Goal: Task Accomplishment & Management: Complete application form

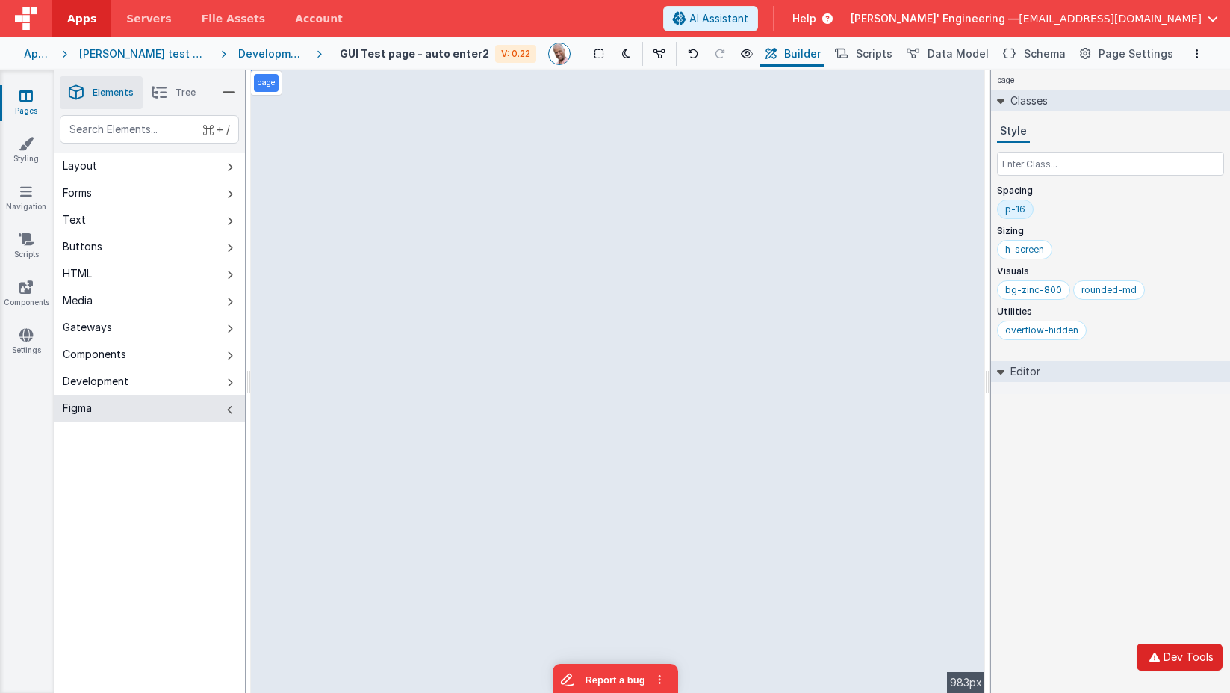
click at [1151, 652] on icon "button" at bounding box center [1155, 656] width 18 height 10
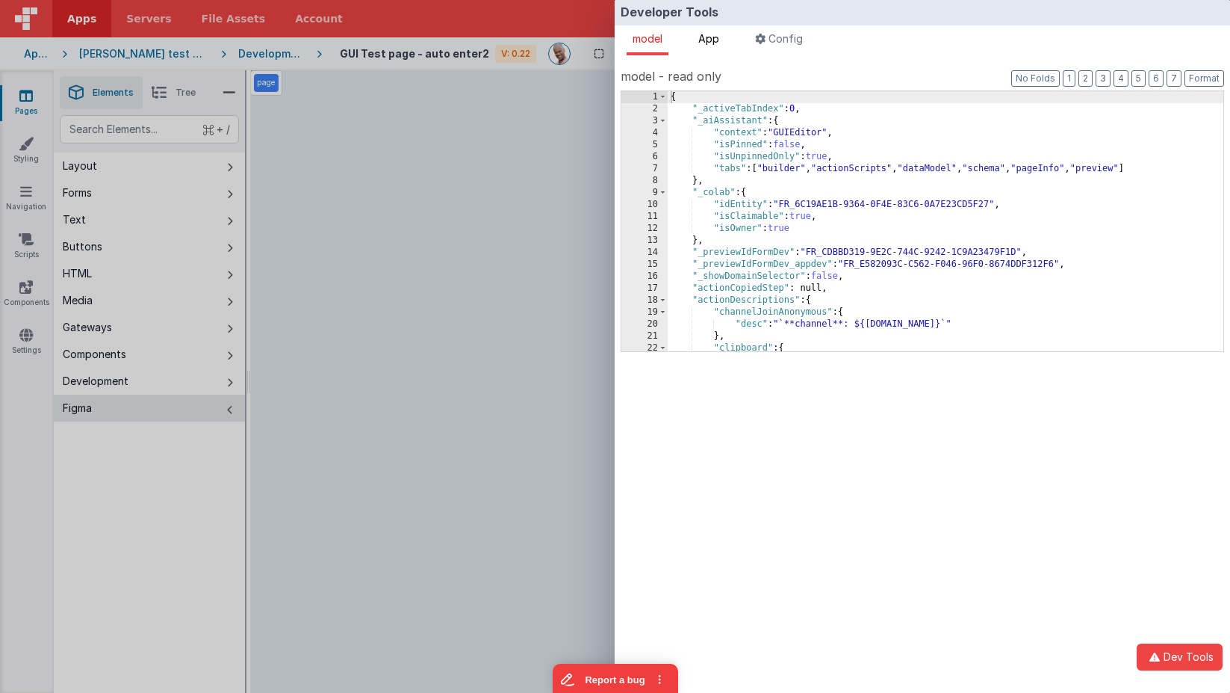
click at [711, 36] on span "App" at bounding box center [709, 38] width 21 height 13
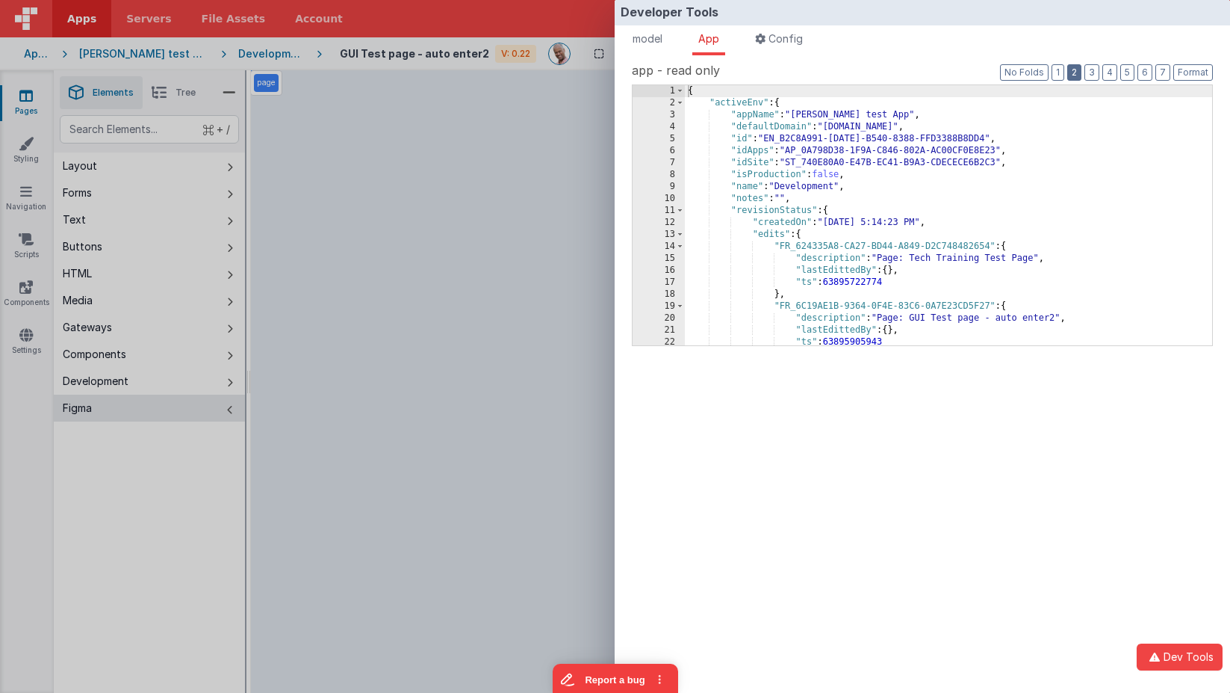
click at [1079, 70] on button "2" at bounding box center [1075, 72] width 14 height 16
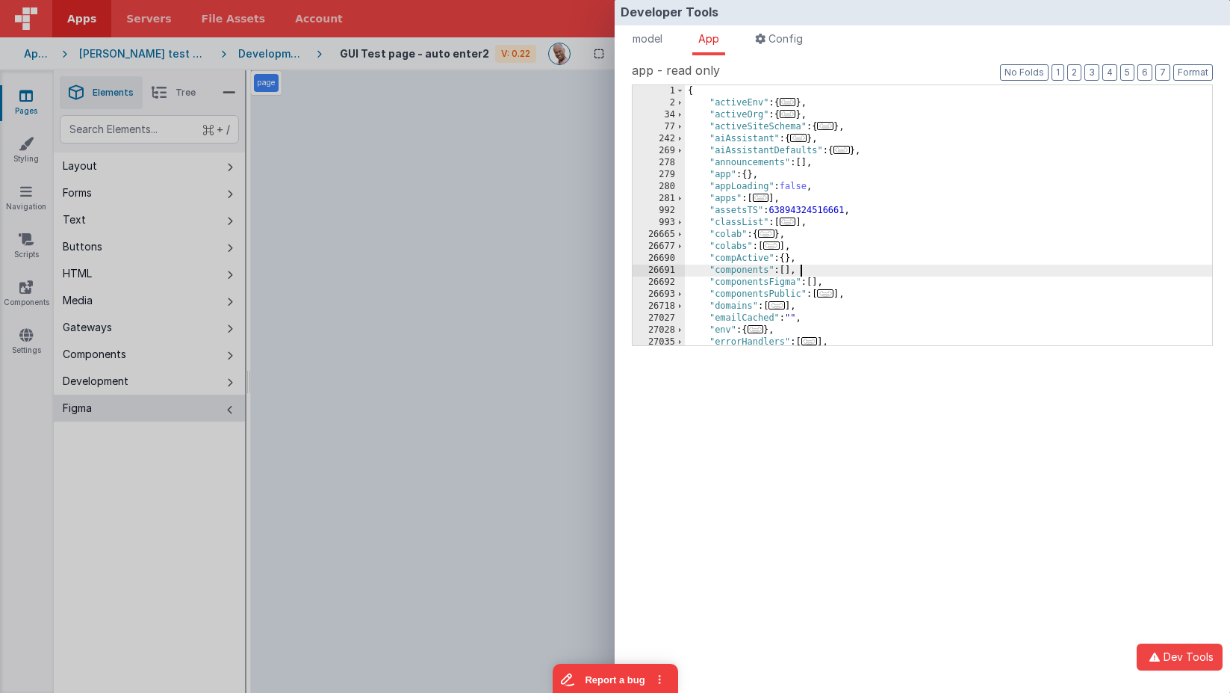
drag, startPoint x: 831, startPoint y: 274, endPoint x: 1188, endPoint y: 253, distance: 357.0
click at [831, 274] on div "{ "activeEnv" : { ... } , "activeOrg" : { ... } , "activeSiteSchema" : { ... } …" at bounding box center [948, 227] width 527 height 284
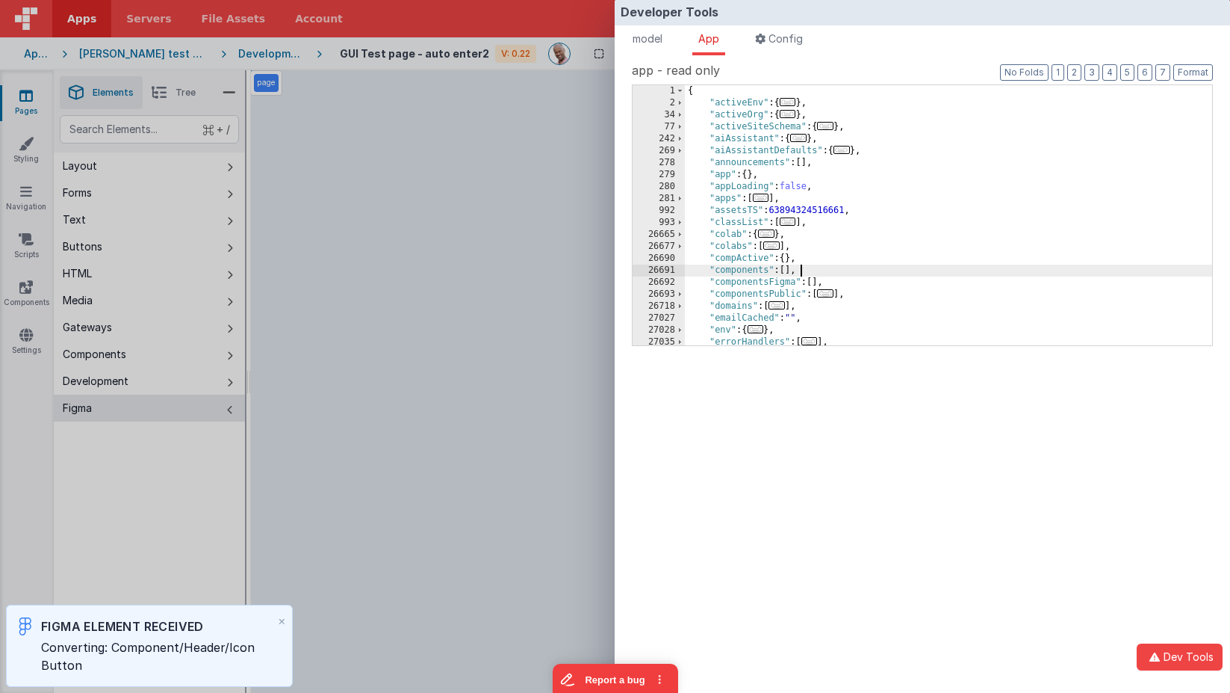
click at [595, 143] on div "Developer Tools model App Params Log (8) Misc Windows Config model - read only …" at bounding box center [615, 346] width 1230 height 693
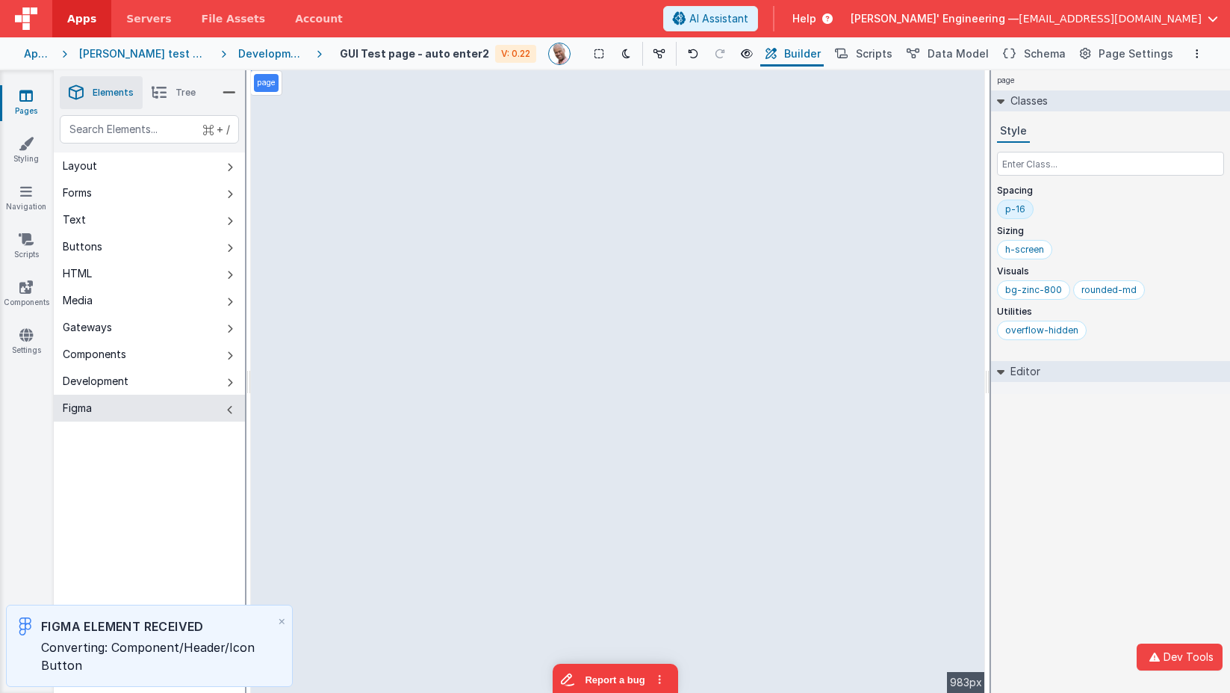
click at [1062, 383] on div at bounding box center [1110, 388] width 239 height 12
click at [1064, 386] on div at bounding box center [1110, 388] width 239 height 12
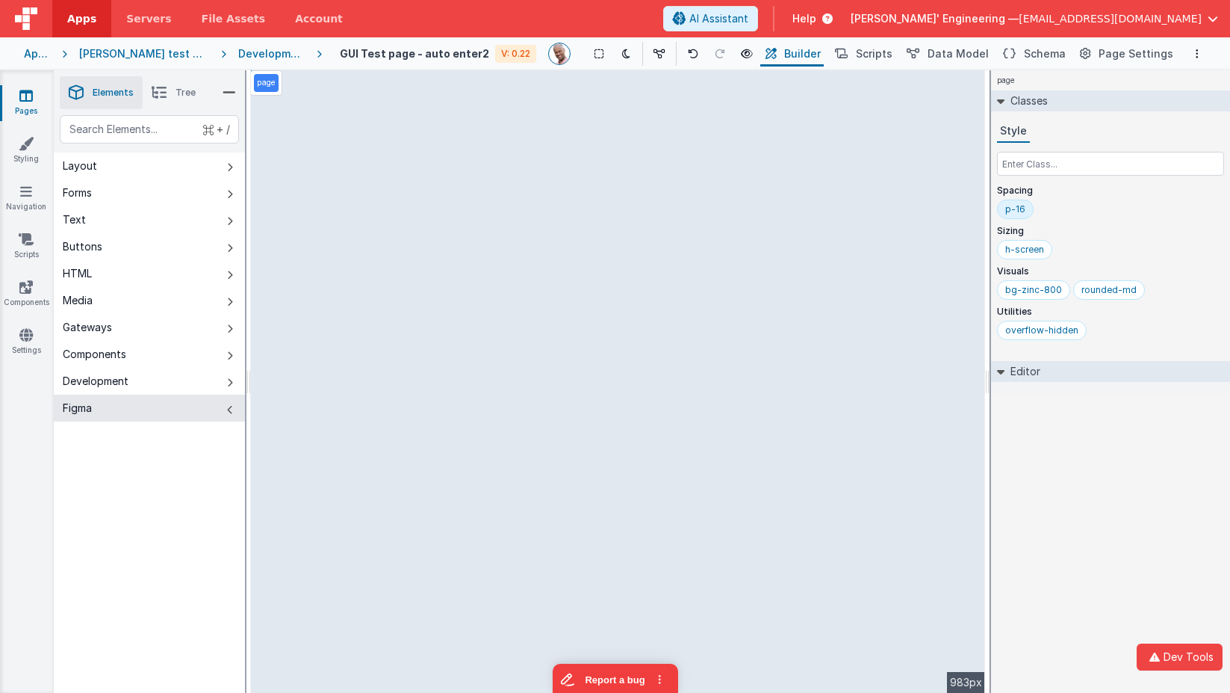
click at [1033, 455] on div "page Classes Style Spacing p-16 Sizing h-screen Visuals bg-zinc-800 rounded-md …" at bounding box center [1110, 381] width 239 height 622
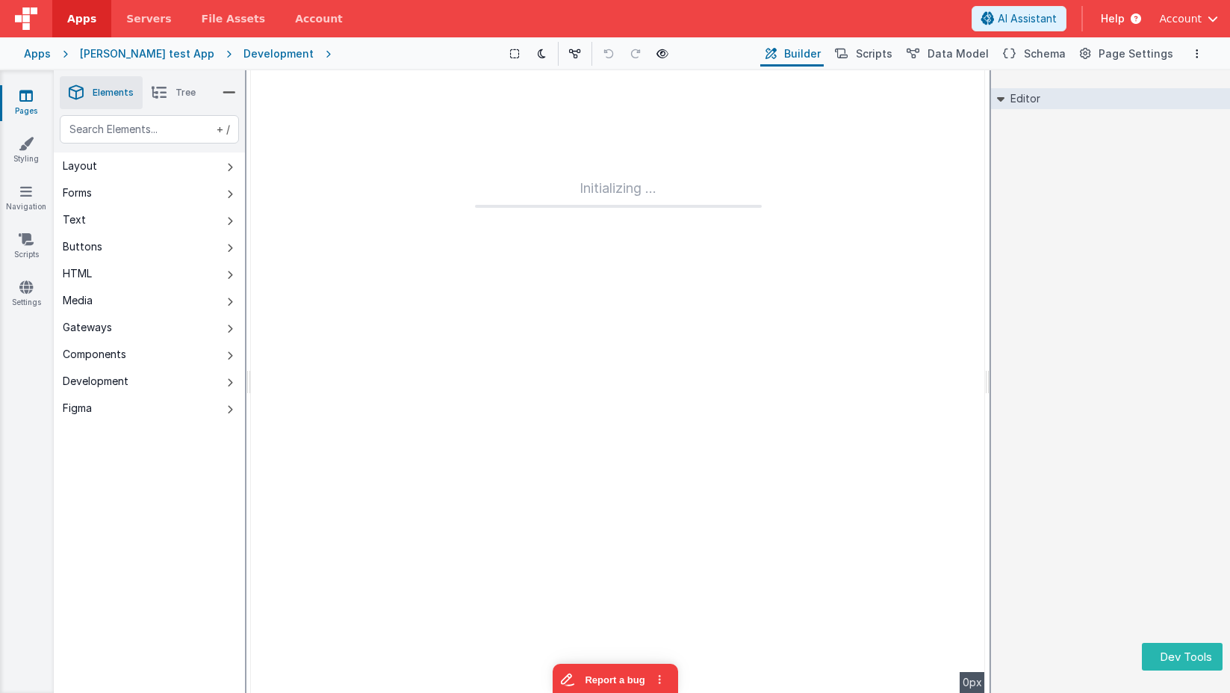
click at [1134, 381] on div "Editor DEV: Focus DEV: builderToggleConditionalCSS DEV: Remove DND DEV: updateS…" at bounding box center [1110, 381] width 239 height 622
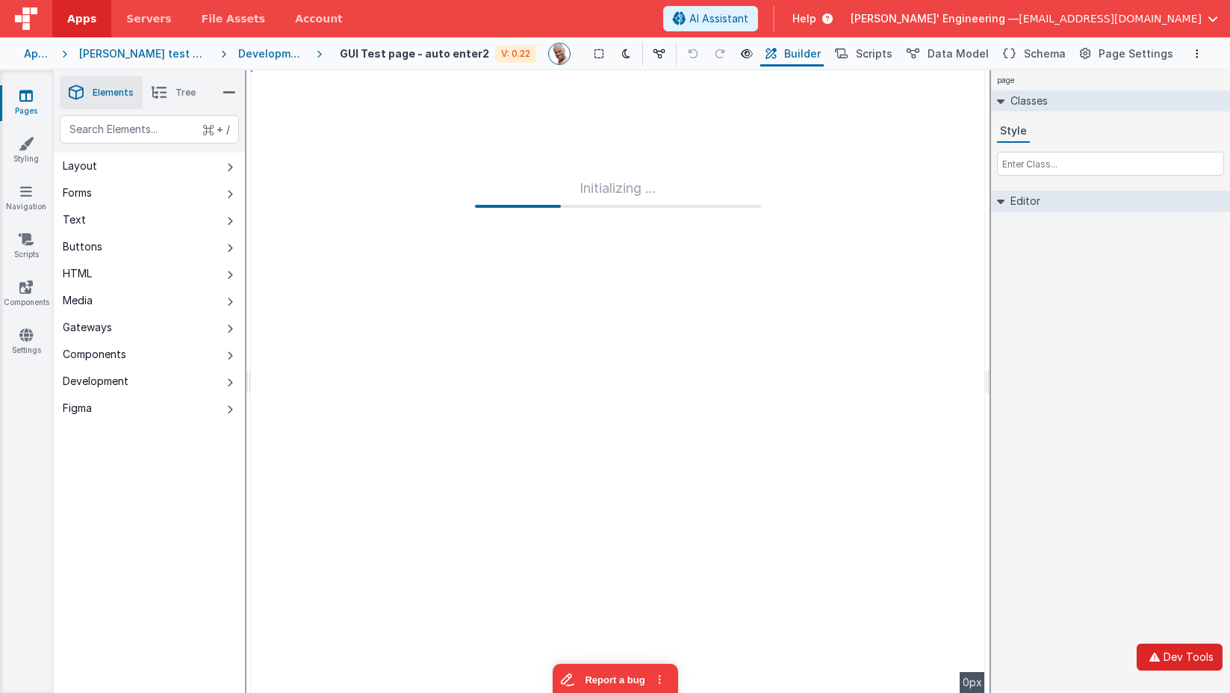
drag, startPoint x: 1176, startPoint y: 663, endPoint x: 1165, endPoint y: 663, distance: 11.2
click at [1175, 663] on button "Dev Tools" at bounding box center [1180, 656] width 86 height 27
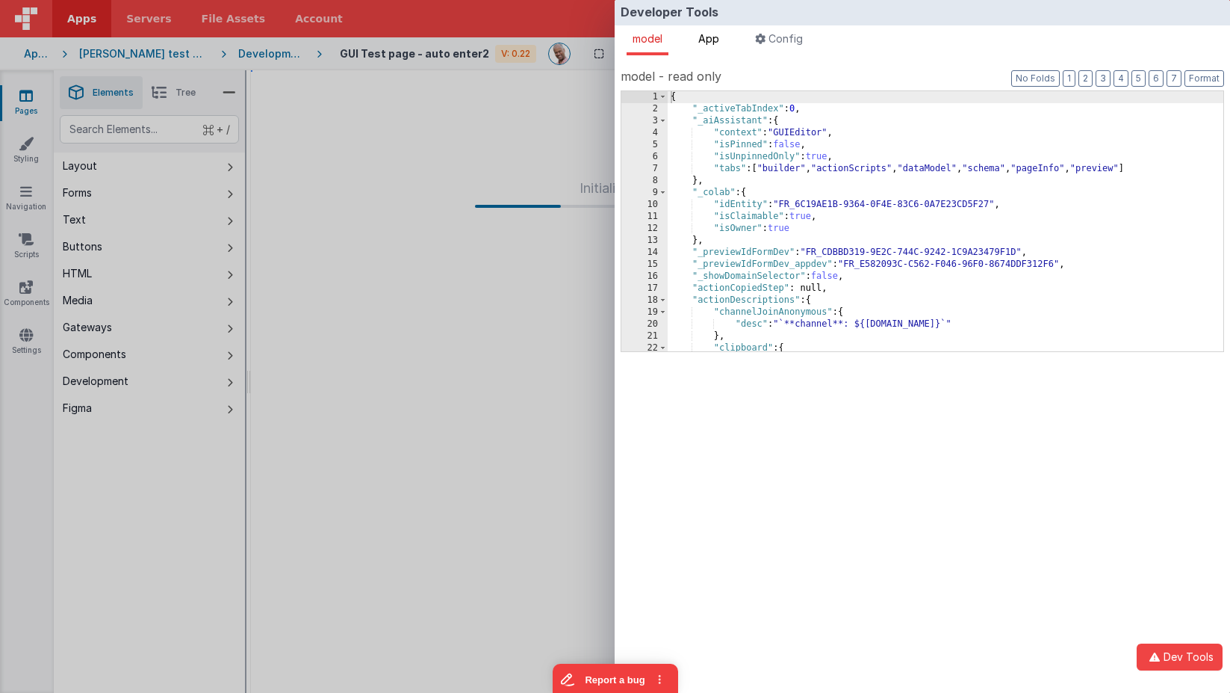
click at [717, 38] on span "App" at bounding box center [709, 38] width 21 height 13
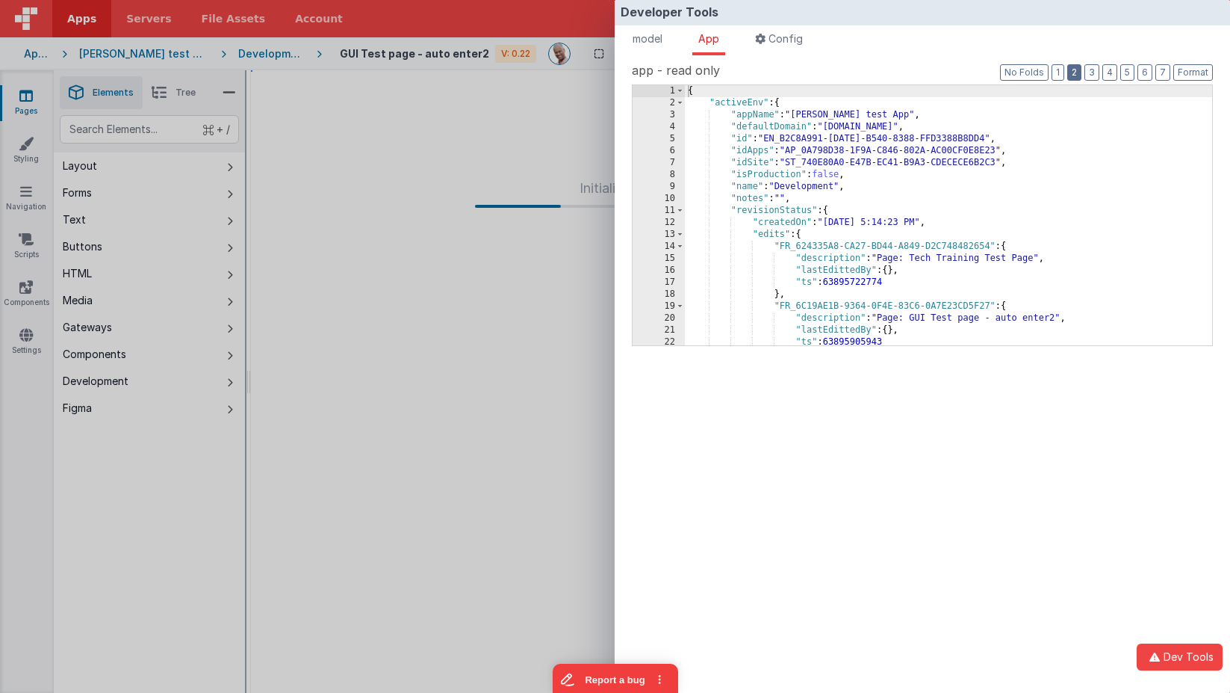
click at [1081, 69] on button "2" at bounding box center [1075, 72] width 14 height 16
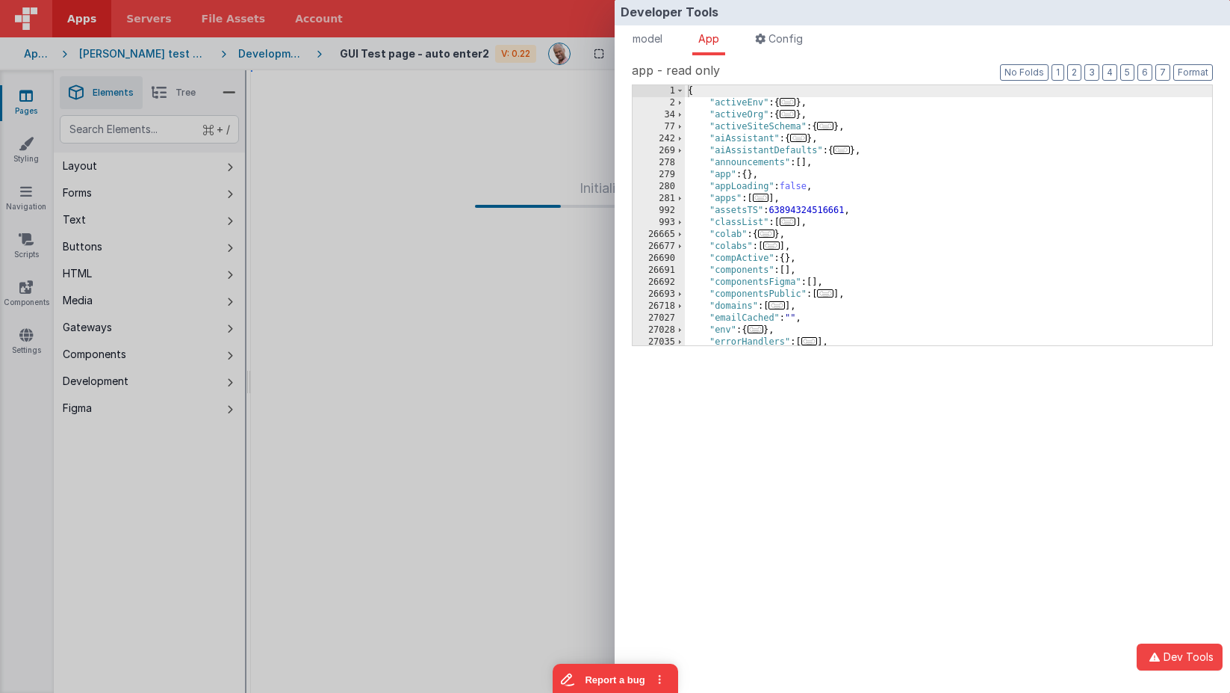
click at [832, 285] on div "{ "activeEnv" : { ... } , "activeOrg" : { ... } , "activeSiteSchema" : { ... } …" at bounding box center [948, 227] width 527 height 284
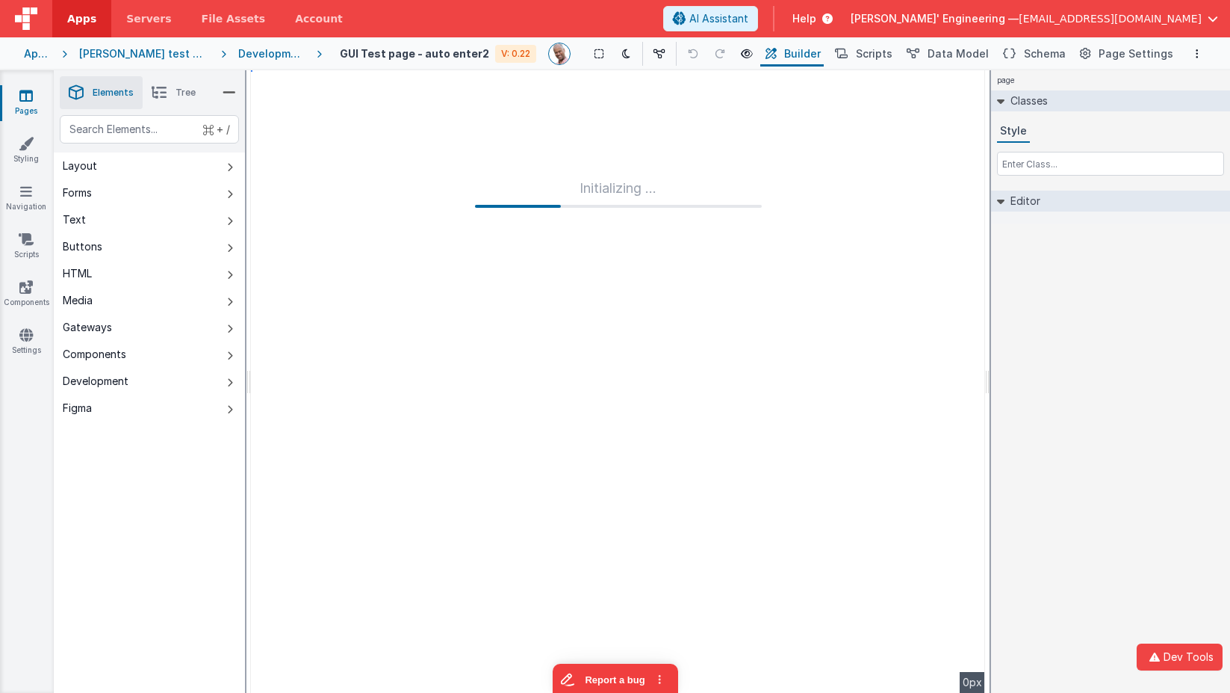
drag, startPoint x: 462, startPoint y: 279, endPoint x: 469, endPoint y: 277, distance: 7.6
click at [461, 279] on div "Developer Tools model App Params Log (3) Misc Windows Config model - read only …" at bounding box center [615, 346] width 1230 height 693
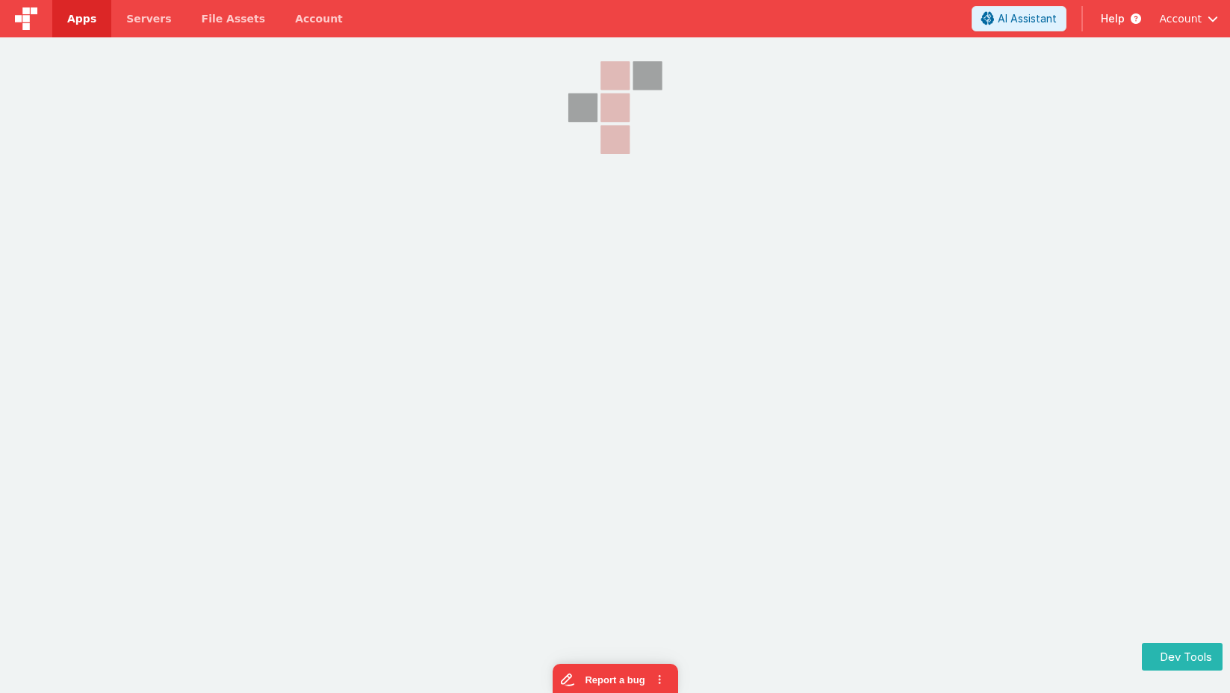
click at [987, 256] on section at bounding box center [615, 210] width 1230 height 347
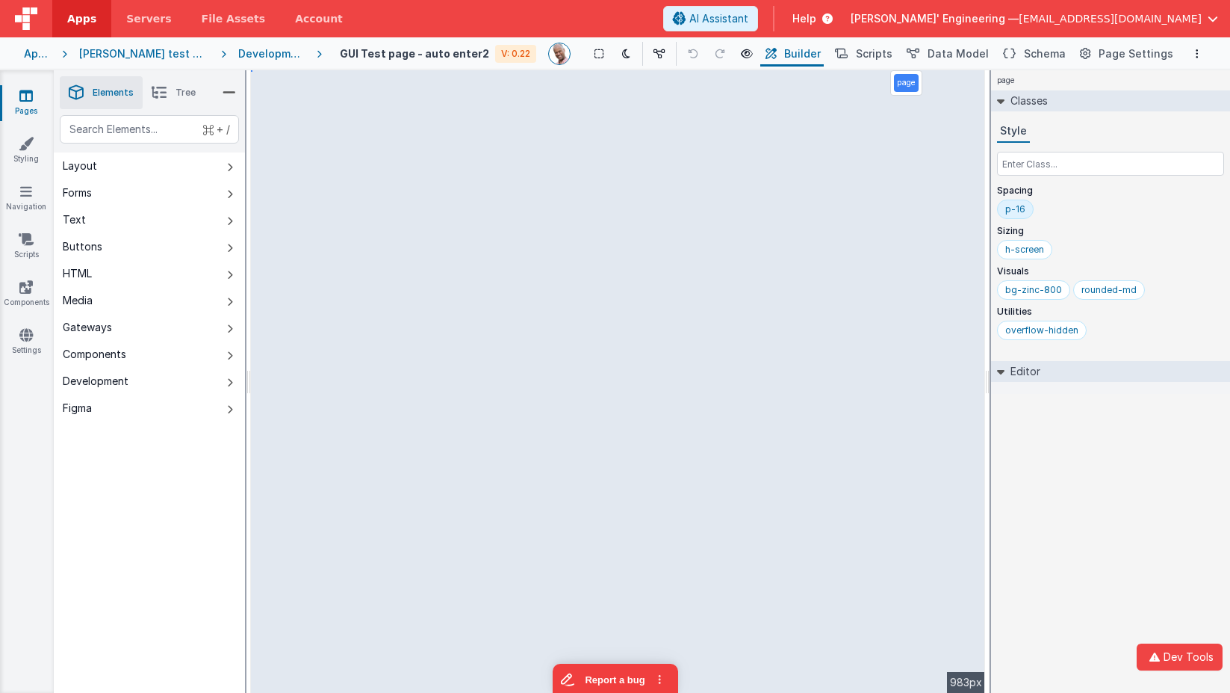
click at [1146, 442] on div "page Classes Style Spacing p-16 Sizing h-screen Visuals bg-zinc-800 rounded-md …" at bounding box center [1110, 381] width 239 height 622
click at [1052, 414] on div "page Classes Style Spacing p-16 Sizing h-screen Visuals bg-zinc-800 rounded-md …" at bounding box center [1110, 381] width 239 height 622
click at [1174, 651] on button "Dev Tools" at bounding box center [1182, 656] width 81 height 28
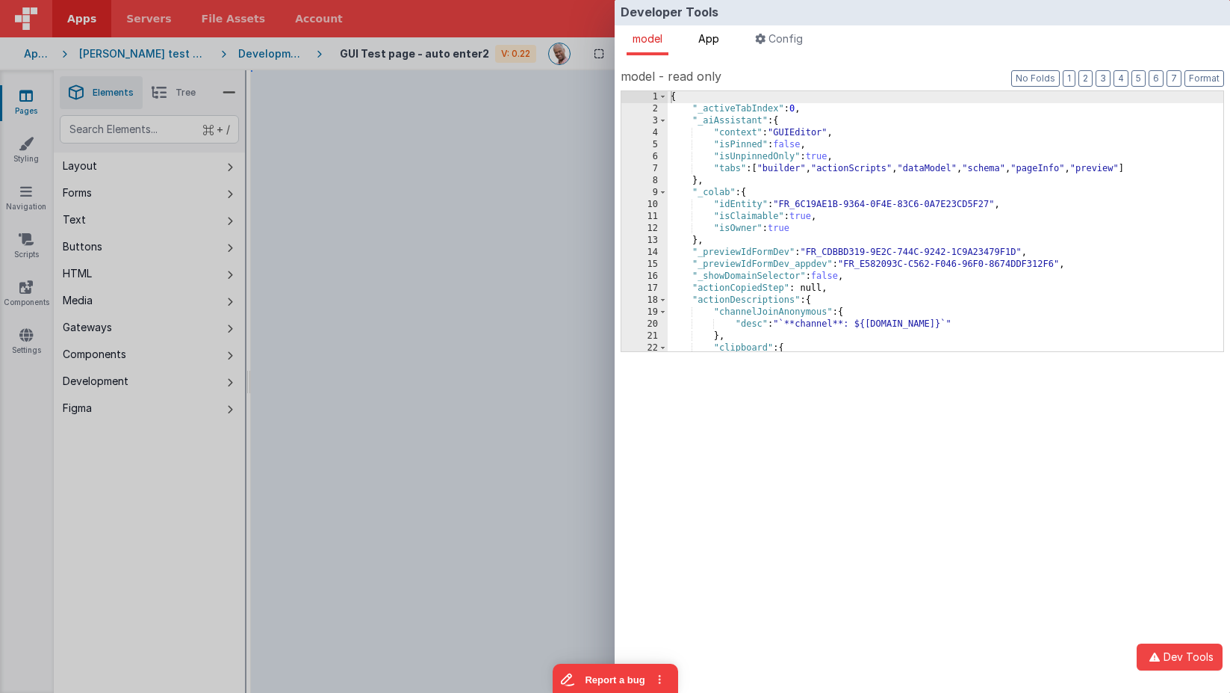
click at [715, 36] on span "App" at bounding box center [709, 38] width 21 height 13
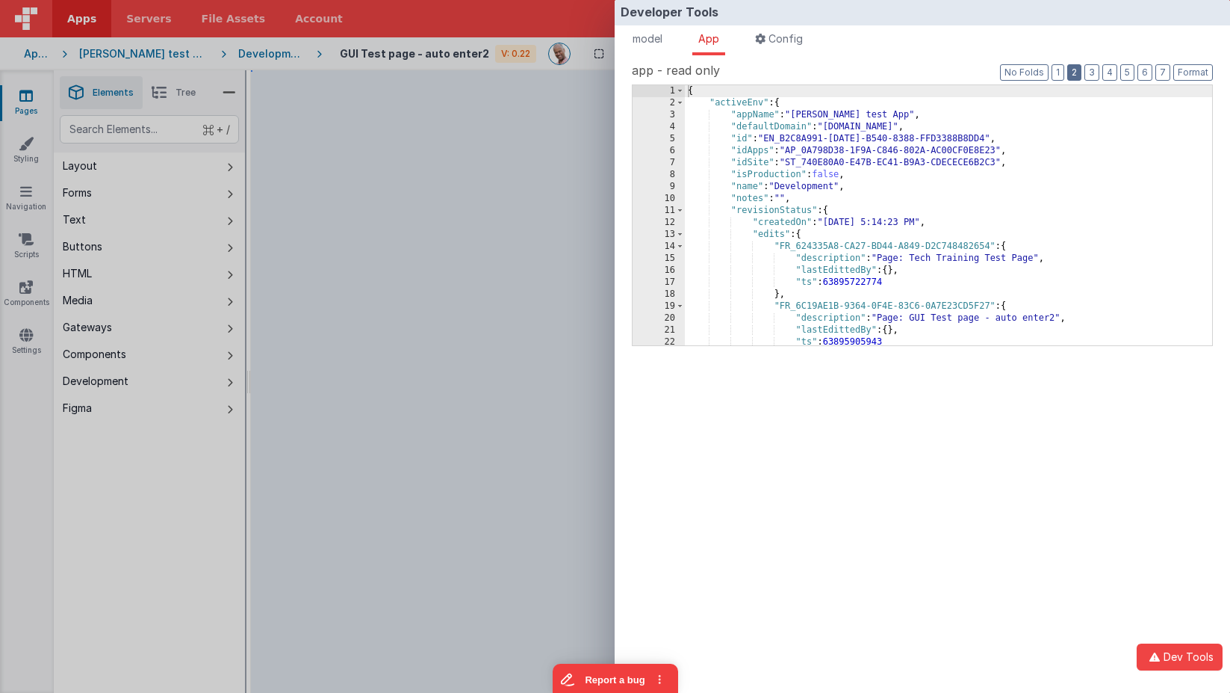
click at [1081, 74] on button "2" at bounding box center [1075, 72] width 14 height 16
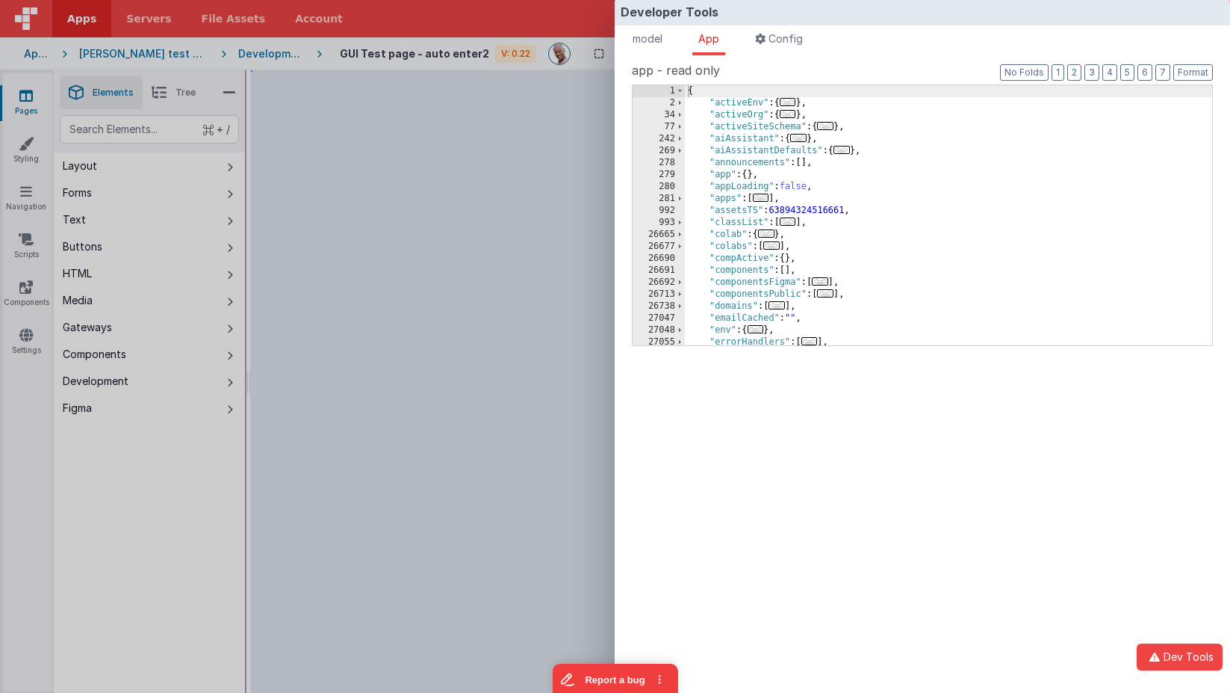
click at [819, 285] on span "..." at bounding box center [820, 281] width 16 height 8
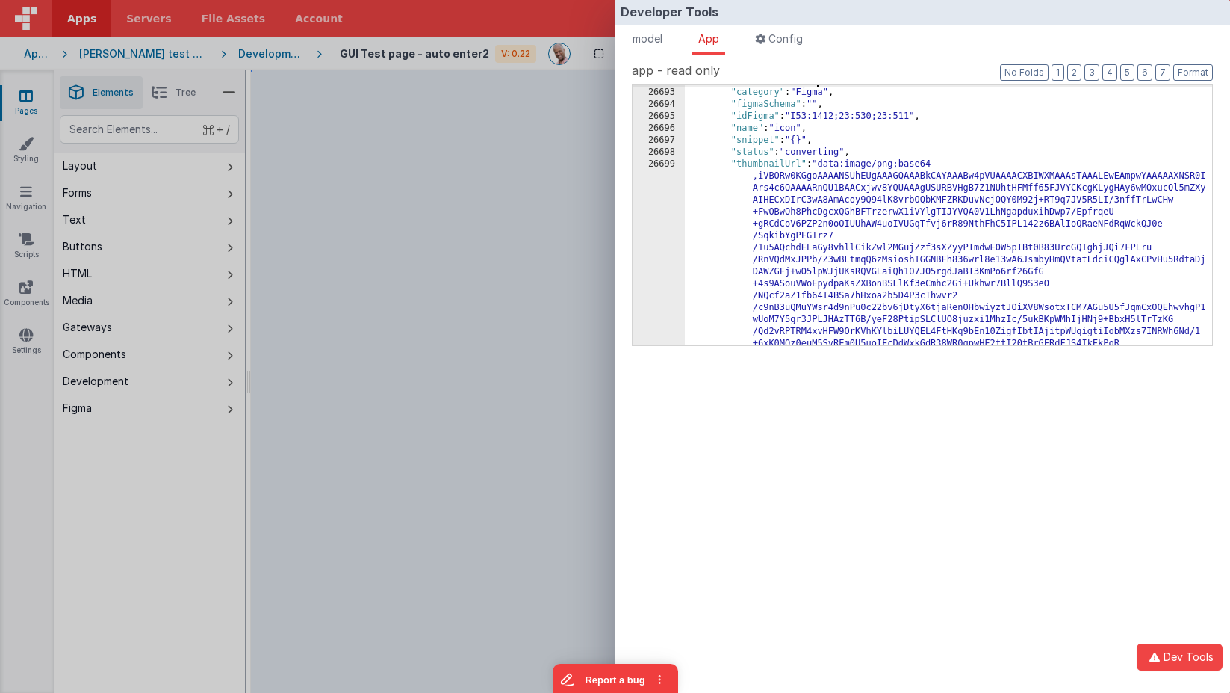
scroll to position [202, 0]
click at [492, 269] on div "Developer Tools model App Params Log (1) Misc Windows Config model - read only …" at bounding box center [615, 346] width 1230 height 693
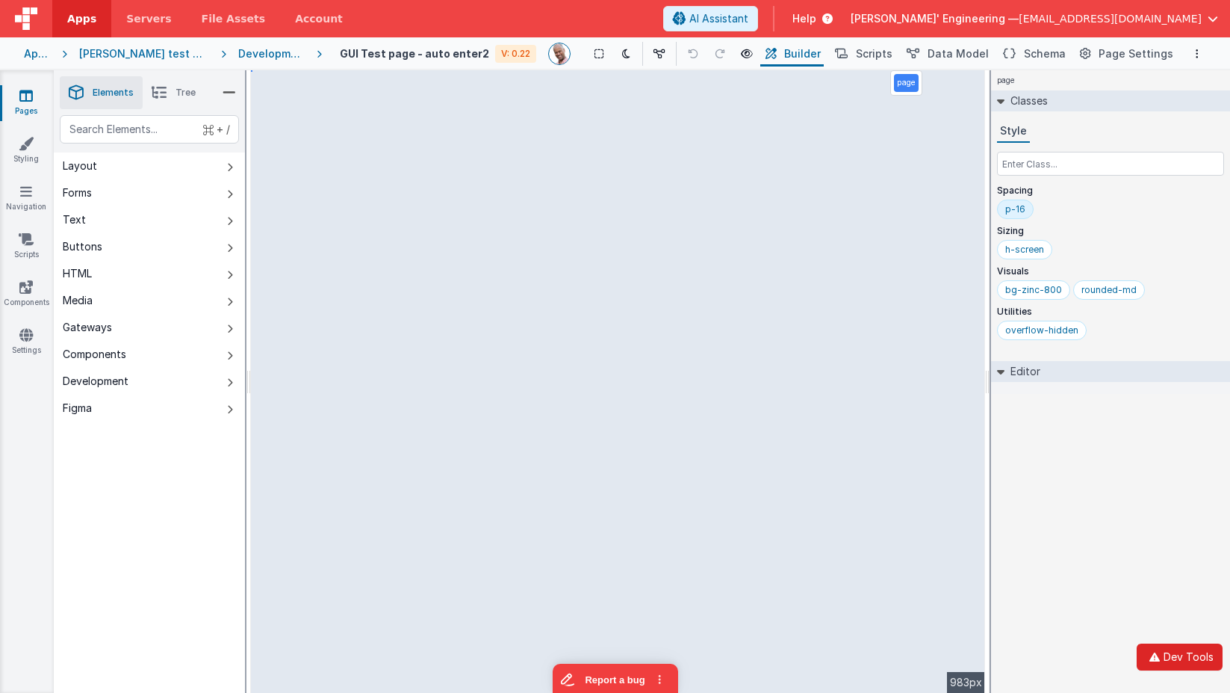
click at [1162, 656] on icon "button" at bounding box center [1155, 656] width 18 height 10
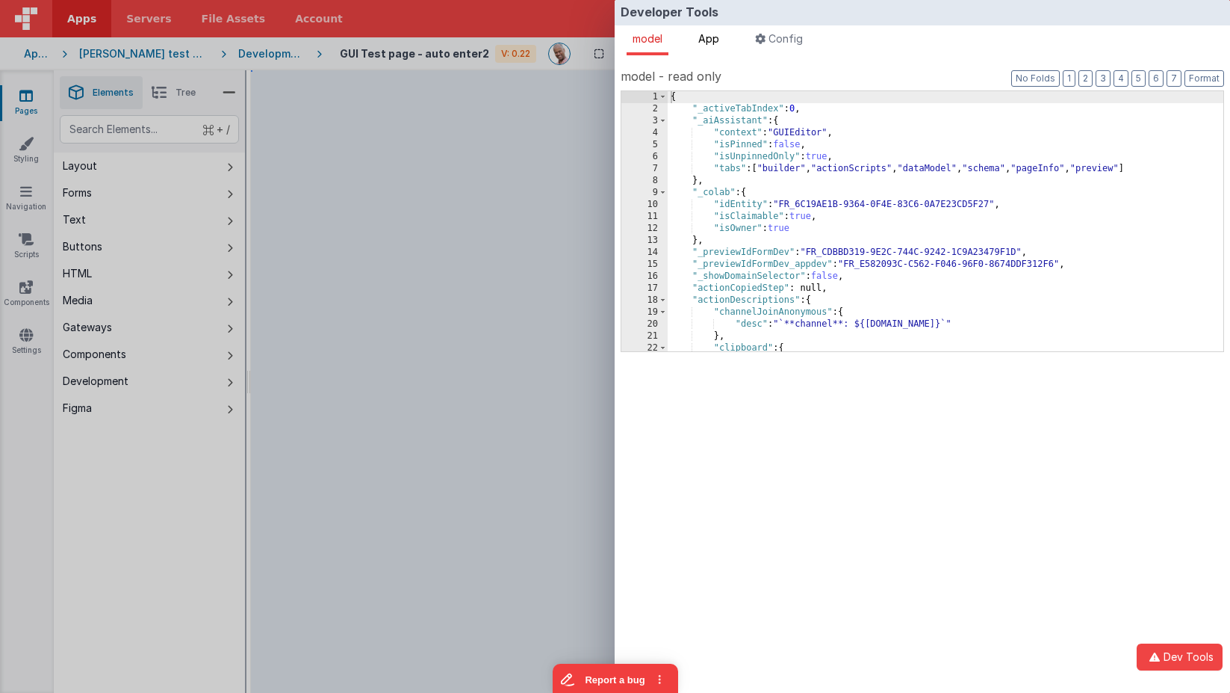
click at [710, 32] on span "App" at bounding box center [709, 38] width 21 height 13
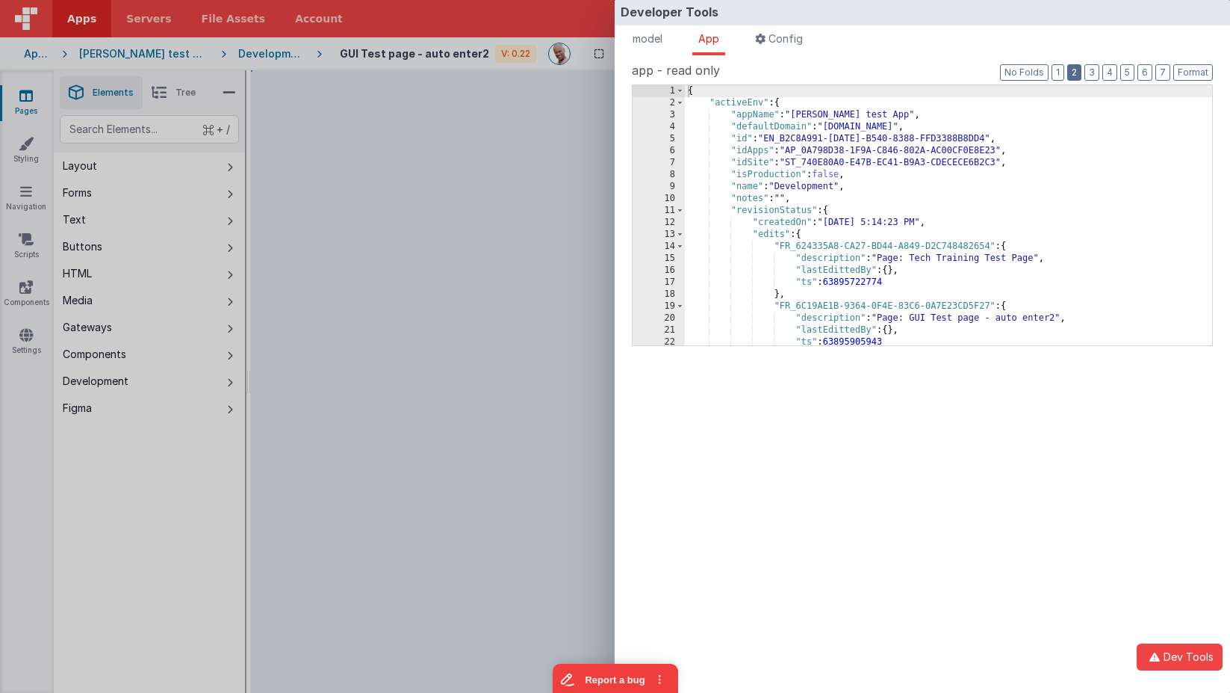
click at [1074, 73] on button "2" at bounding box center [1075, 72] width 14 height 16
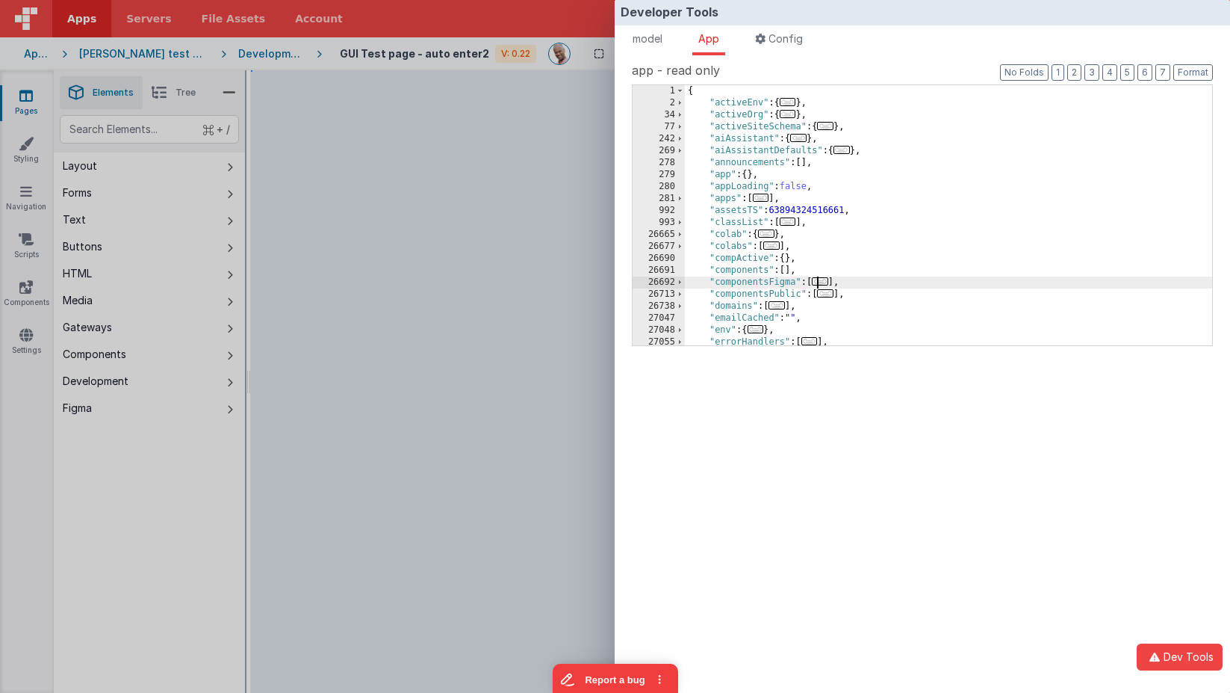
click at [826, 282] on span "..." at bounding box center [820, 281] width 16 height 8
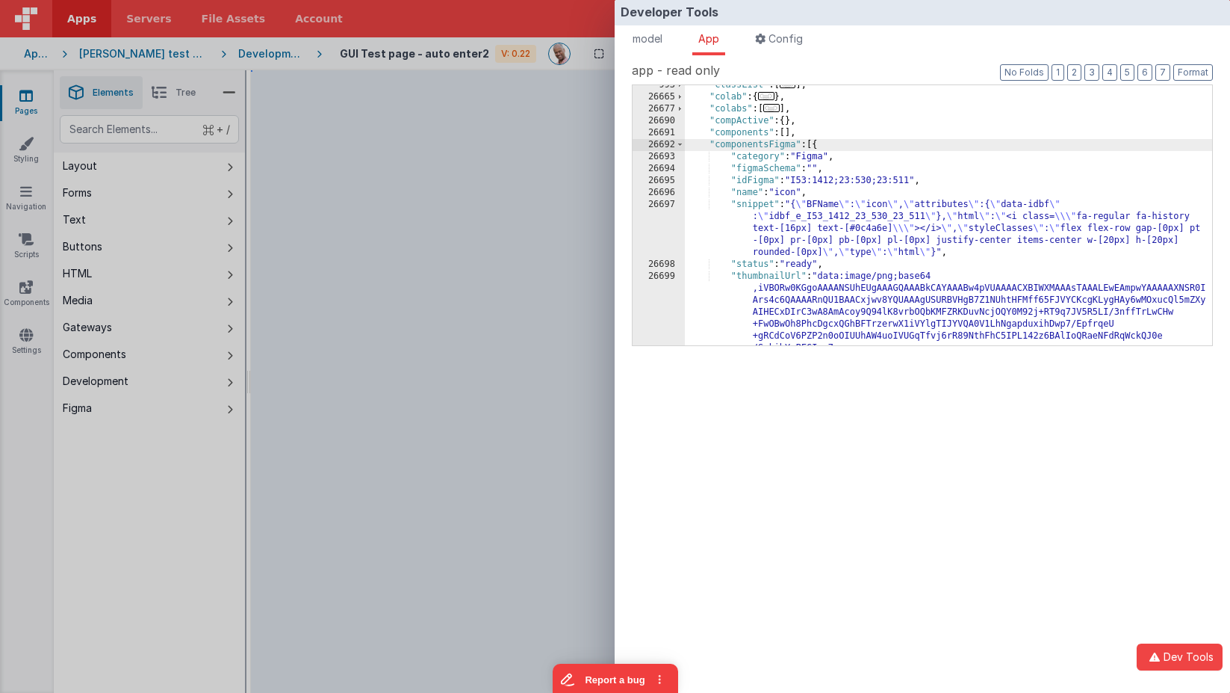
scroll to position [140, 0]
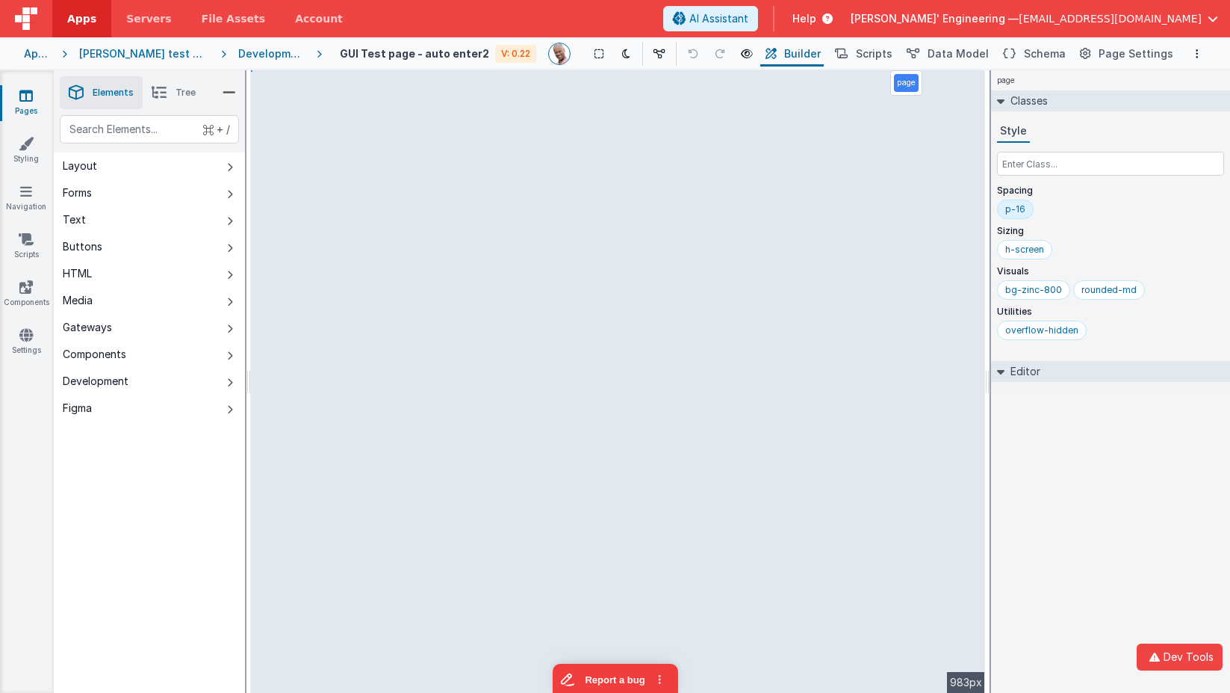
click at [450, 250] on div "Developer Tools model App Params Log (2) Misc Windows Config model - read only …" at bounding box center [615, 346] width 1230 height 693
click at [118, 412] on button "Figma" at bounding box center [149, 407] width 191 height 27
click at [211, 403] on button "Figma" at bounding box center [149, 407] width 191 height 27
click at [221, 383] on button "Development" at bounding box center [149, 381] width 191 height 27
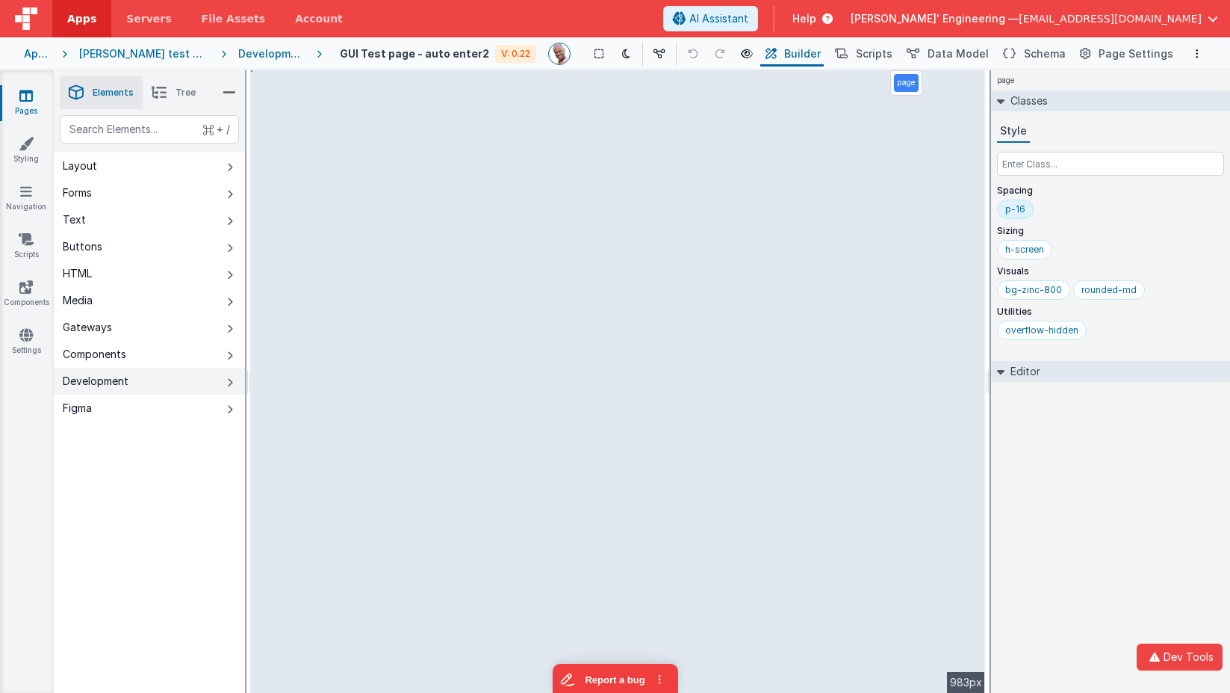
click at [221, 383] on button "Development" at bounding box center [149, 381] width 191 height 27
drag, startPoint x: 229, startPoint y: 385, endPoint x: 233, endPoint y: 403, distance: 18.5
click at [229, 385] on icon at bounding box center [230, 383] width 6 height 12
click at [235, 410] on button "Figma" at bounding box center [149, 407] width 191 height 27
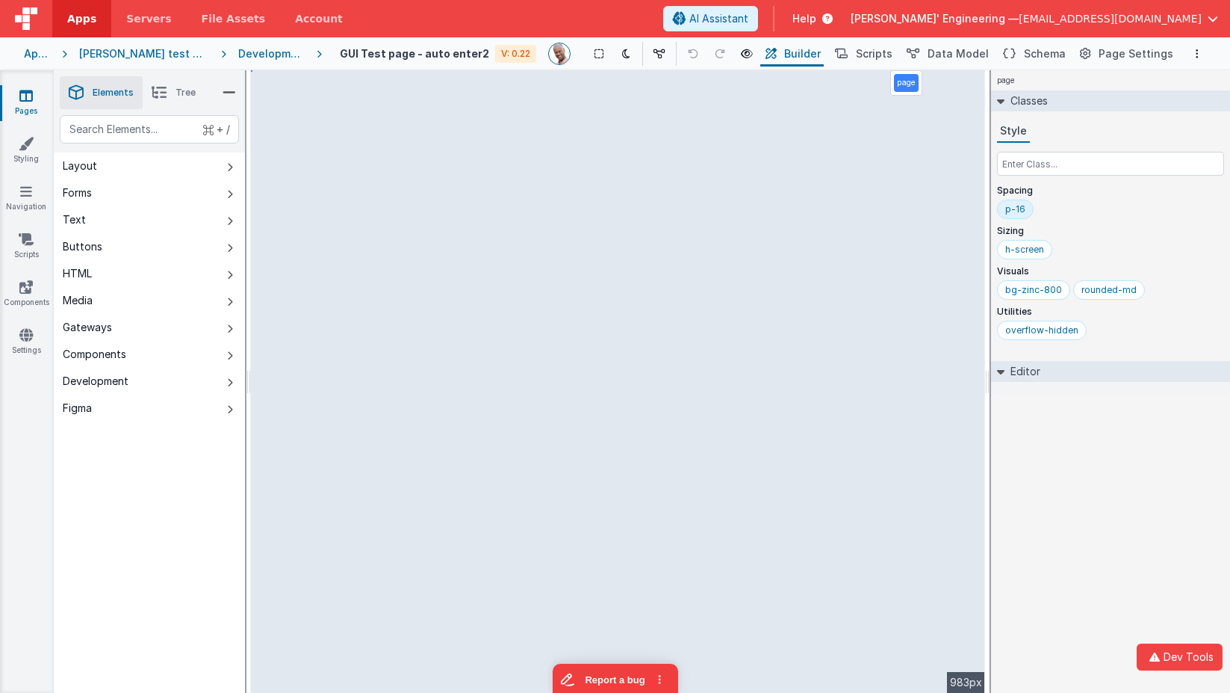
click at [260, 46] on div "Development" at bounding box center [271, 53] width 66 height 15
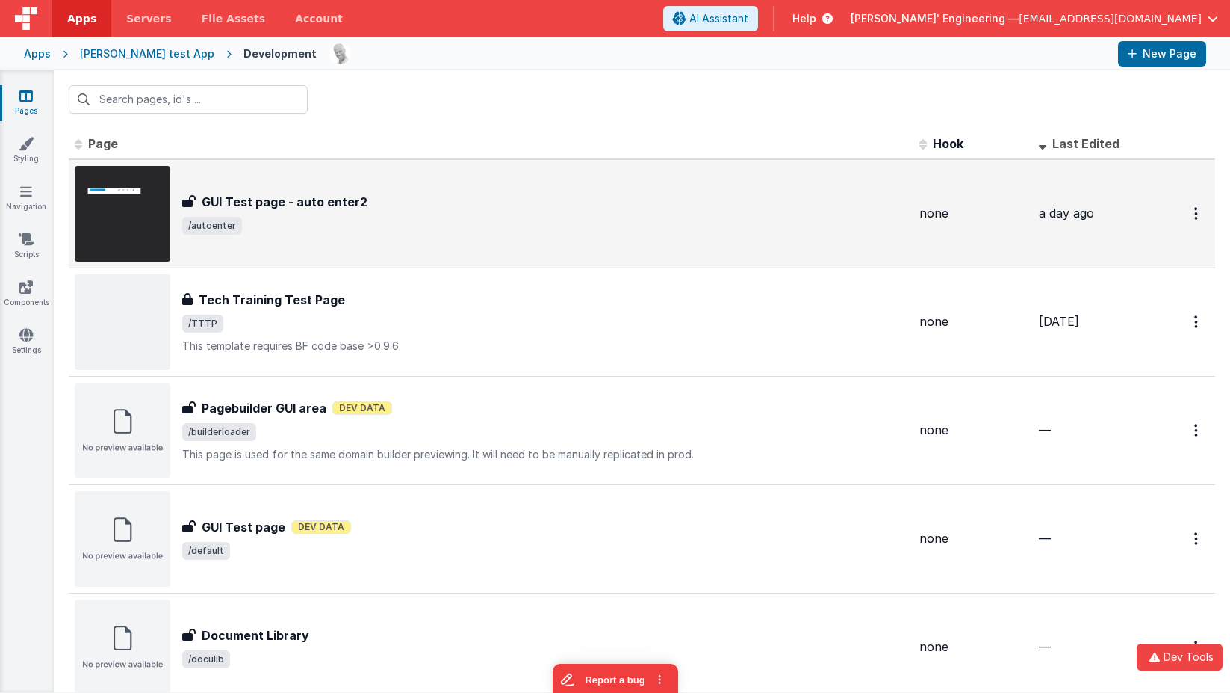
click at [380, 202] on div "GUI Test page - auto enter2" at bounding box center [544, 202] width 725 height 18
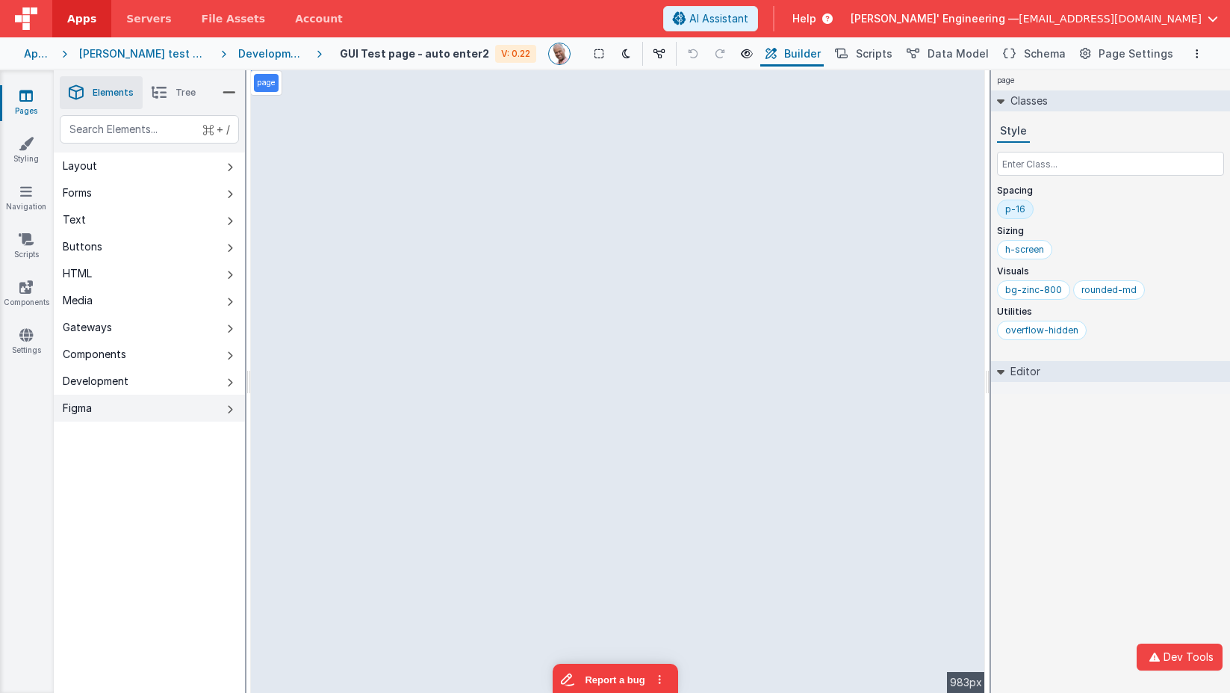
click at [230, 412] on icon at bounding box center [230, 409] width 6 height 12
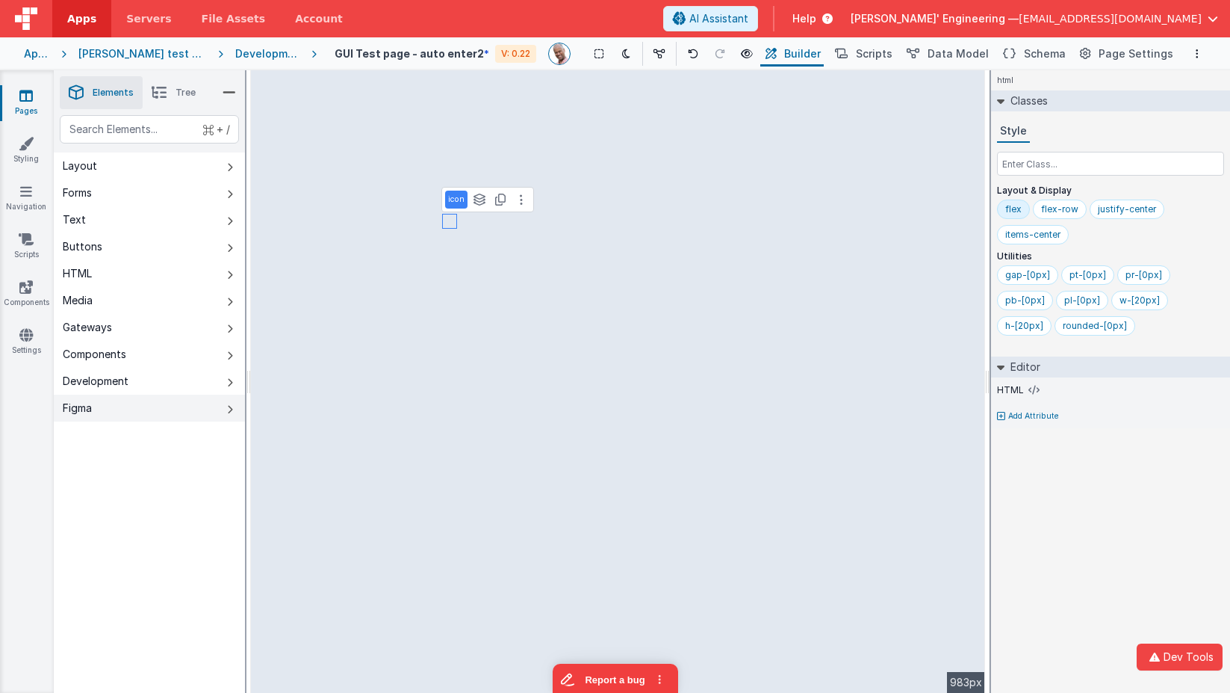
click at [232, 408] on button "Figma" at bounding box center [149, 407] width 191 height 27
click at [230, 412] on icon at bounding box center [230, 409] width 6 height 12
click at [242, 53] on div "Development" at bounding box center [267, 53] width 64 height 15
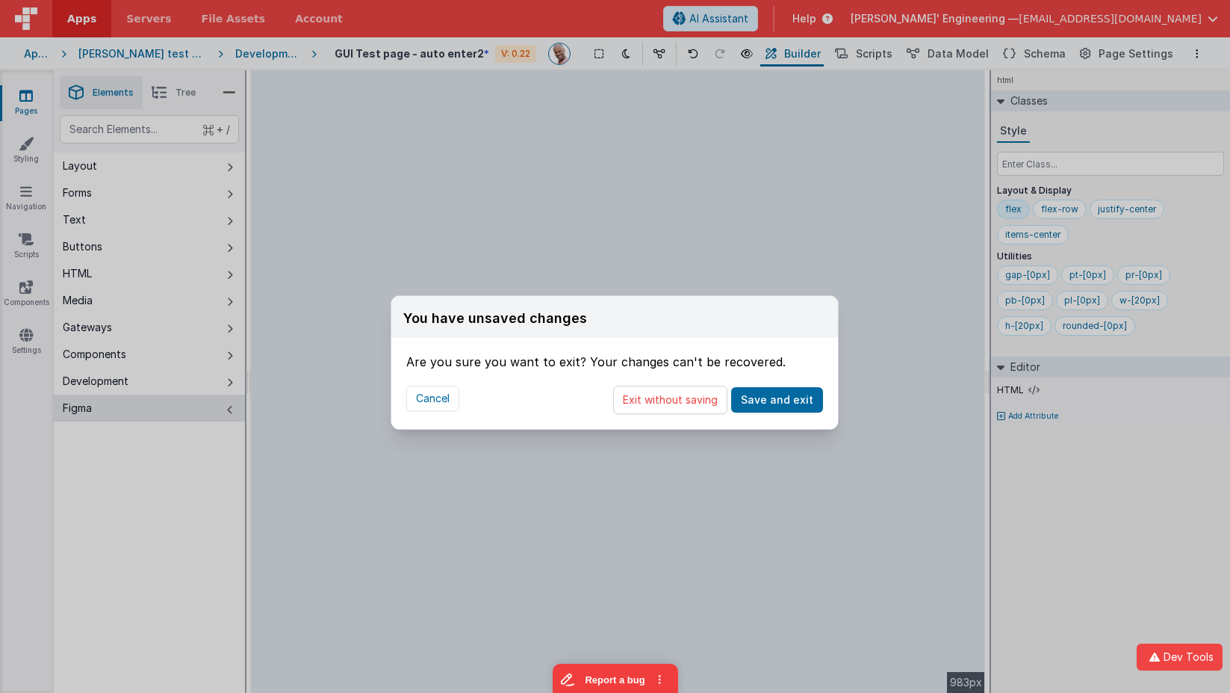
drag, startPoint x: 672, startPoint y: 395, endPoint x: 566, endPoint y: 276, distance: 159.3
click at [672, 395] on button "Exit without saving" at bounding box center [670, 399] width 114 height 28
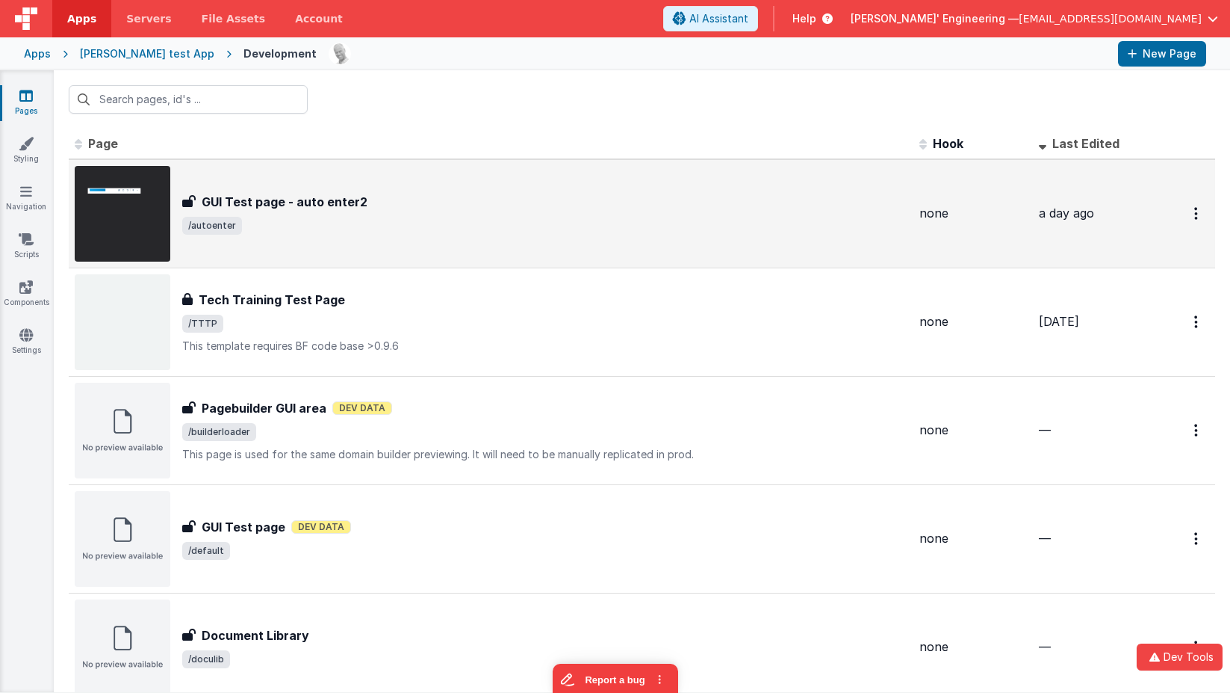
click at [263, 219] on span "/autoenter" at bounding box center [544, 226] width 725 height 18
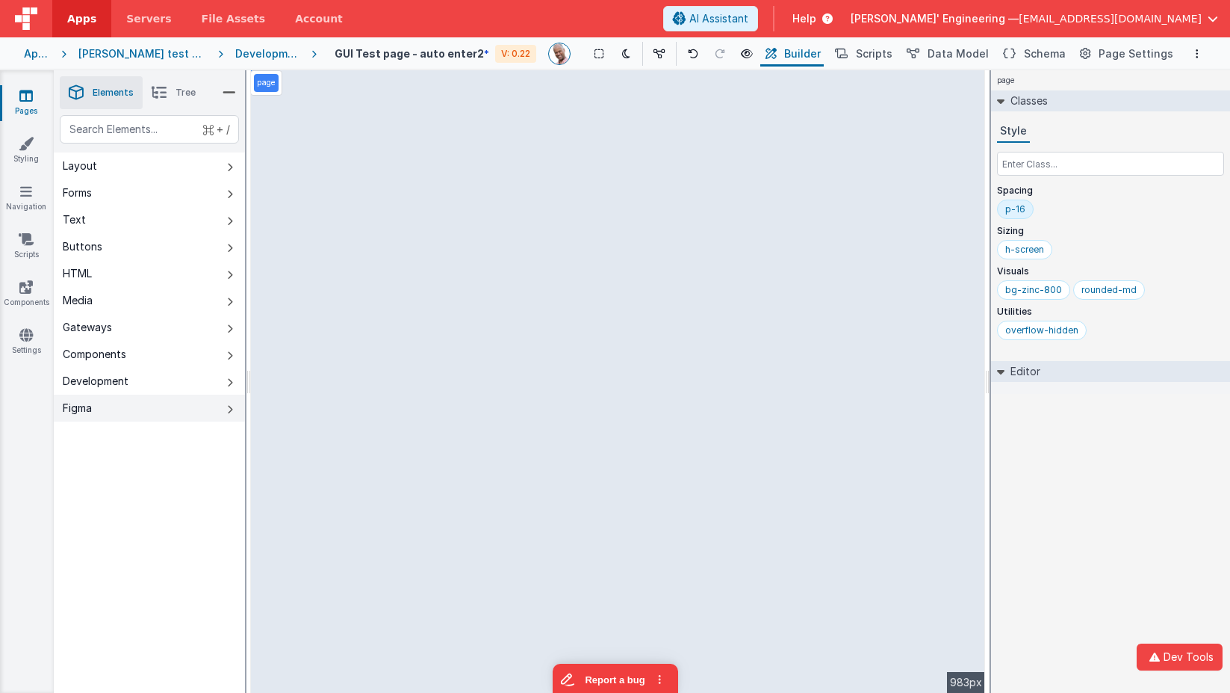
click at [186, 412] on button "Figma" at bounding box center [149, 407] width 191 height 27
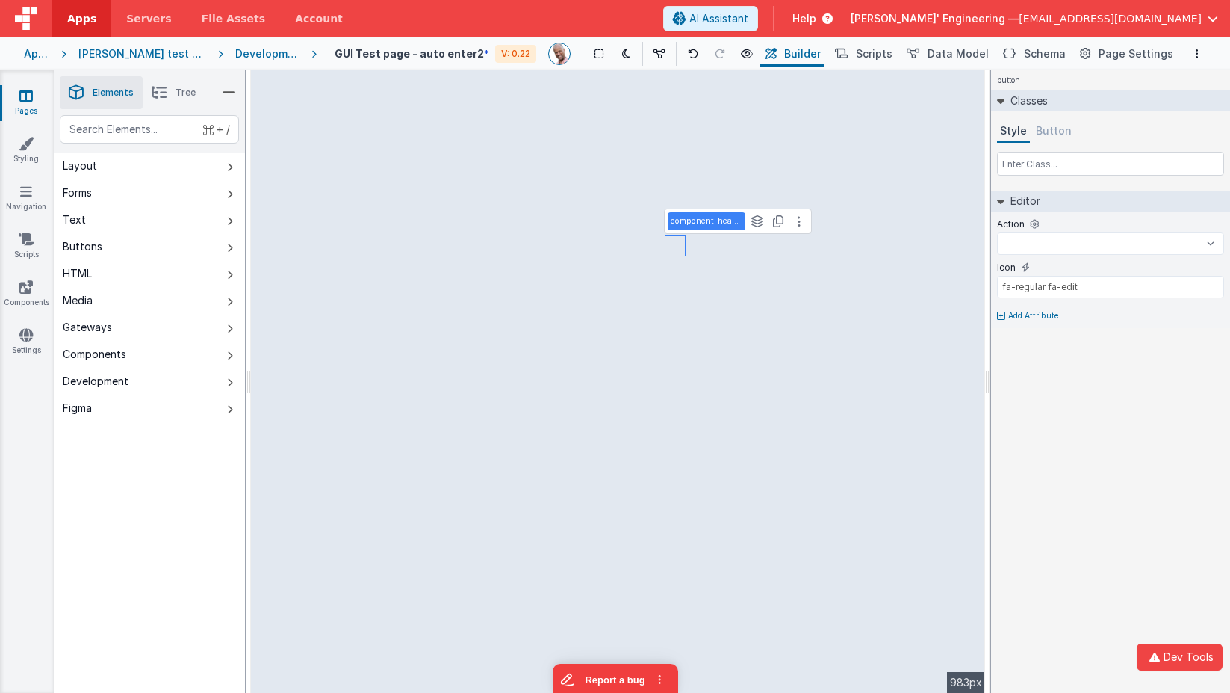
select select
type input "fa-regular fa-bookmark"
select select
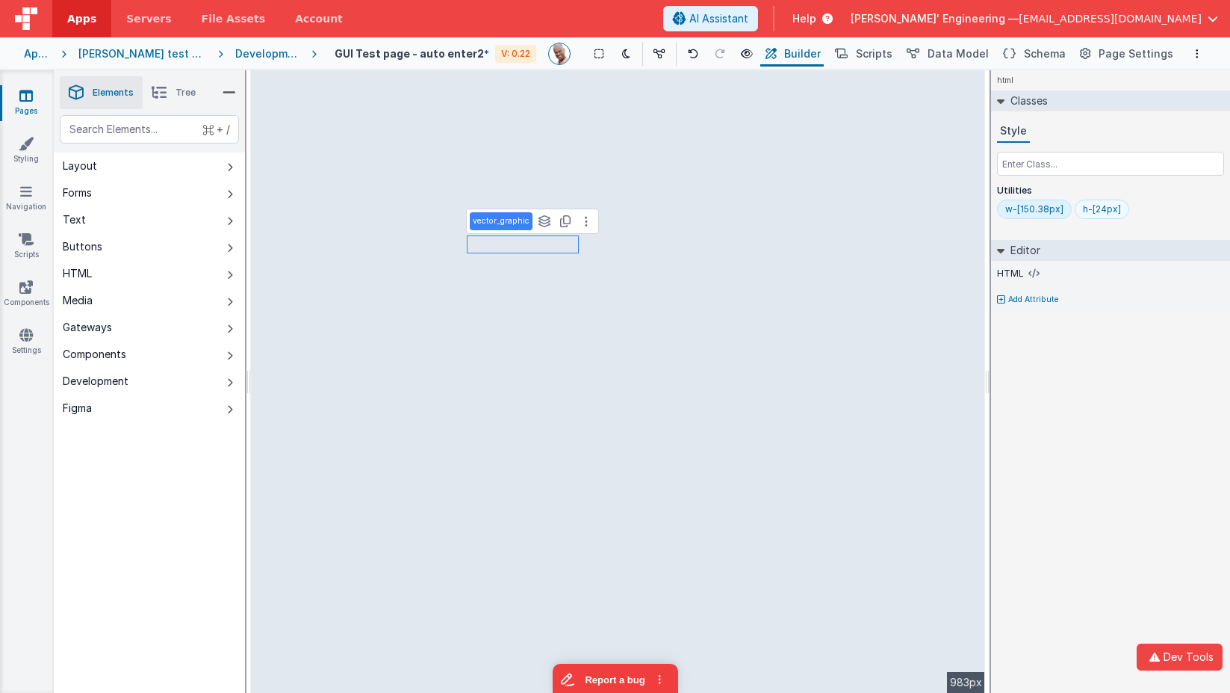
click at [1094, 207] on div "h-[24px]" at bounding box center [1102, 209] width 38 height 12
click at [1040, 208] on div "w-[150.38px]" at bounding box center [1035, 209] width 58 height 12
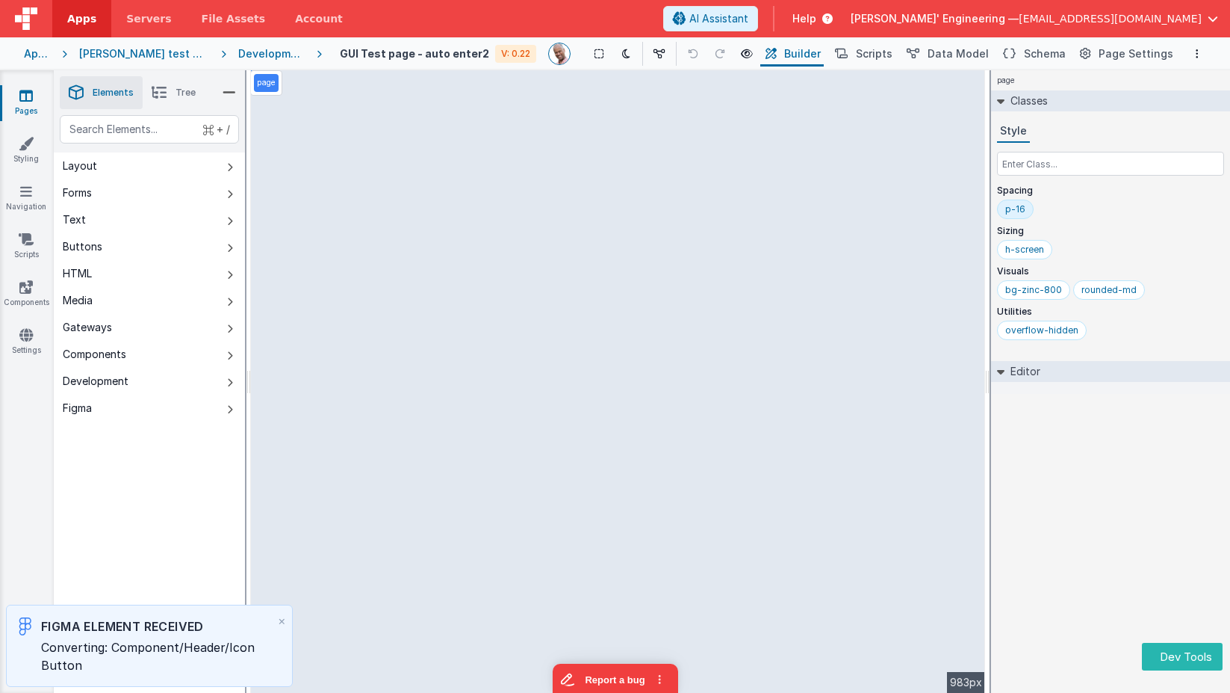
click at [1154, 344] on div "overflow-hidden" at bounding box center [1110, 332] width 227 height 25
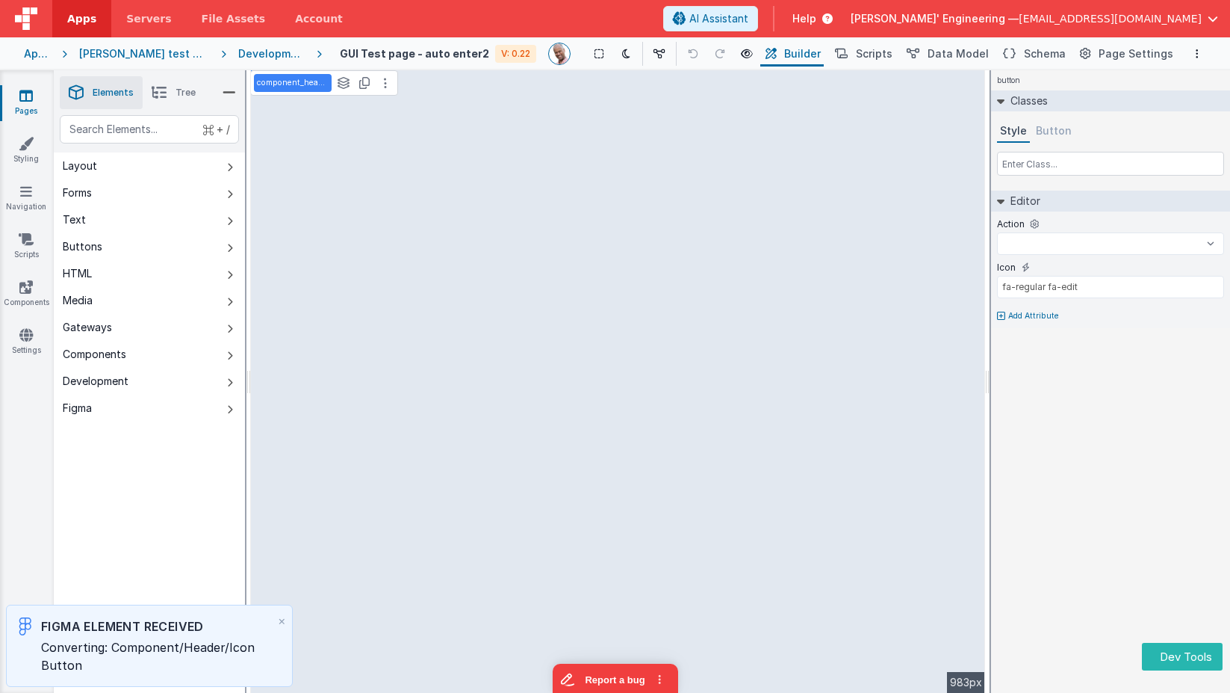
select select
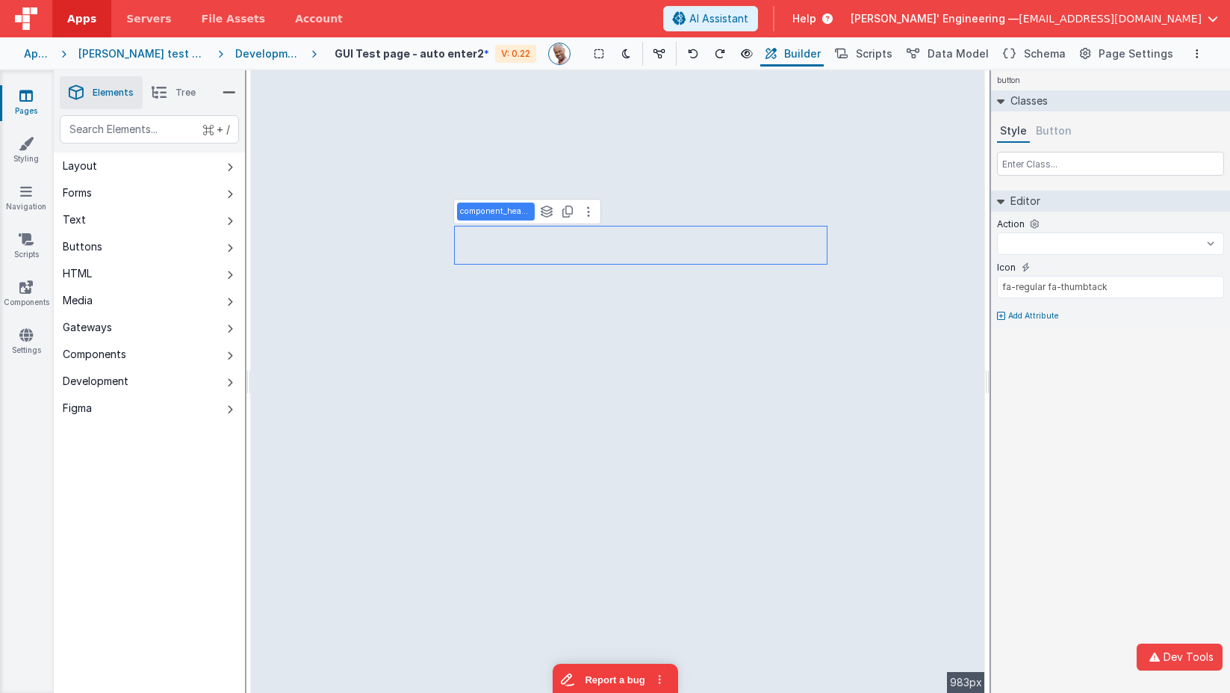
select select
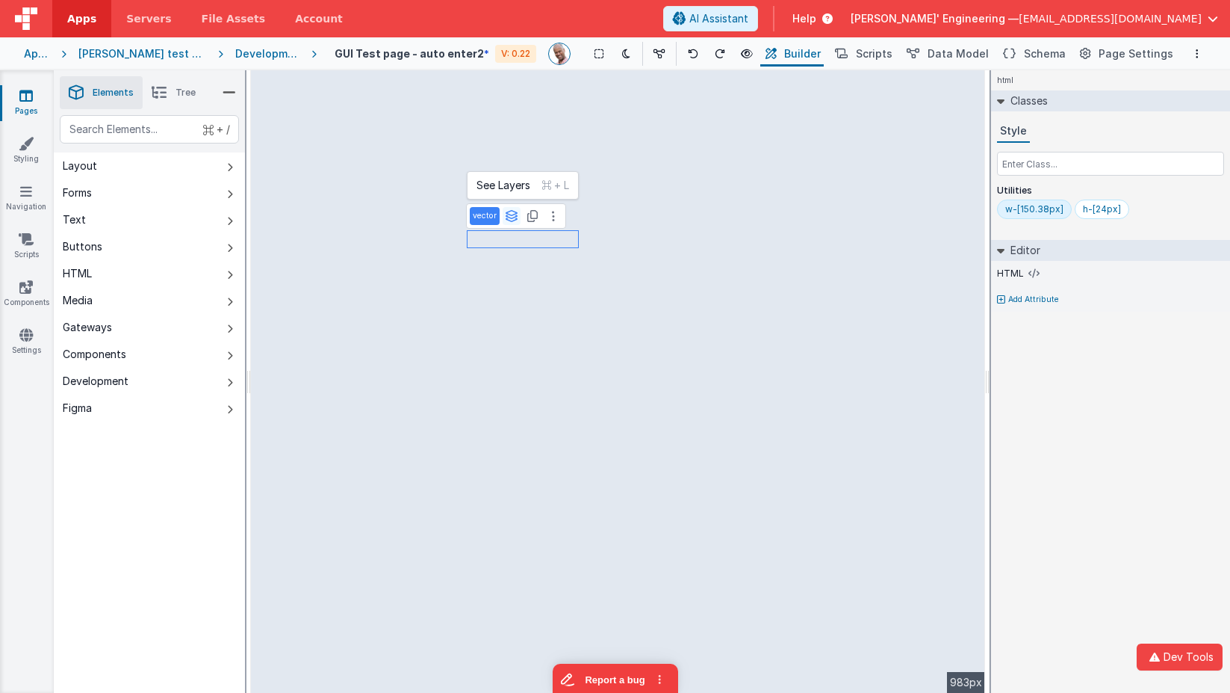
click at [510, 219] on icon at bounding box center [511, 216] width 13 height 12
click at [505, 181] on button "frame_1152" at bounding box center [502, 185] width 62 height 18
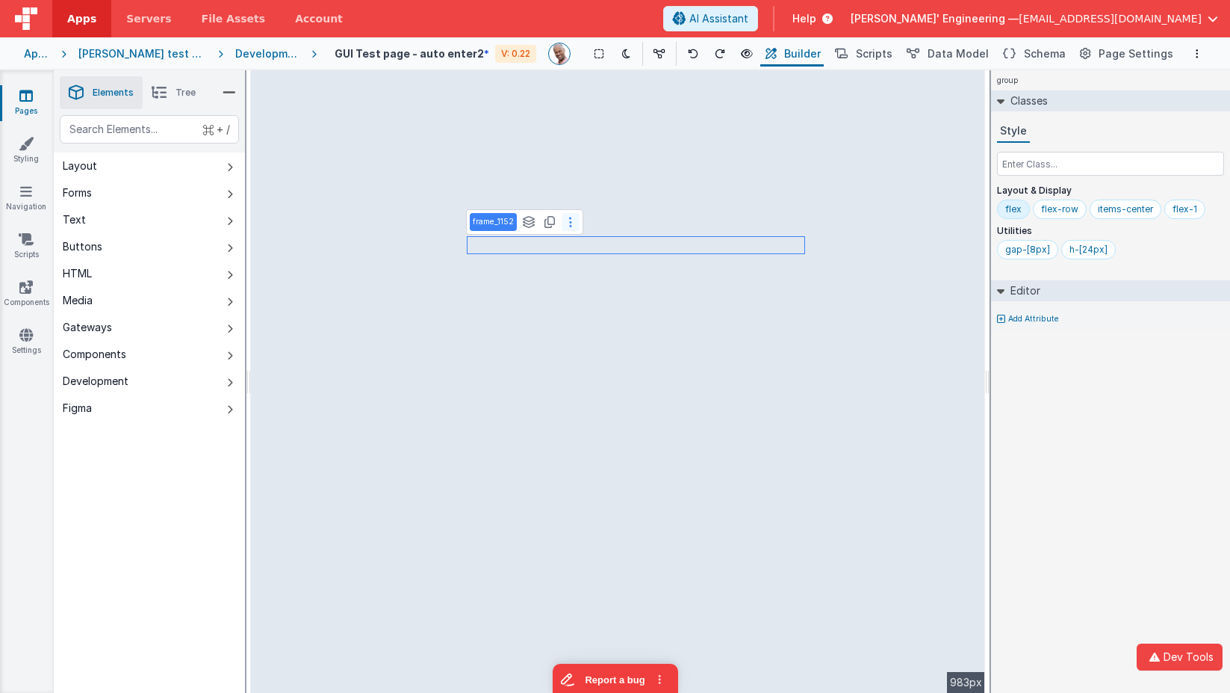
click at [569, 217] on icon at bounding box center [570, 222] width 3 height 12
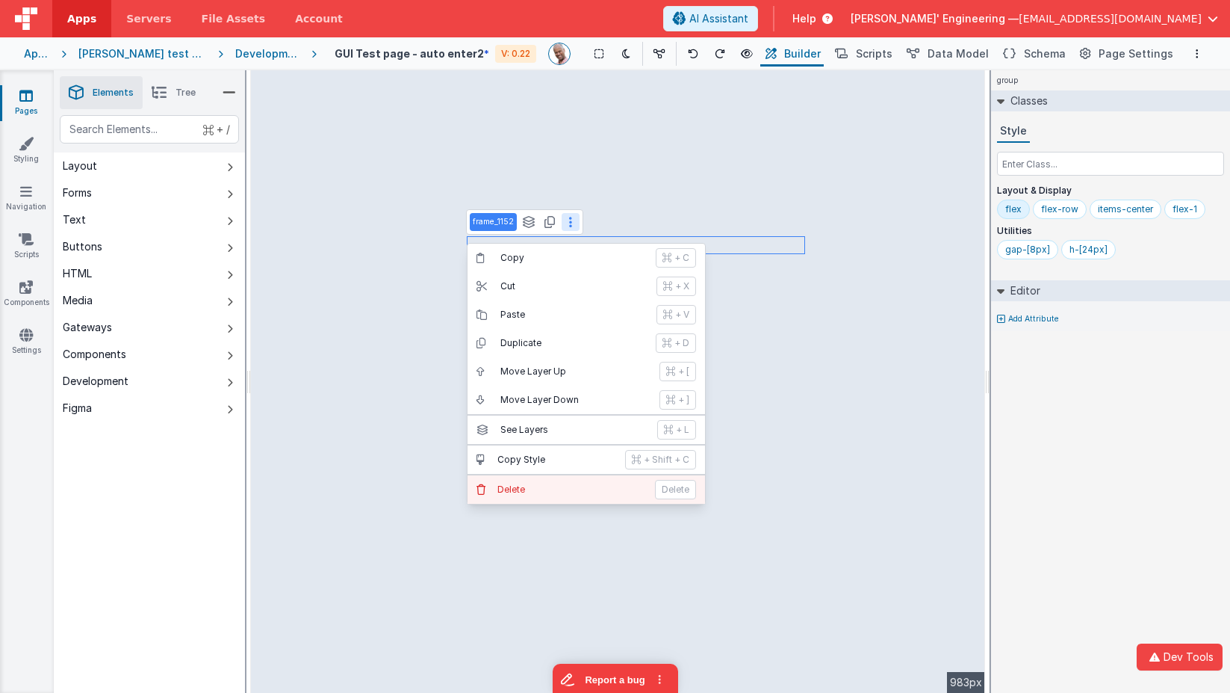
click at [566, 492] on p "Delete" at bounding box center [572, 489] width 149 height 12
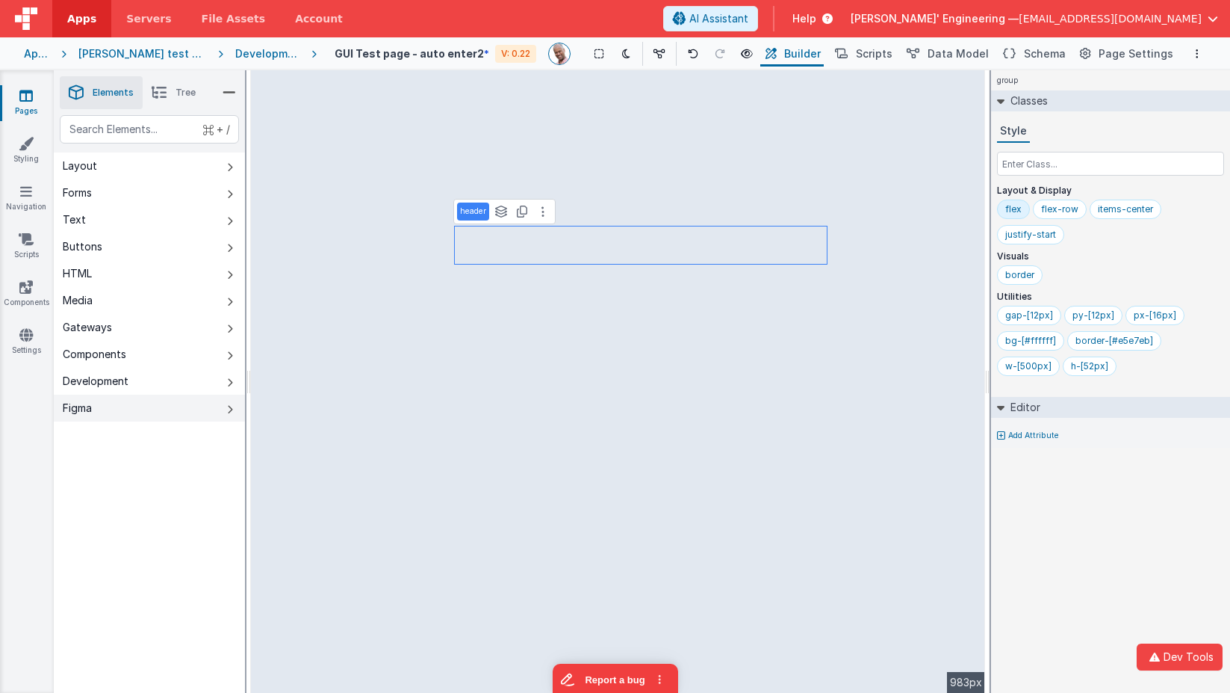
click at [212, 401] on button "Figma" at bounding box center [149, 407] width 191 height 27
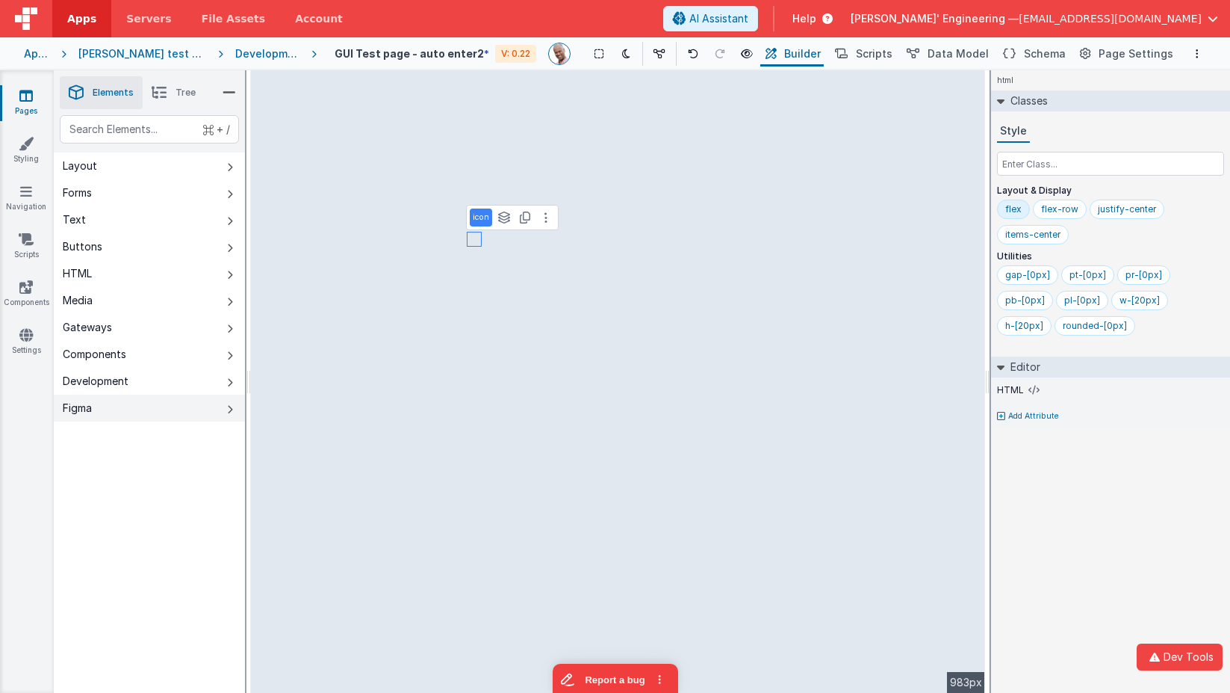
click at [225, 409] on button "Figma" at bounding box center [149, 407] width 191 height 27
click at [268, 52] on div "Development" at bounding box center [267, 53] width 64 height 15
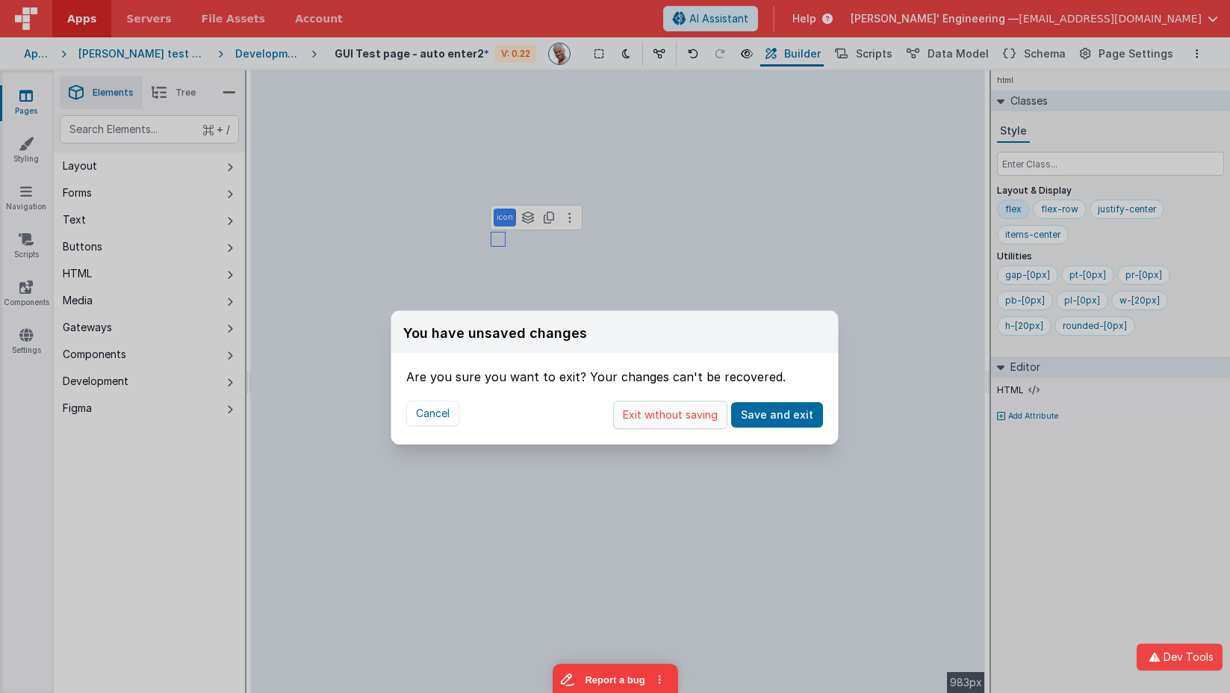
click at [693, 417] on button "Exit without saving" at bounding box center [670, 414] width 114 height 28
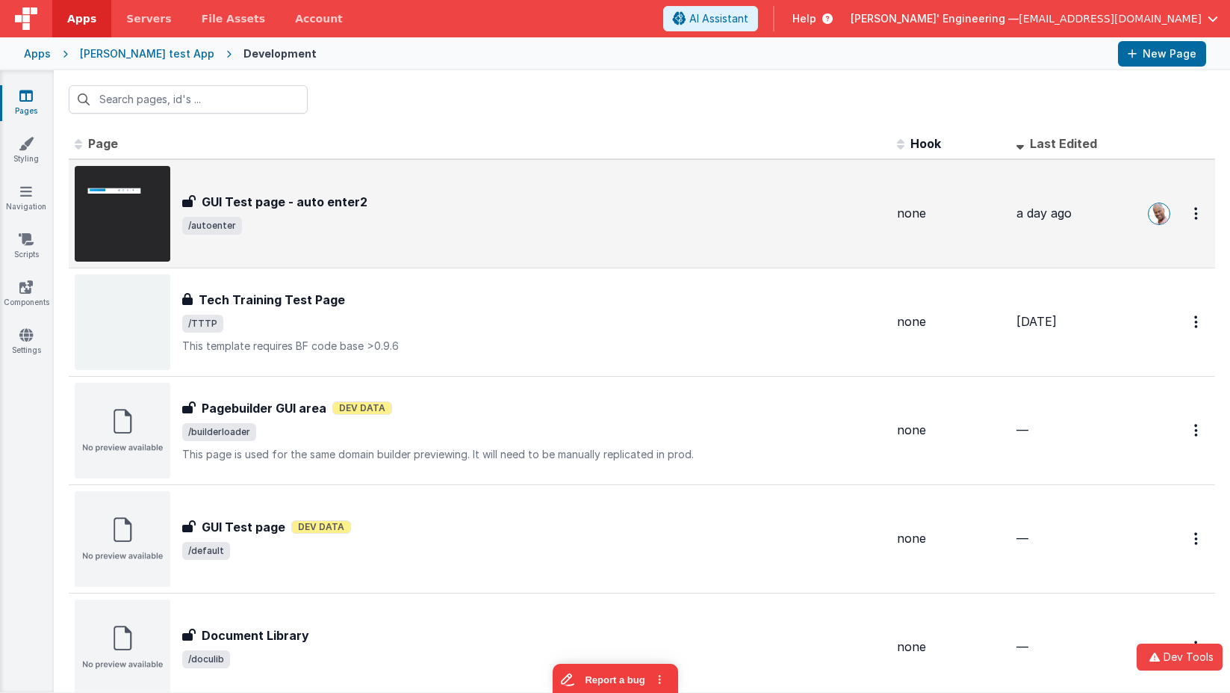
click at [252, 191] on div "GUI Test page - auto enter2 GUI Test page - auto enter2 /autoenter" at bounding box center [480, 214] width 811 height 96
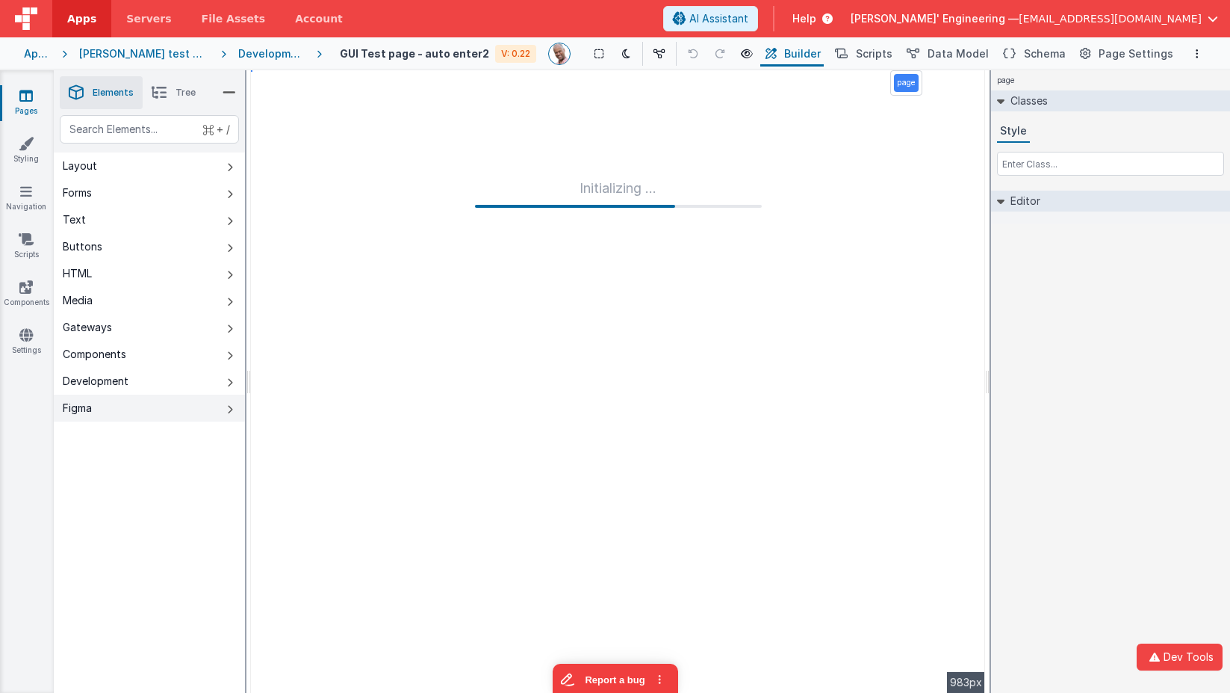
click at [179, 412] on button "Figma" at bounding box center [149, 407] width 191 height 27
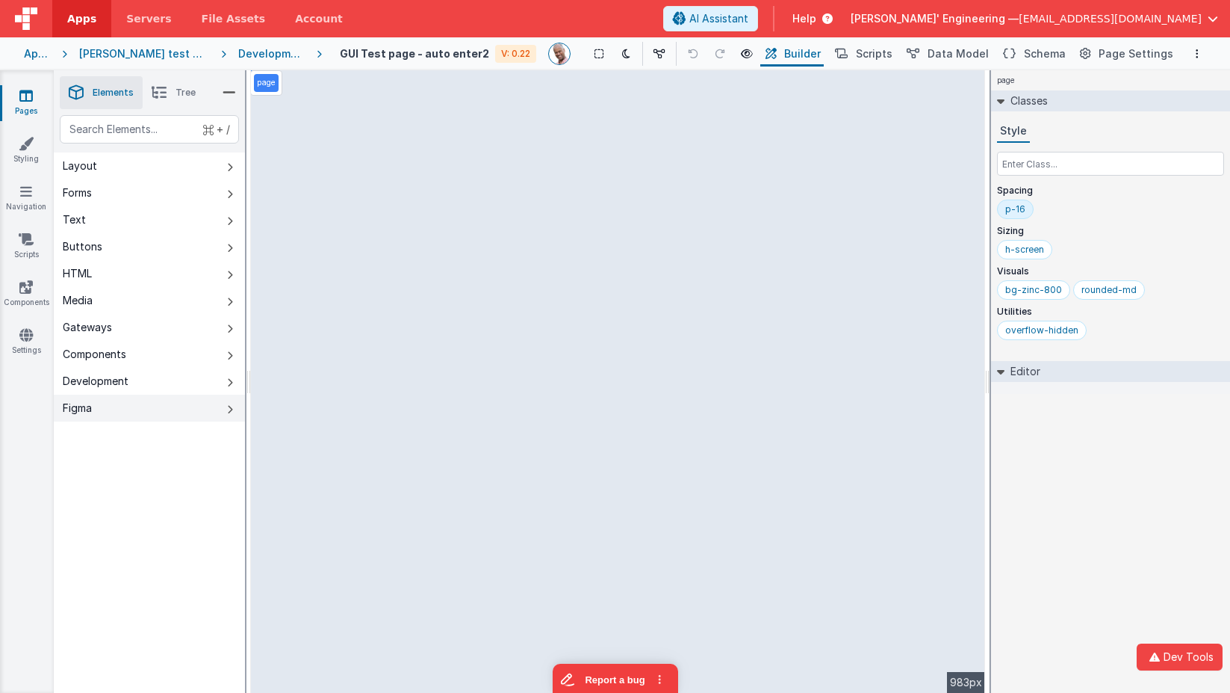
click at [208, 406] on button "Figma" at bounding box center [149, 407] width 191 height 27
click at [264, 54] on div "Development" at bounding box center [271, 53] width 66 height 15
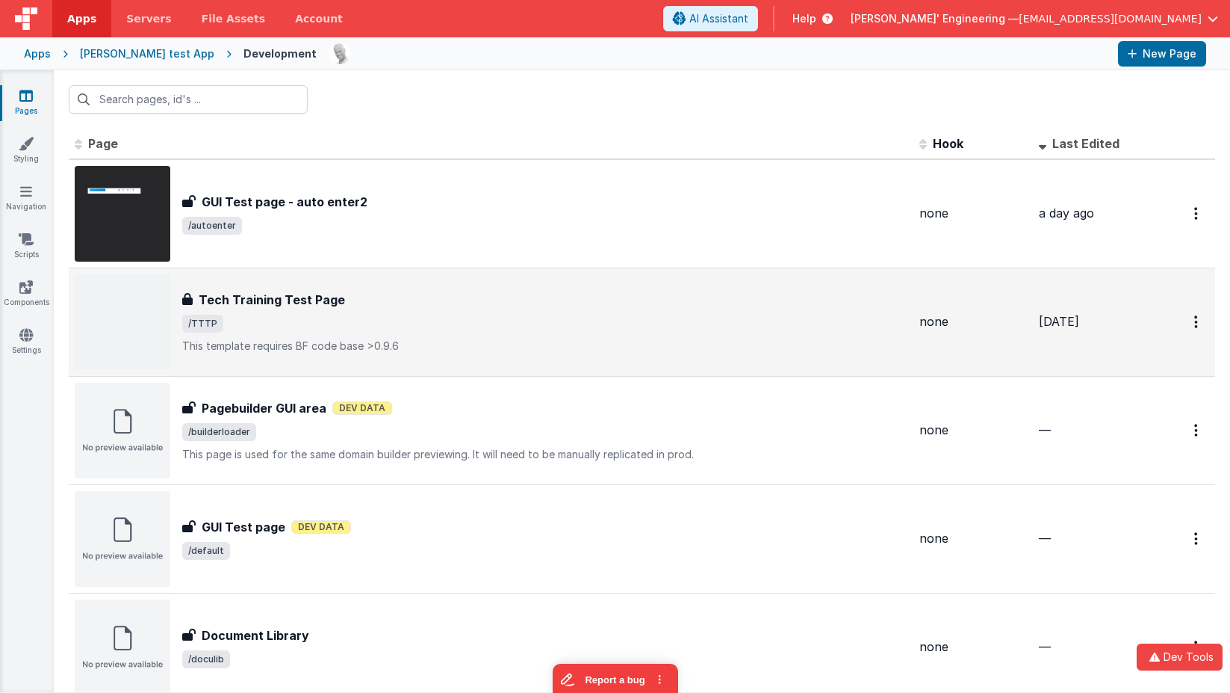
click at [318, 267] on td "Tech Training Test Page Tech Training Test Page /TTTP This template requires BF…" at bounding box center [491, 321] width 845 height 108
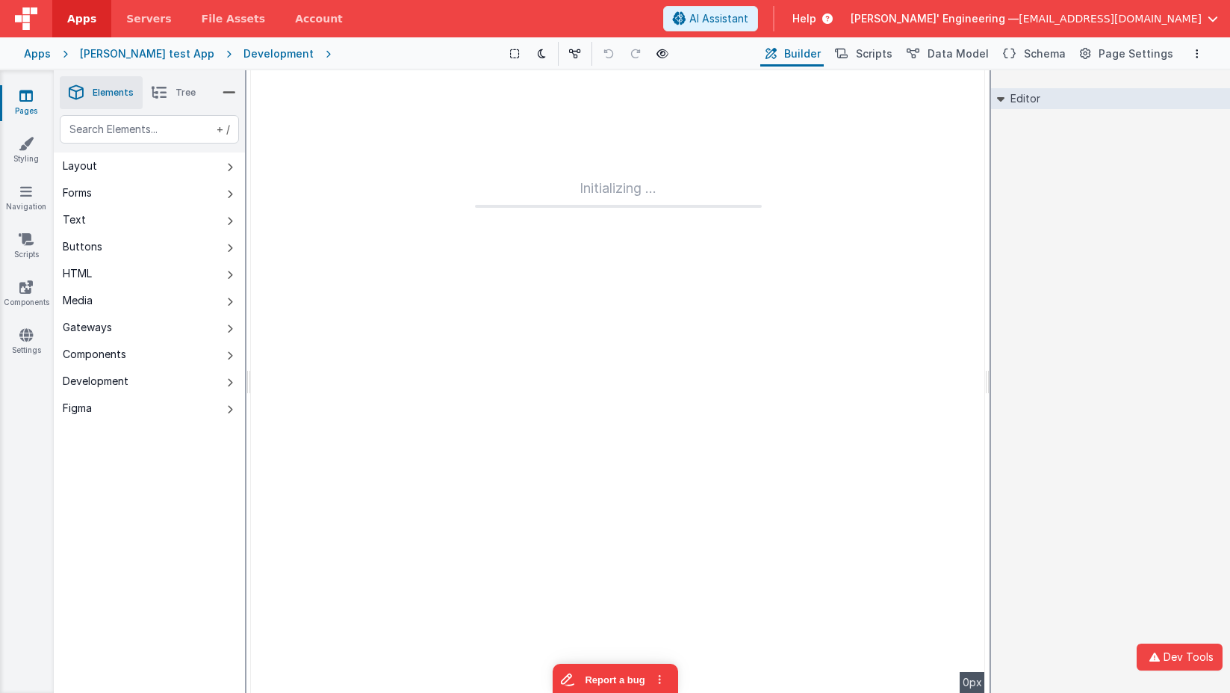
click at [214, 57] on icon at bounding box center [228, 53] width 29 height 15
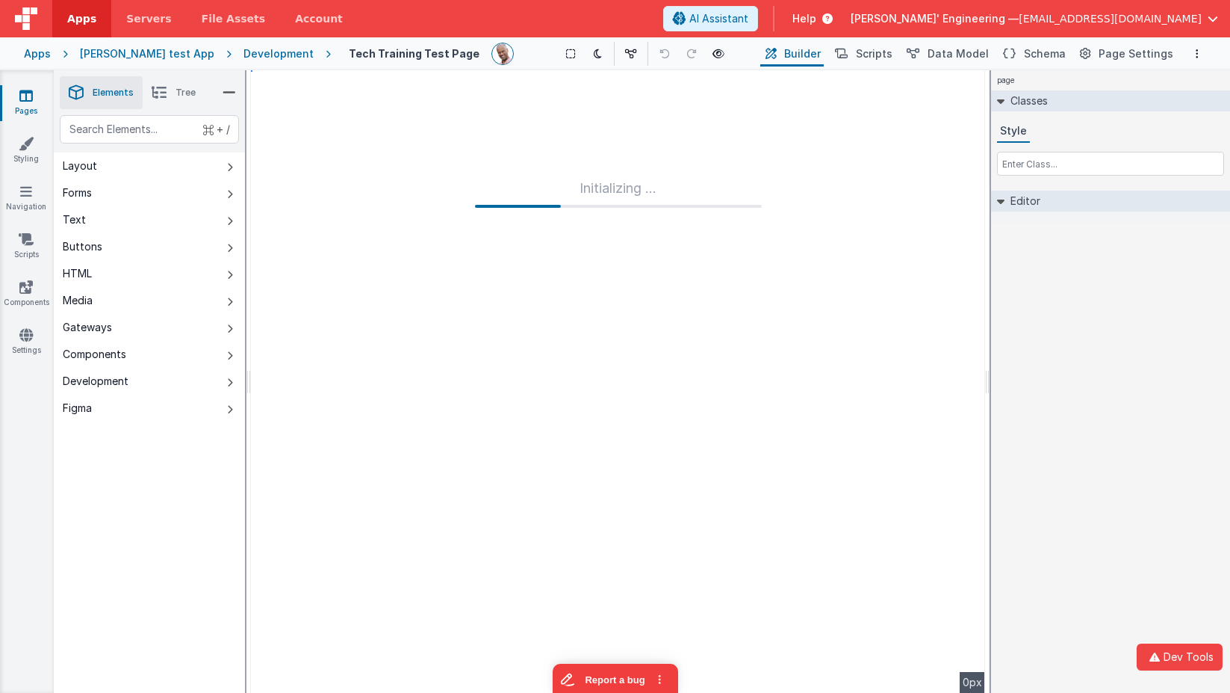
click at [257, 54] on div "Development" at bounding box center [279, 53] width 70 height 15
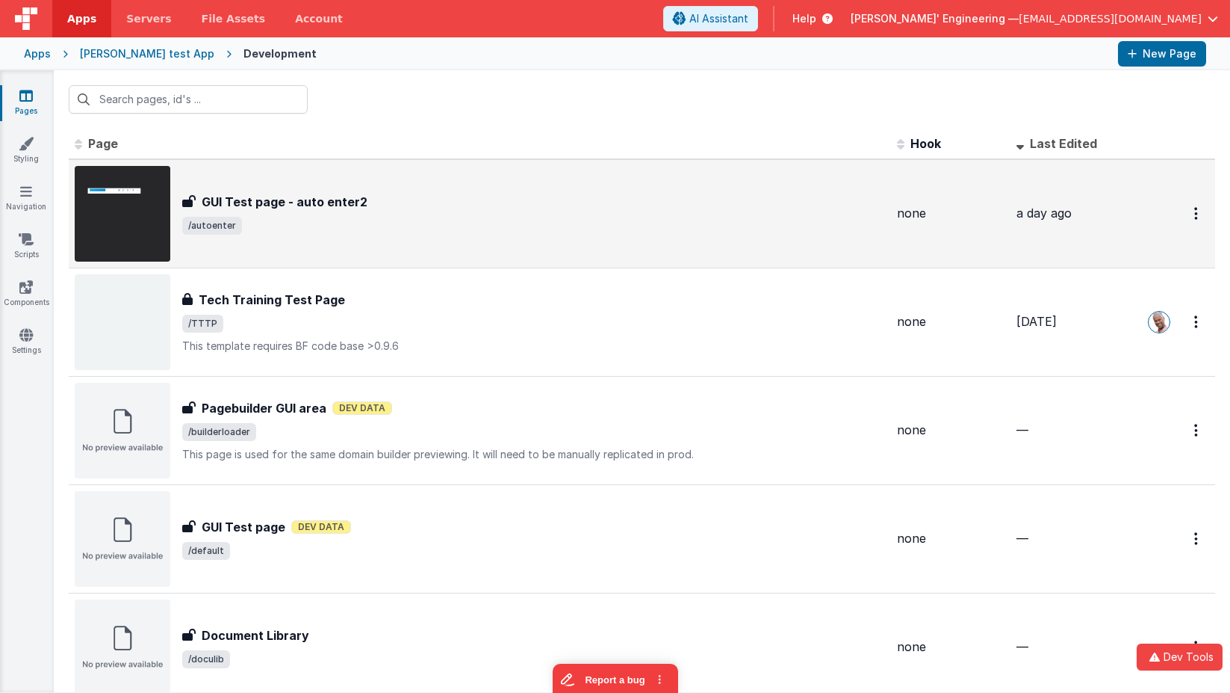
click at [300, 220] on span "/autoenter" at bounding box center [533, 226] width 703 height 18
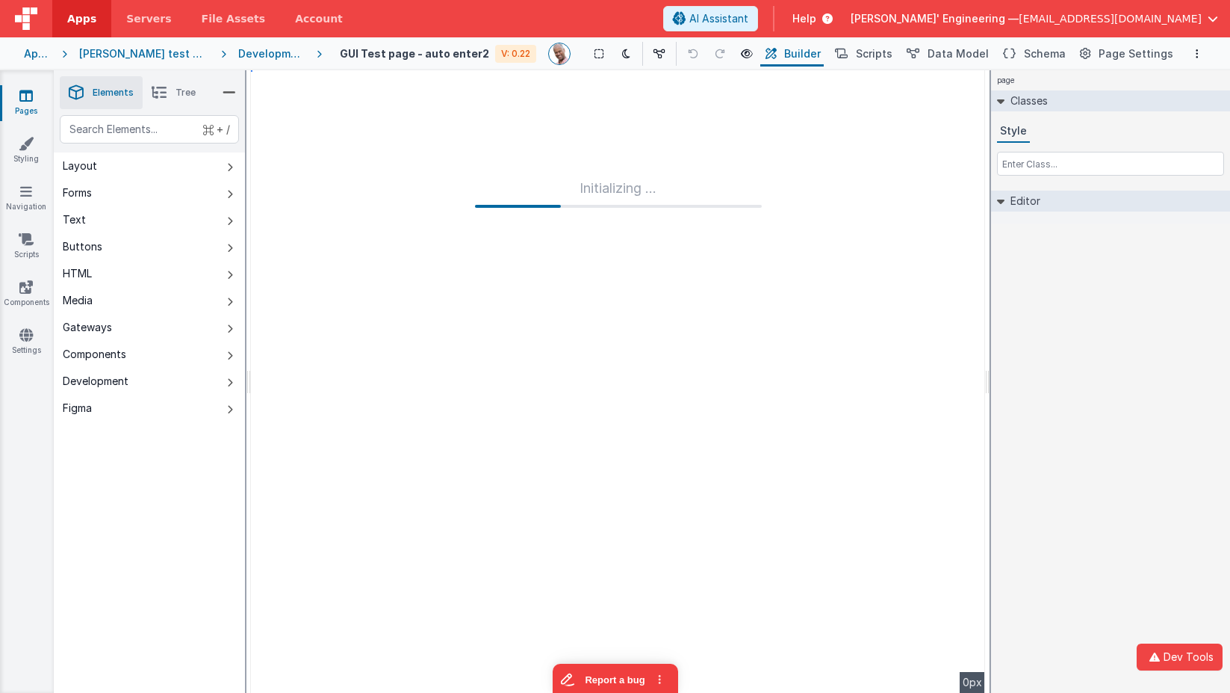
click at [258, 53] on div "Development" at bounding box center [271, 53] width 66 height 15
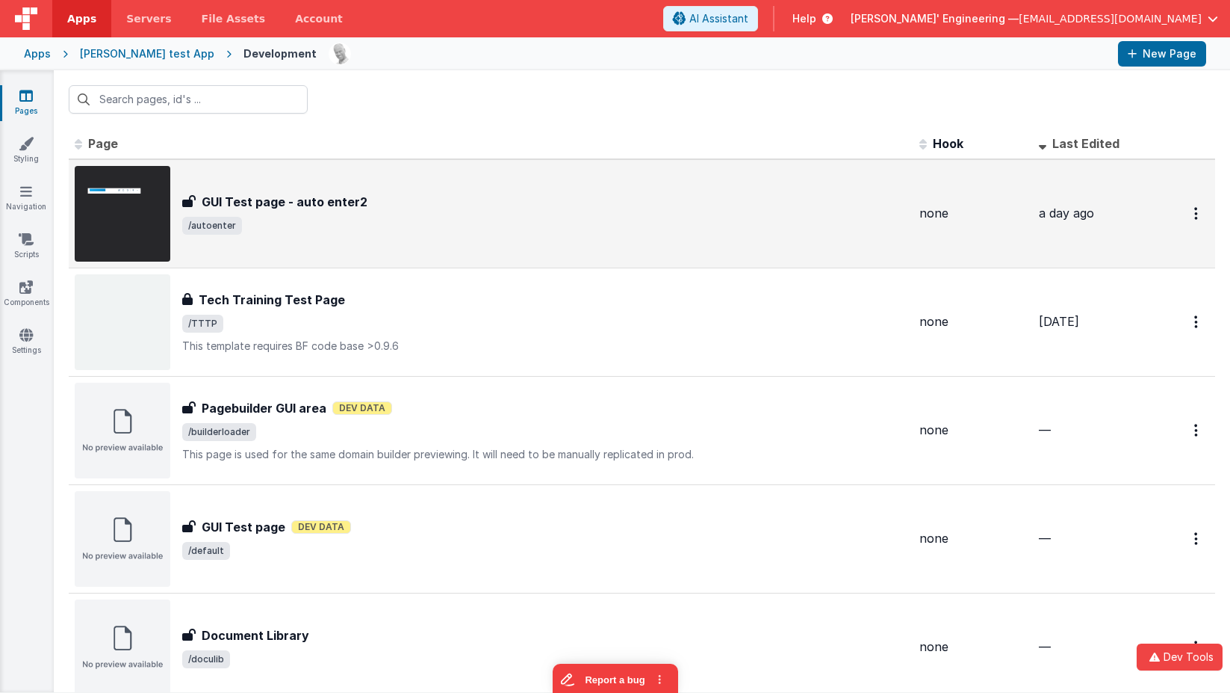
click at [377, 208] on div "GUI Test page - auto enter2" at bounding box center [544, 202] width 725 height 18
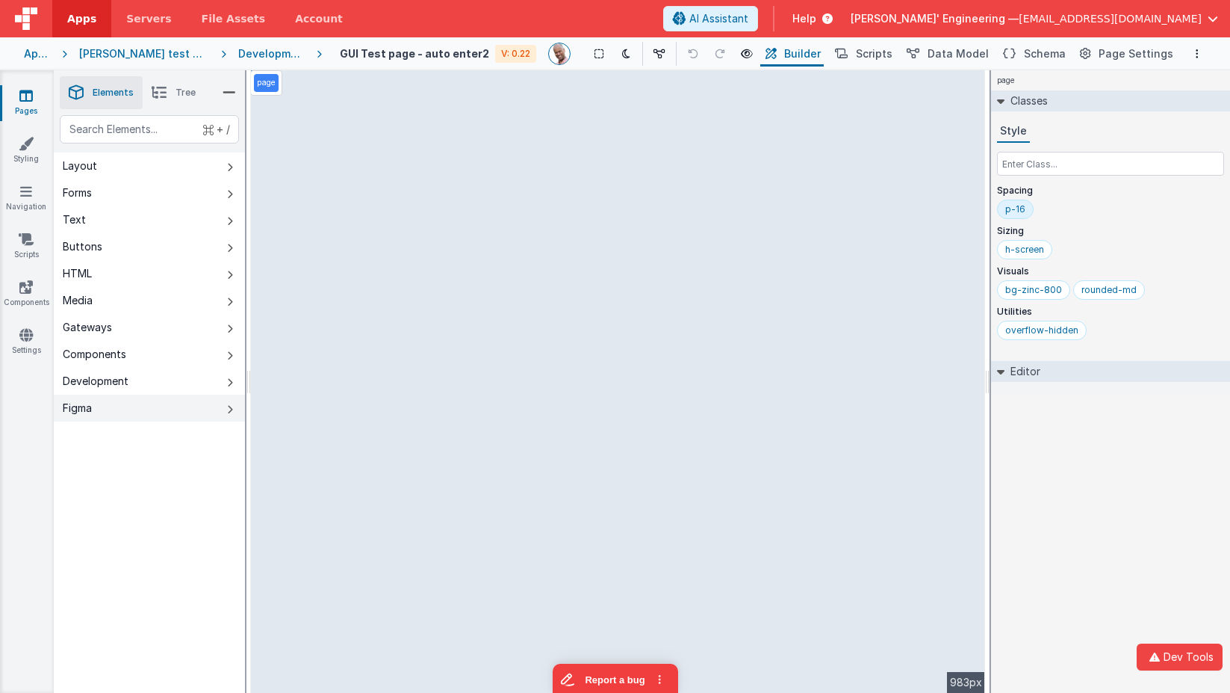
click at [232, 403] on icon at bounding box center [230, 409] width 6 height 12
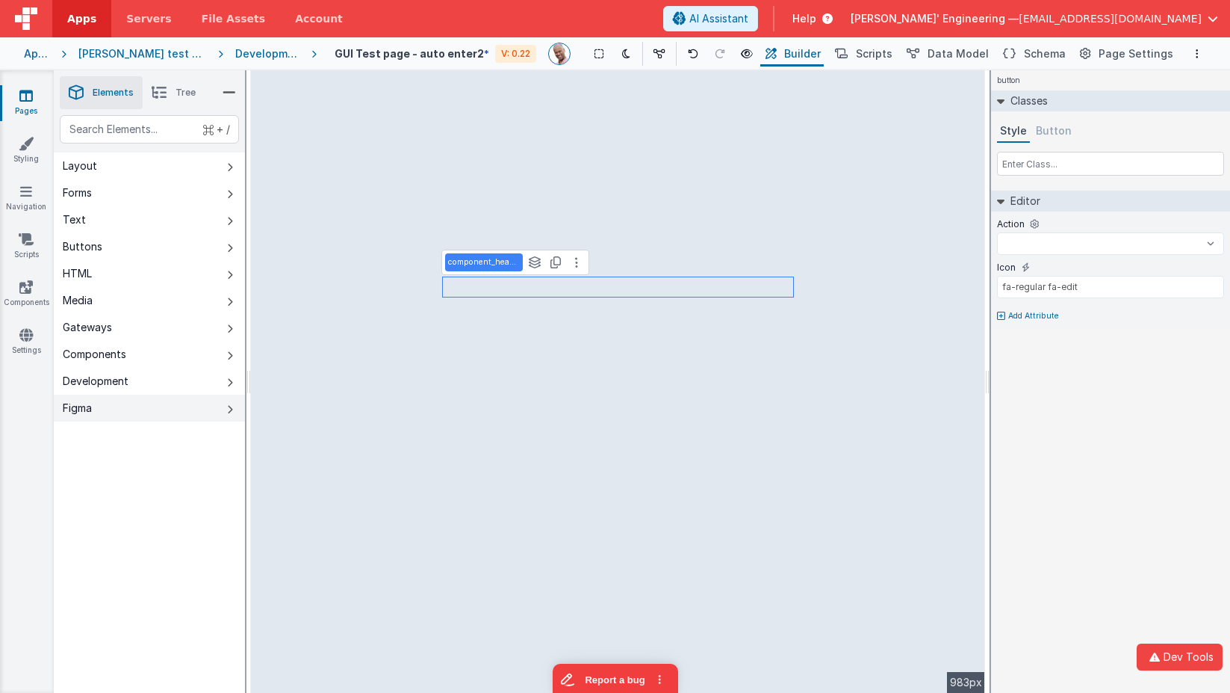
click at [231, 402] on button "Figma" at bounding box center [149, 407] width 191 height 27
select select
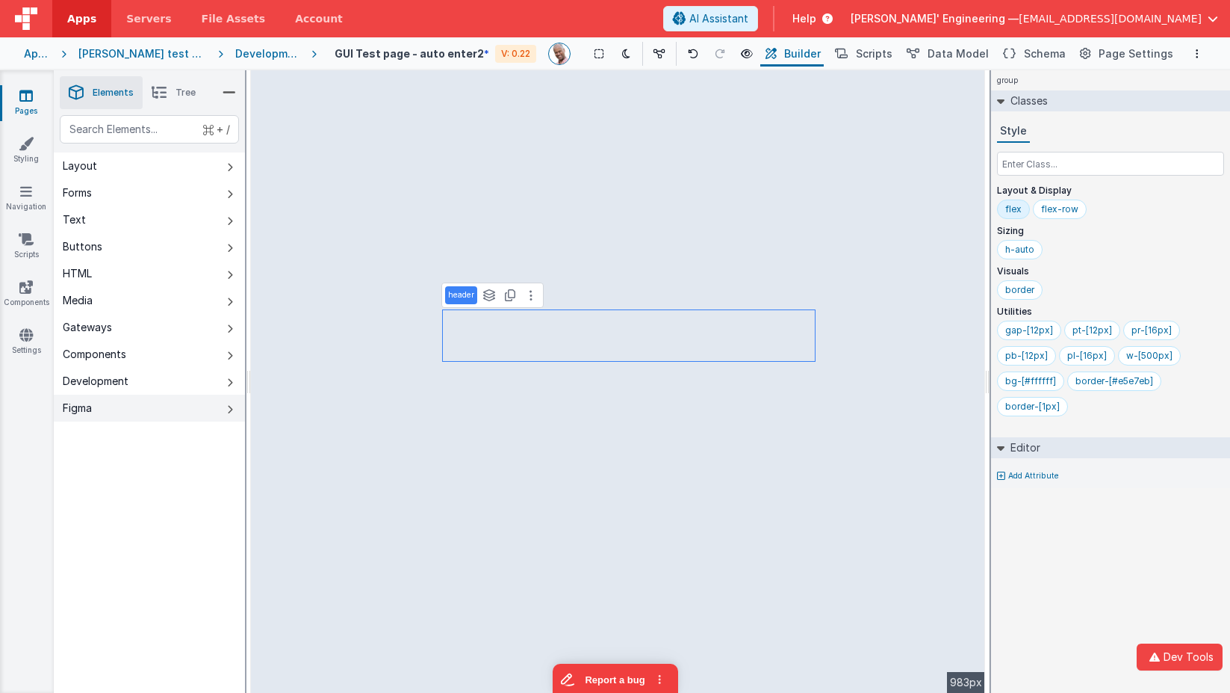
click at [225, 406] on button "Figma" at bounding box center [149, 407] width 191 height 27
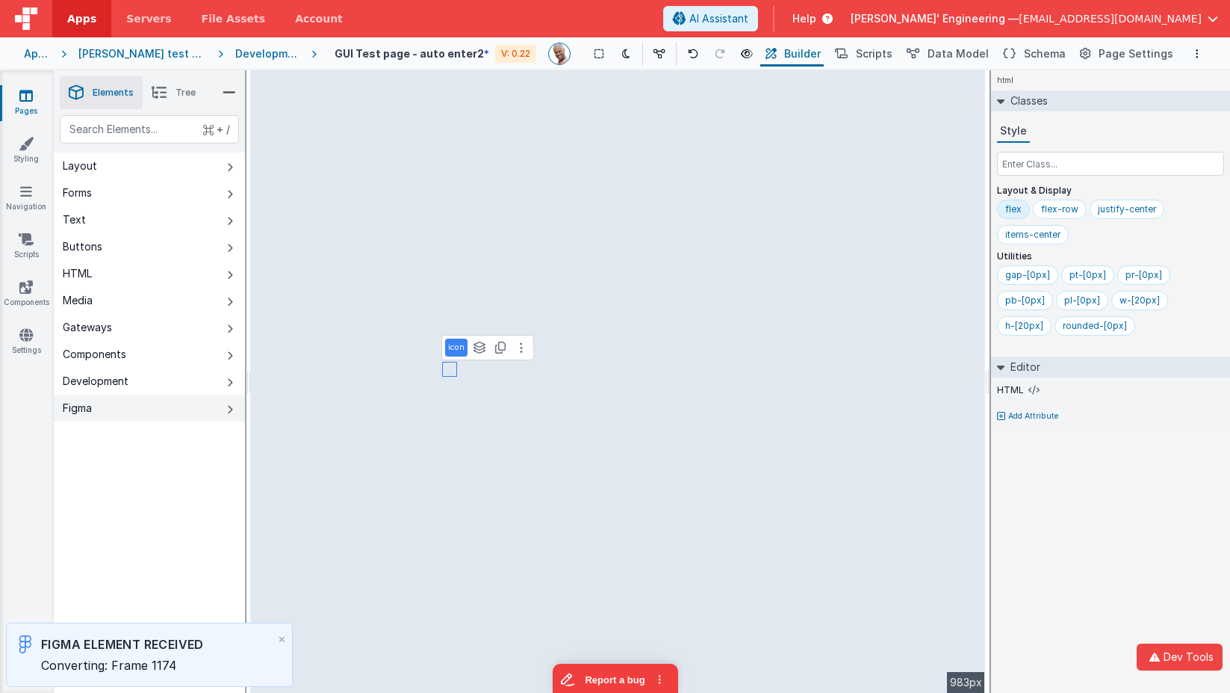
click at [229, 409] on icon at bounding box center [230, 409] width 6 height 12
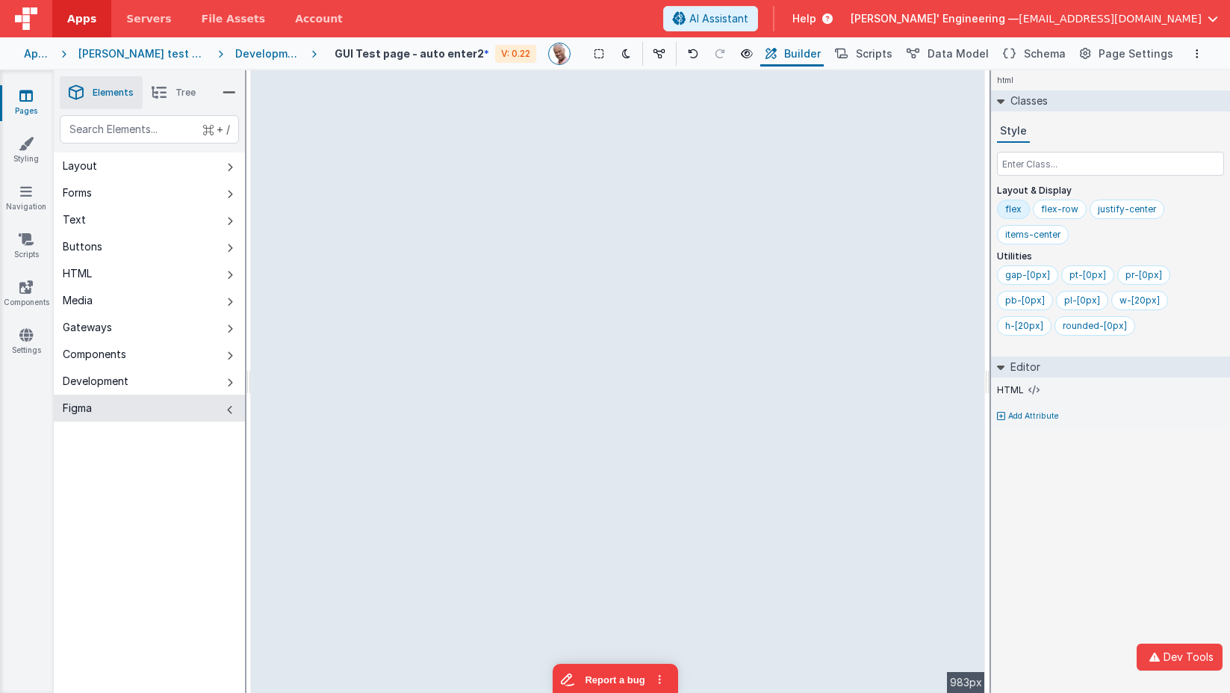
click at [1129, 521] on div "html Classes Style Layout & Display flex flex-row justify-center items-center U…" at bounding box center [1110, 381] width 239 height 622
click at [235, 52] on div "Development" at bounding box center [267, 53] width 64 height 15
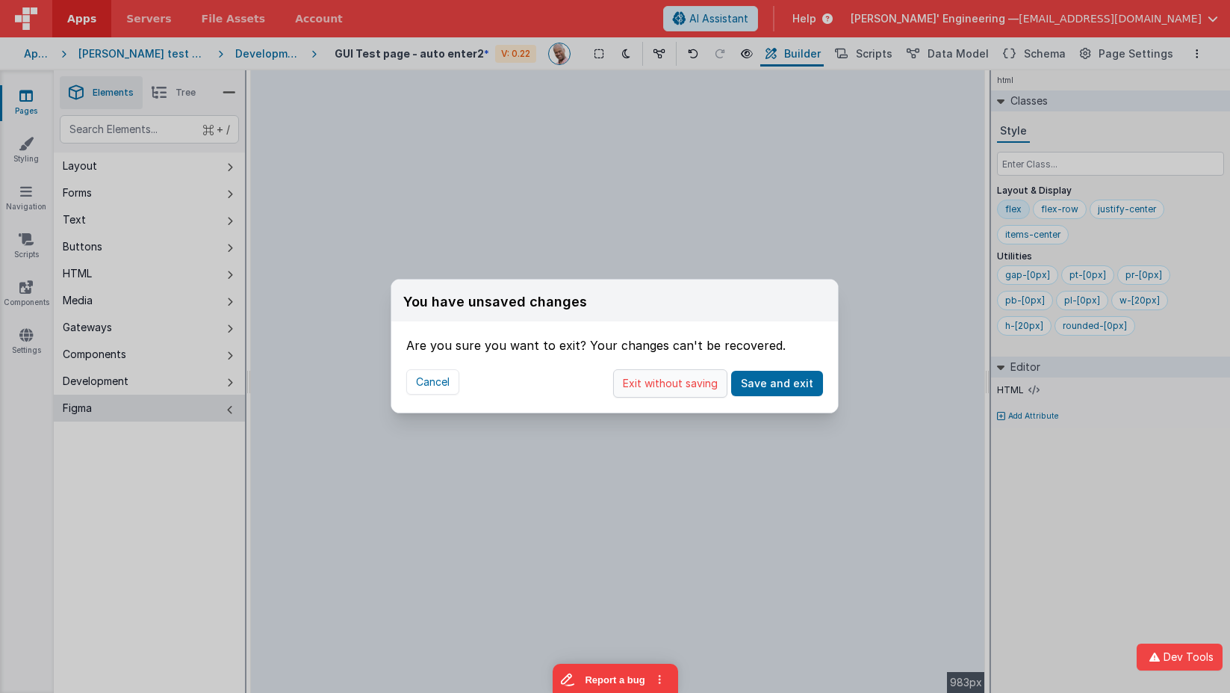
click at [704, 383] on button "Exit without saving" at bounding box center [670, 383] width 114 height 28
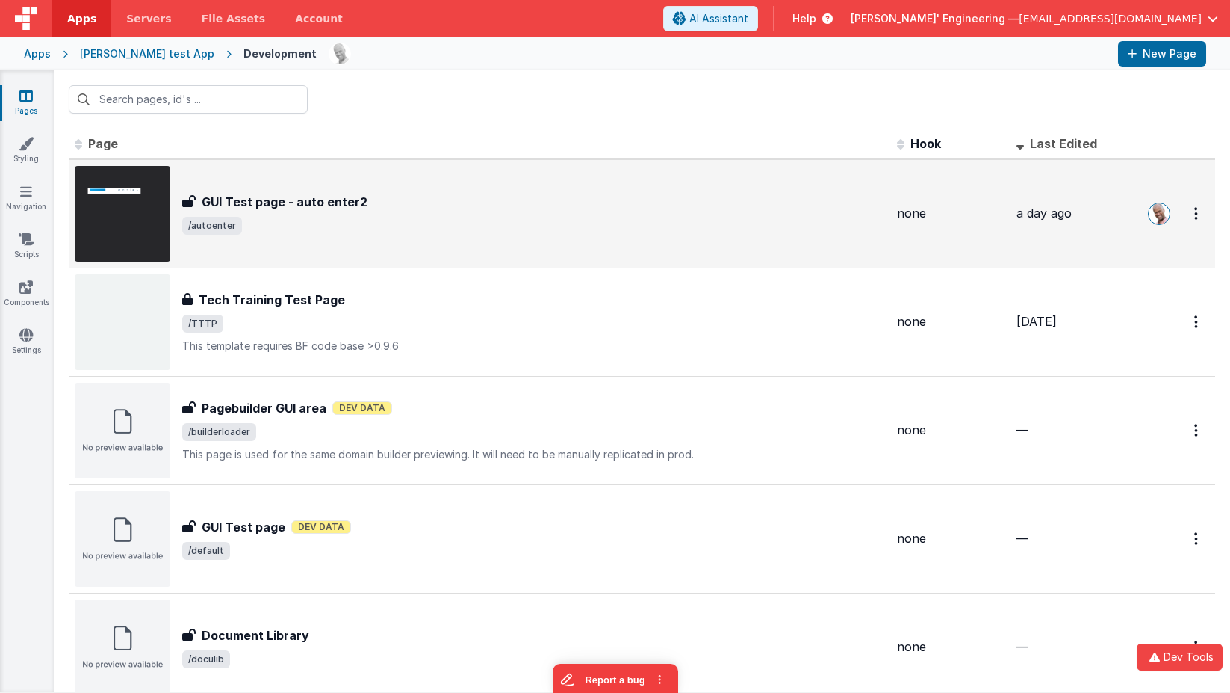
click at [351, 221] on span "/autoenter" at bounding box center [533, 226] width 703 height 18
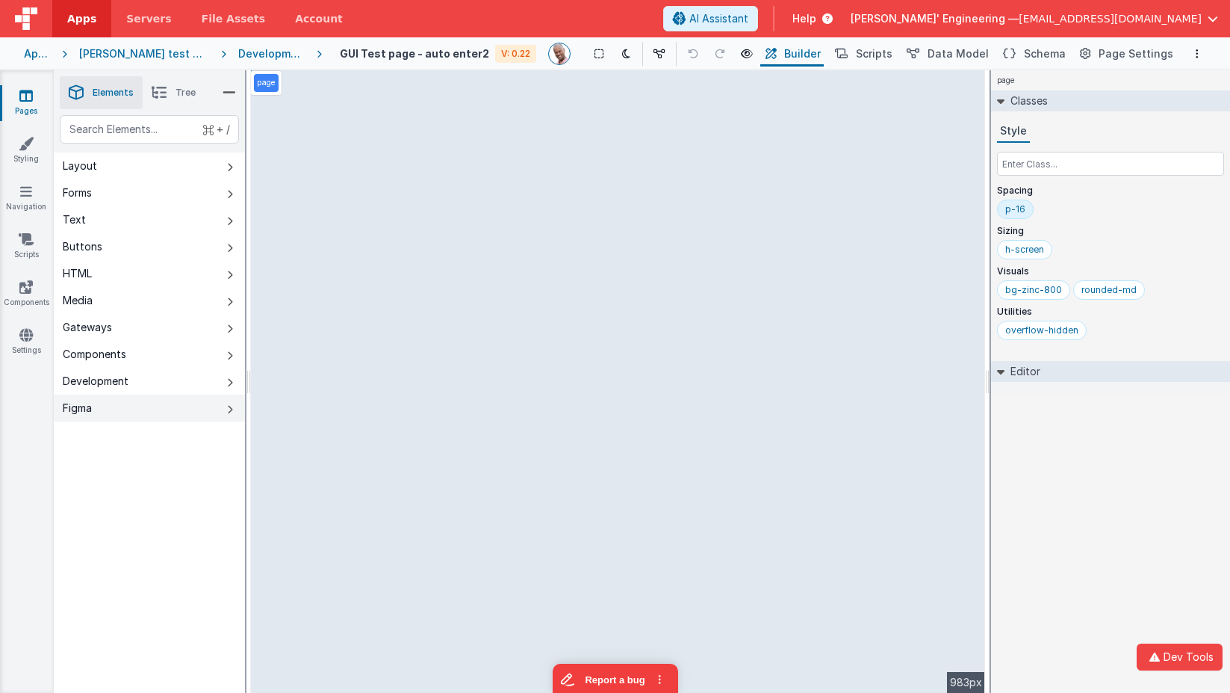
click at [230, 411] on icon at bounding box center [230, 409] width 6 height 12
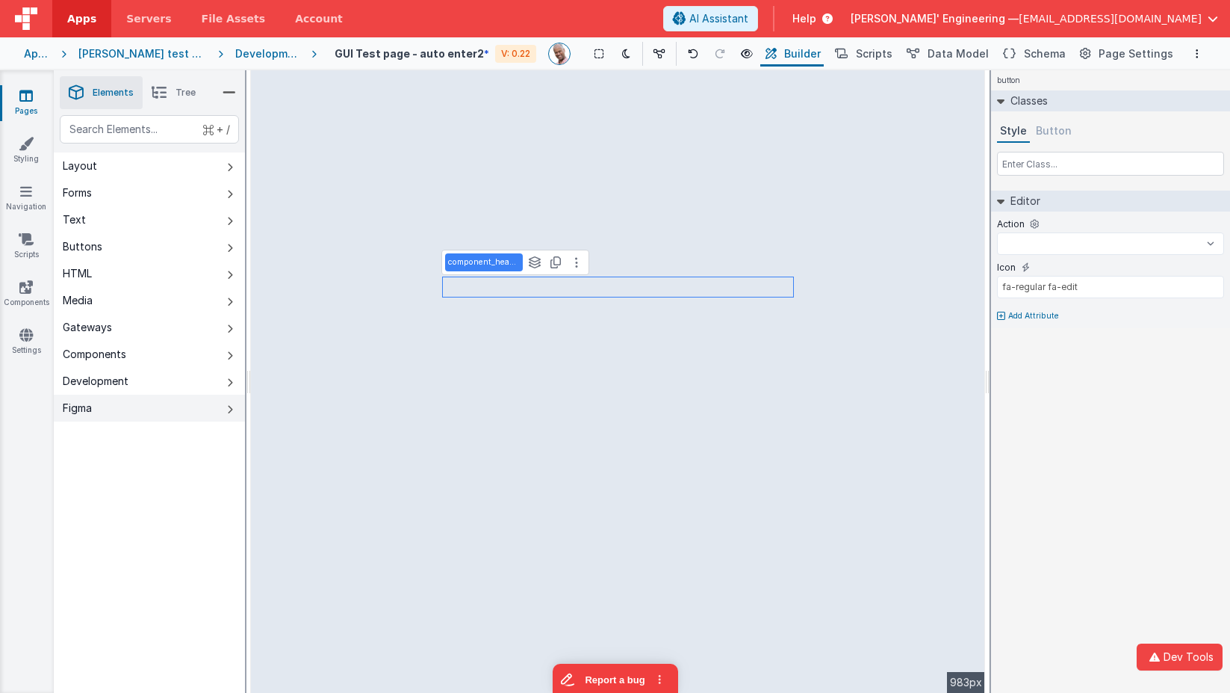
click at [224, 400] on button "Figma" at bounding box center [149, 407] width 191 height 27
select select
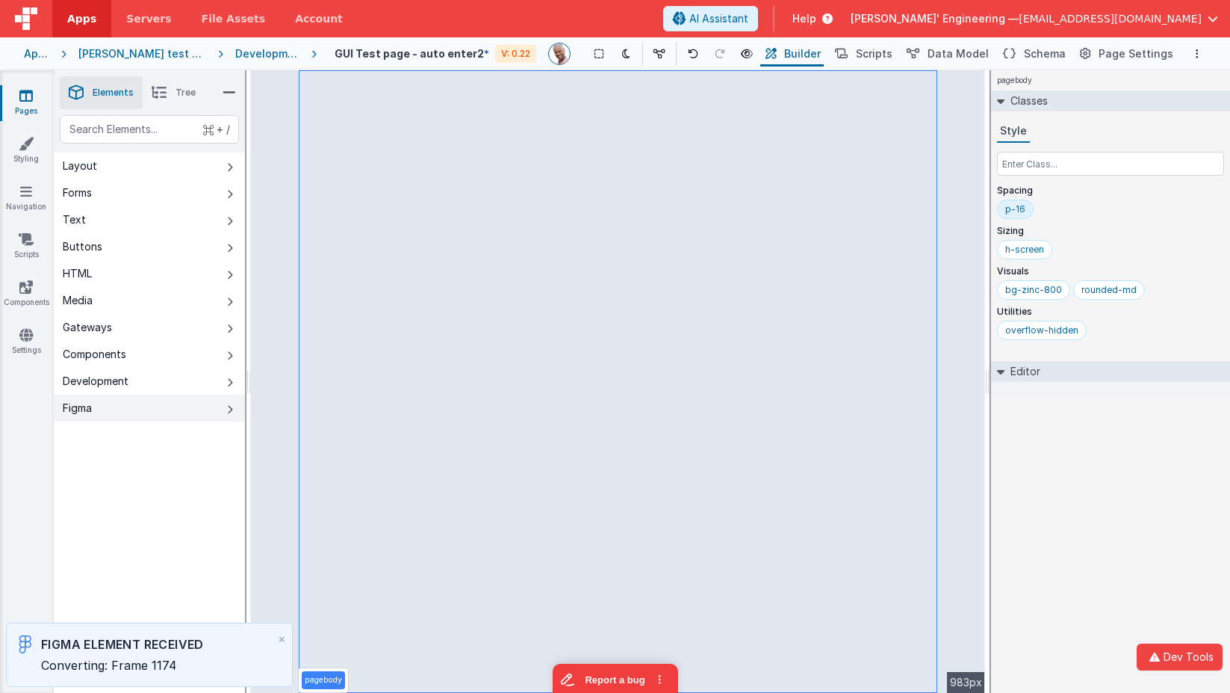
click at [234, 410] on button "Figma" at bounding box center [149, 407] width 191 height 27
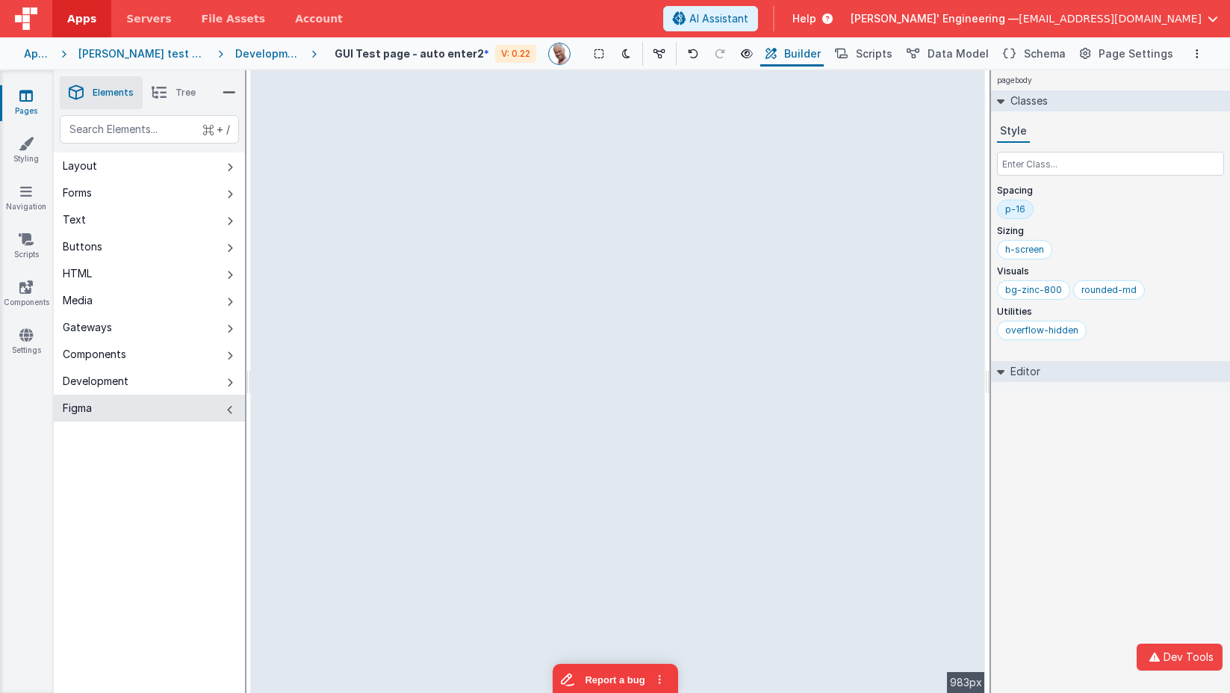
click at [251, 57] on div "Development" at bounding box center [267, 53] width 64 height 15
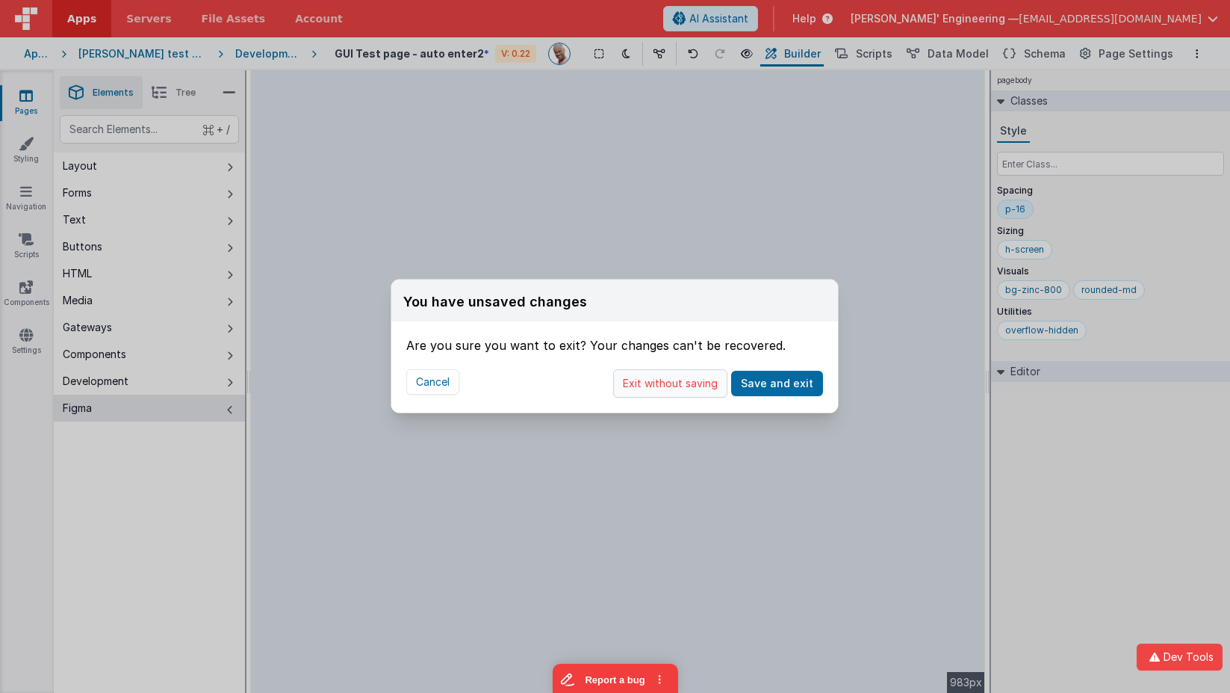
click at [698, 376] on button "Exit without saving" at bounding box center [670, 383] width 114 height 28
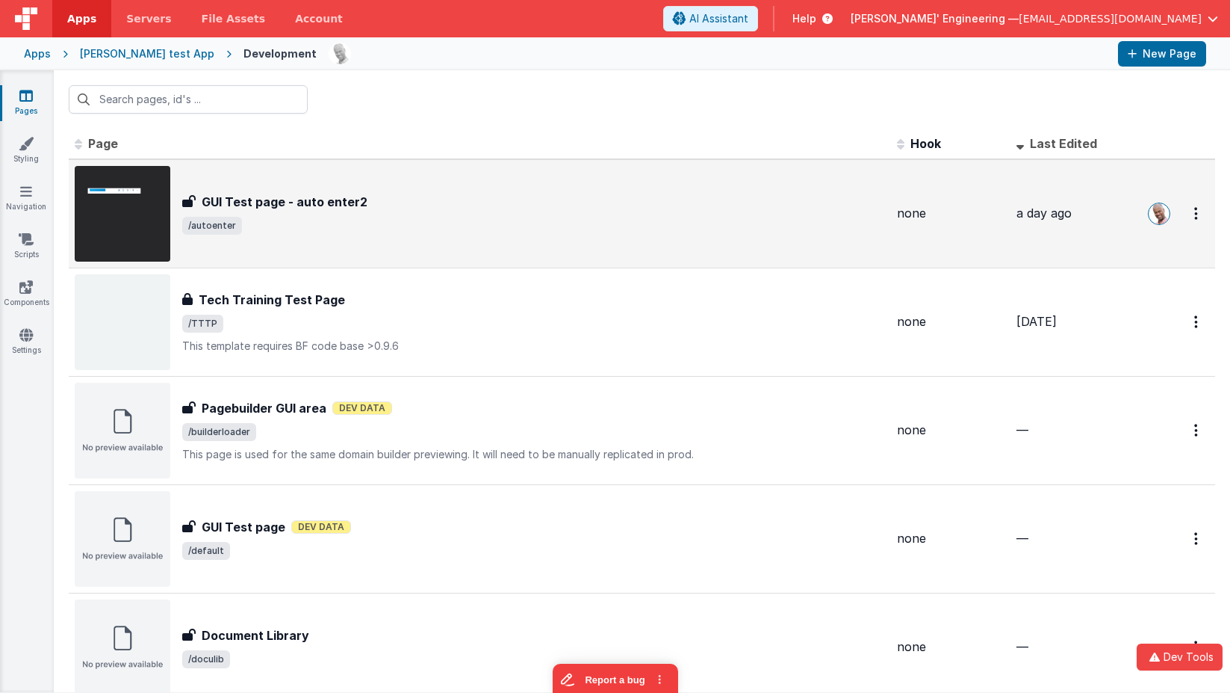
click at [382, 206] on div "GUI Test page - auto enter2" at bounding box center [533, 202] width 703 height 18
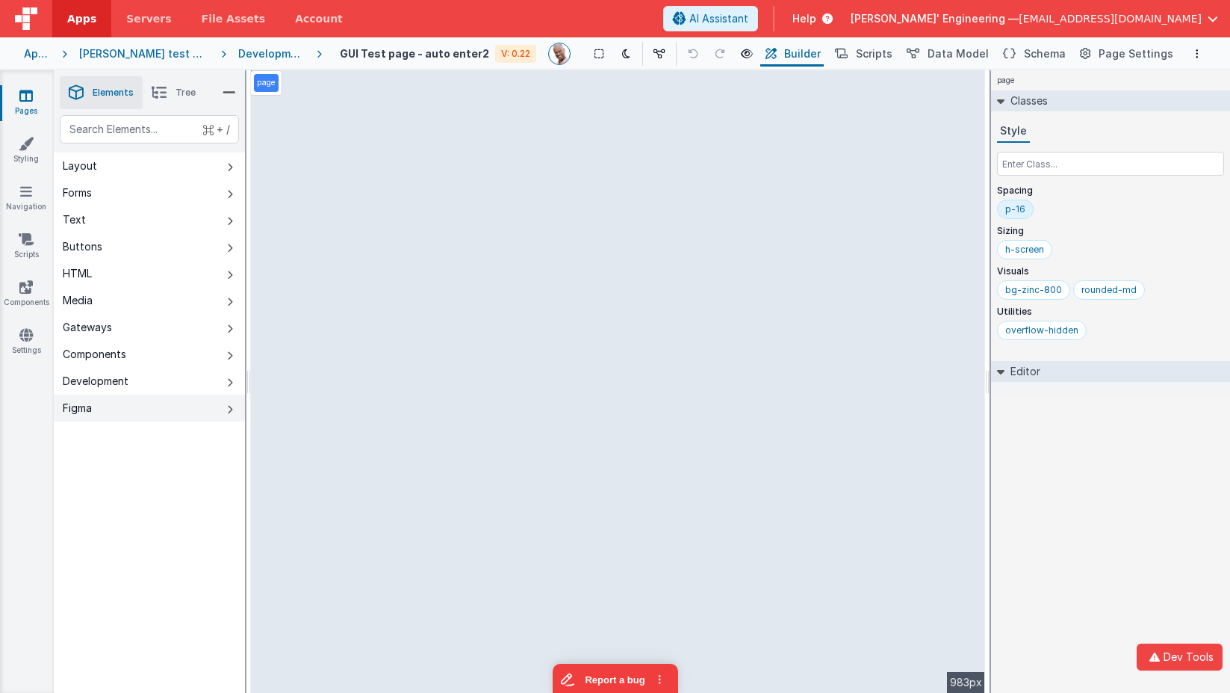
click at [224, 412] on button "Figma" at bounding box center [149, 407] width 191 height 27
click at [1183, 656] on button "Dev Tools" at bounding box center [1180, 656] width 86 height 27
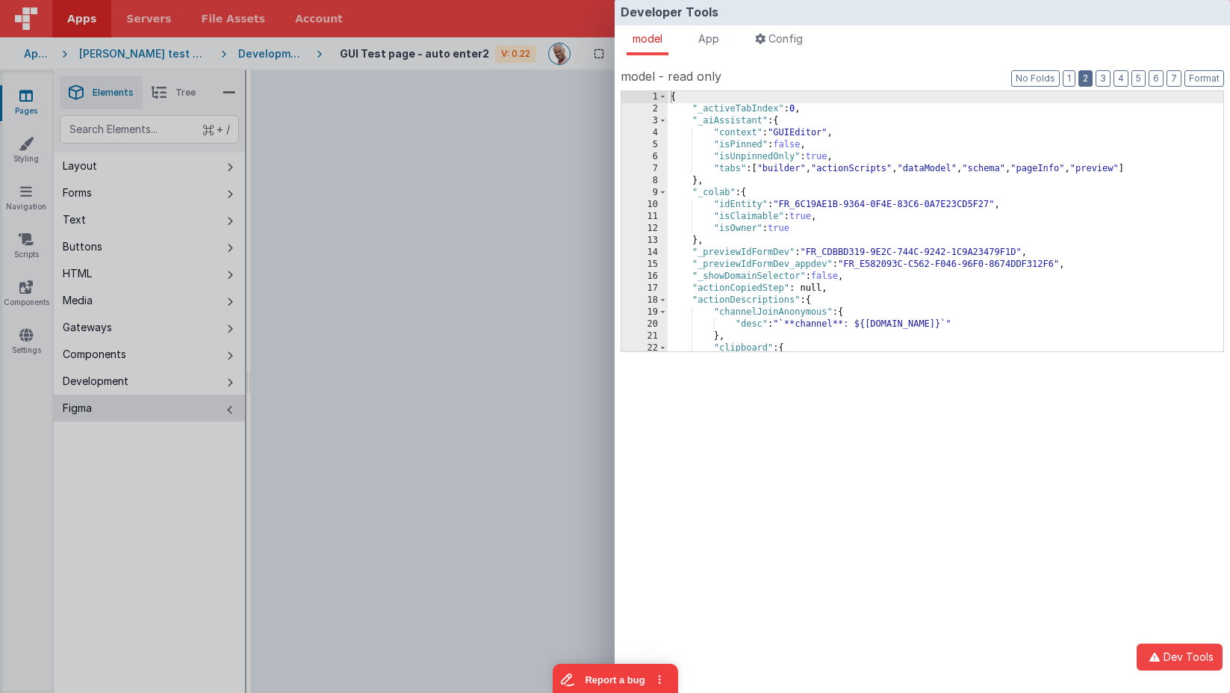
click at [1088, 78] on button "2" at bounding box center [1086, 78] width 14 height 16
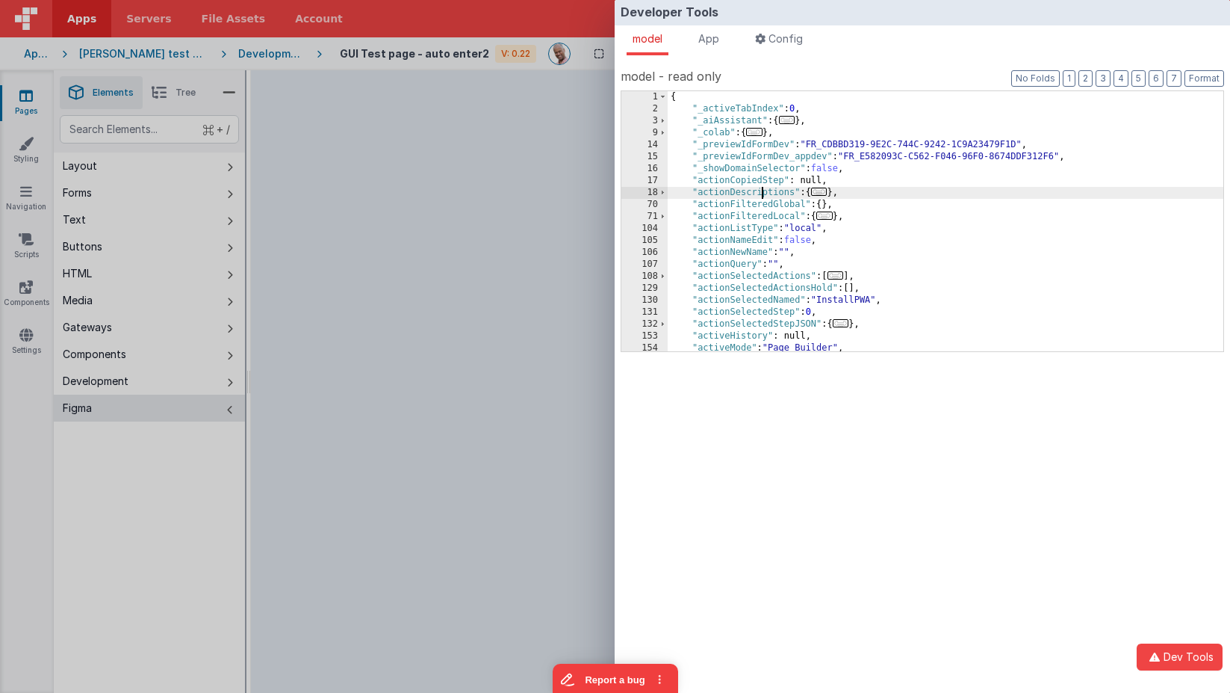
click at [765, 194] on div "{ "_activeTabIndex" : 0 , "_aiAssistant" : { ... } , "_colab" : { ... } , "_pre…" at bounding box center [946, 233] width 556 height 284
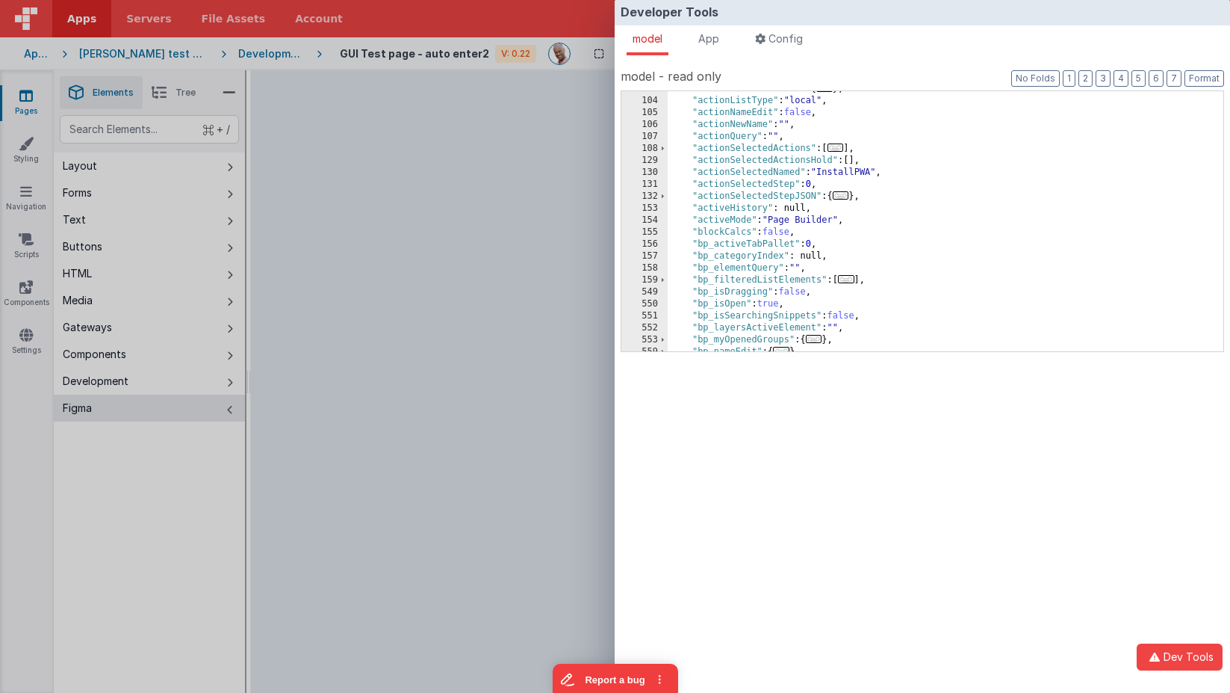
scroll to position [370, 0]
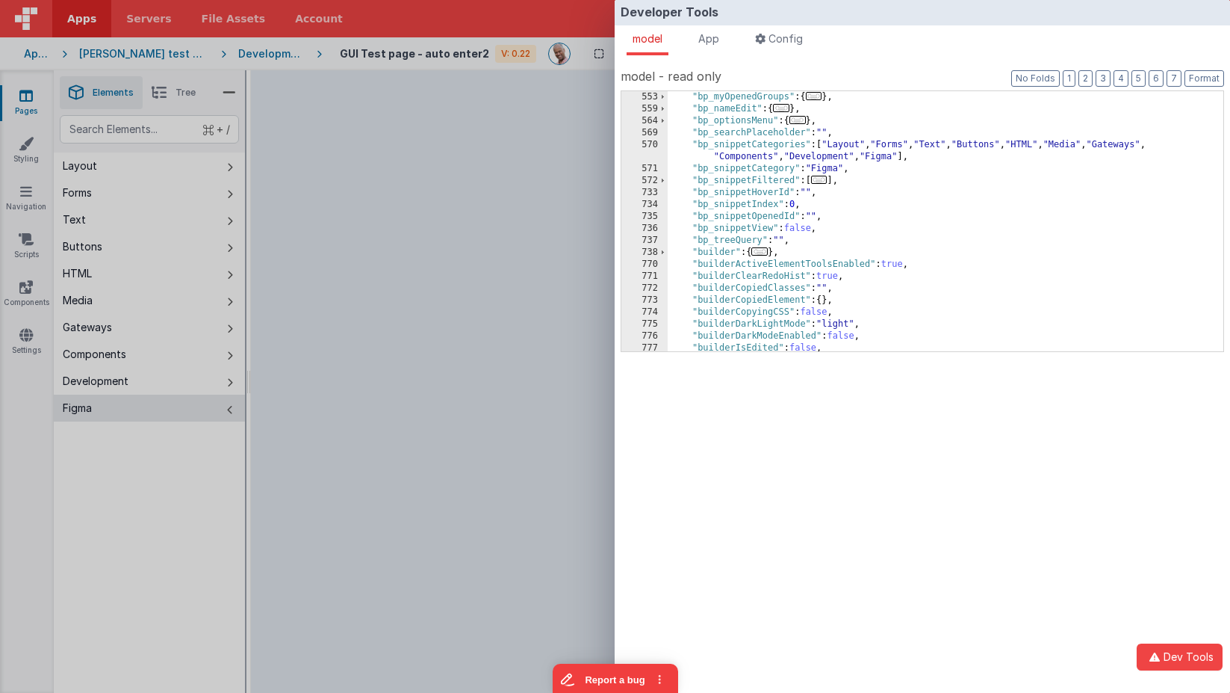
click at [764, 214] on div ""bp_layersActiveElement" : "" , "bp_myOpenedGroups" : { ... } , "bp_nameEdit" :…" at bounding box center [946, 221] width 556 height 284
click at [820, 184] on span "..." at bounding box center [819, 180] width 16 height 8
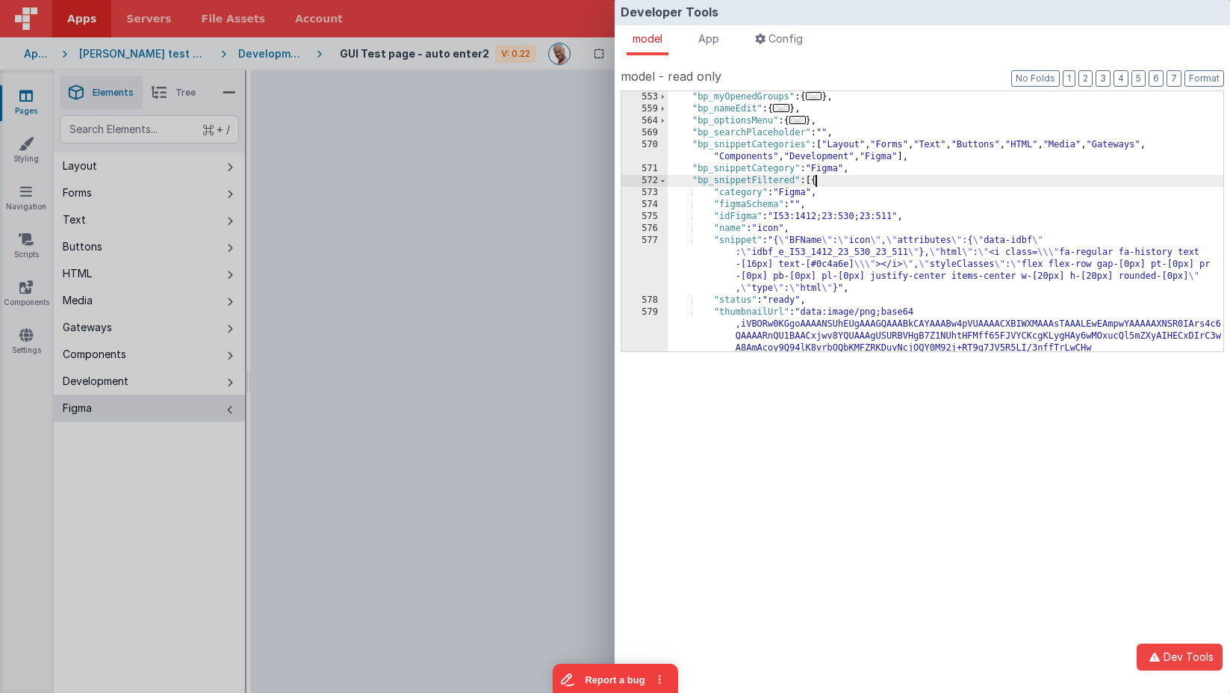
click at [740, 190] on div ""bp_layersActiveElement" : "" , "bp_myOpenedGroups" : { ... } , "bp_nameEdit" :…" at bounding box center [946, 460] width 556 height 762
click at [495, 152] on div "Developer Tools model App Params Log (15) Misc Windows Config model - read only…" at bounding box center [615, 346] width 1230 height 693
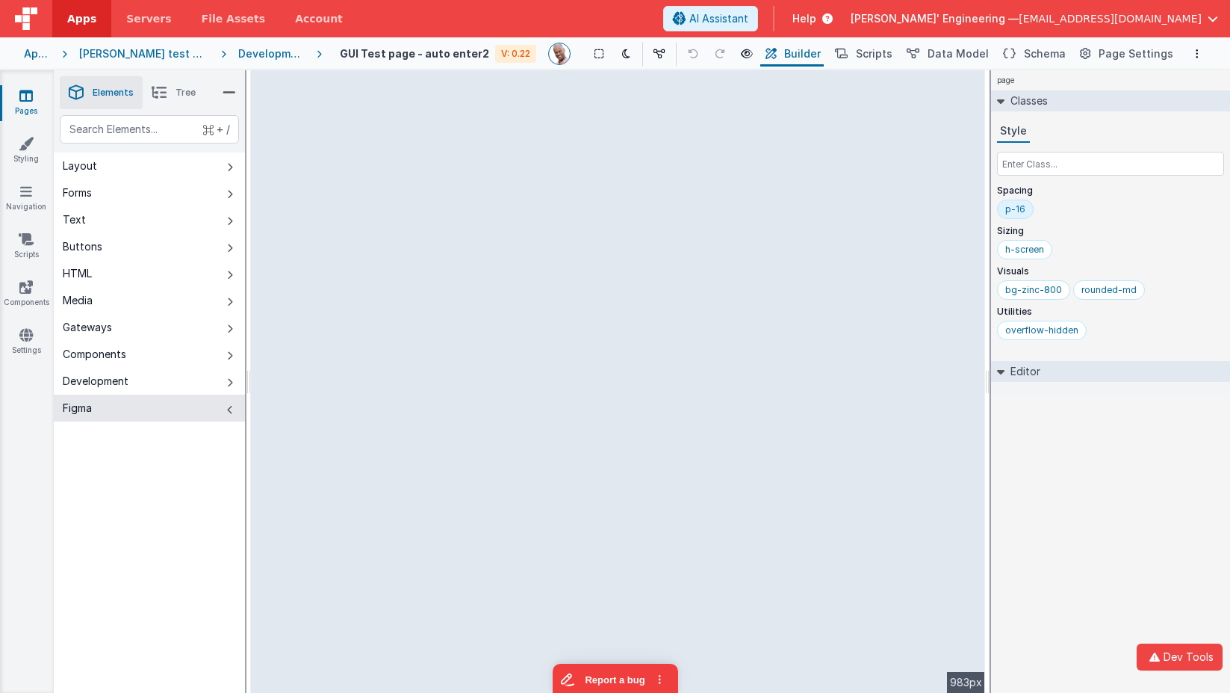
click at [495, 152] on div "Developer Tools model App Params Log (15) Misc Windows Config model - read only…" at bounding box center [615, 346] width 1230 height 693
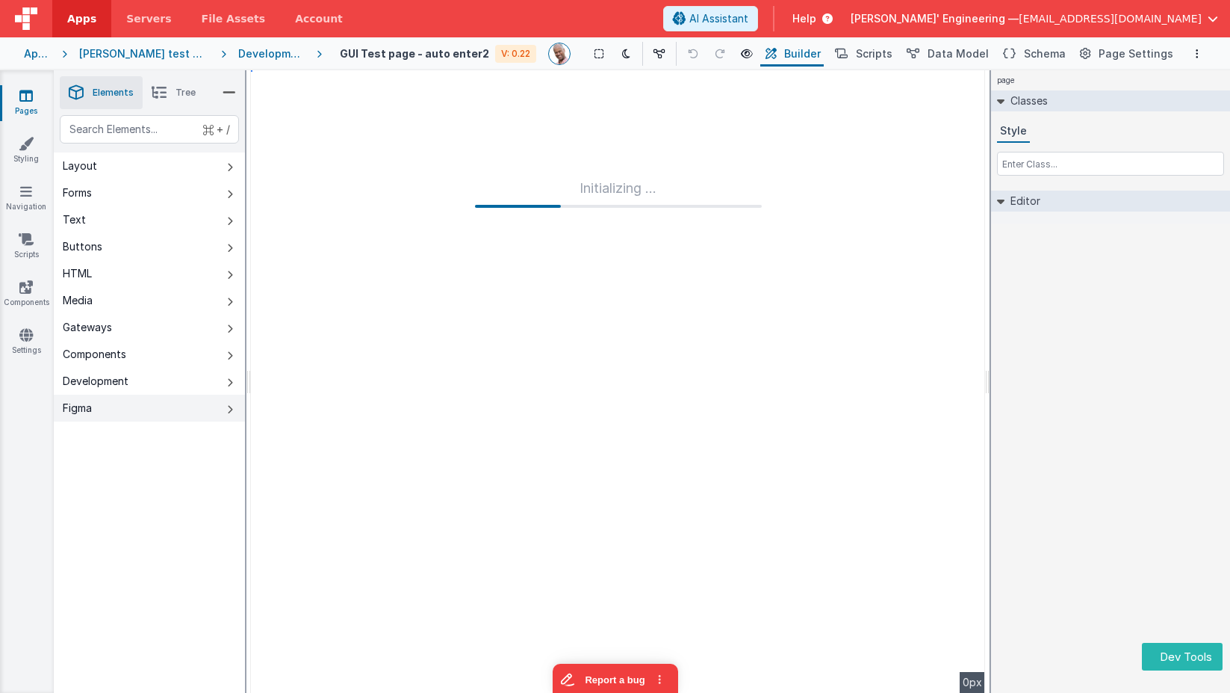
click at [231, 409] on icon at bounding box center [230, 409] width 6 height 12
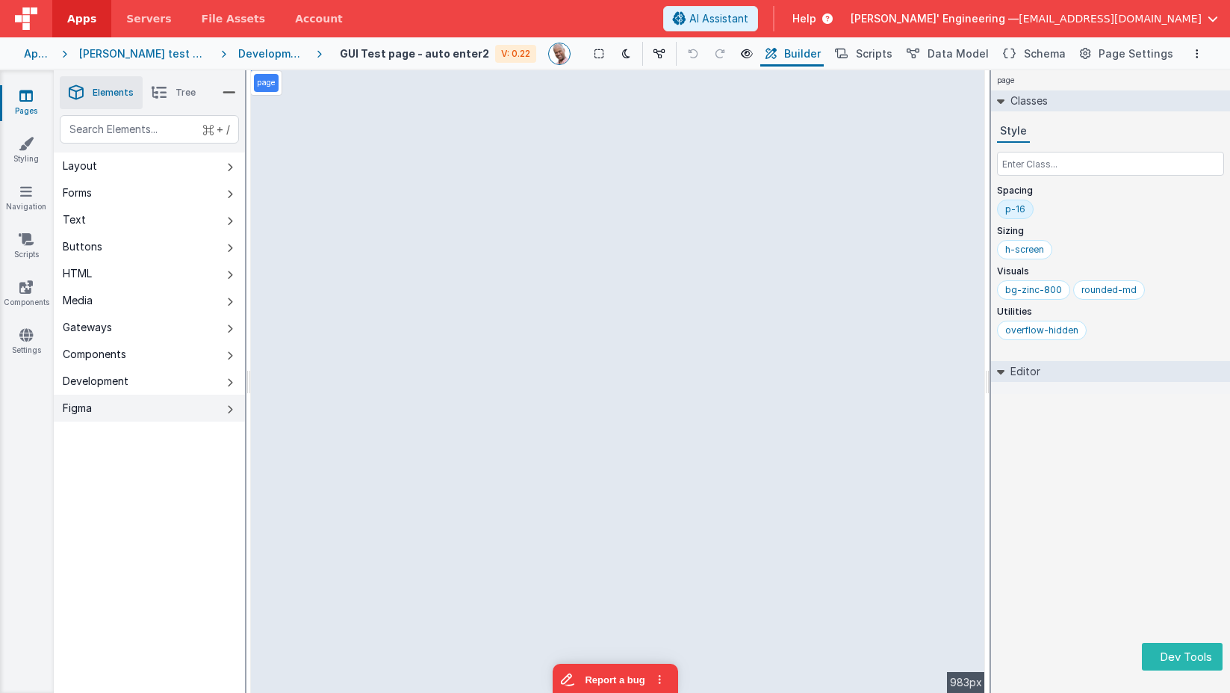
click at [220, 407] on button "Figma" at bounding box center [149, 407] width 191 height 27
click at [1100, 504] on div "page Classes Style Spacing p-16 Sizing h-screen Visuals bg-zinc-800 rounded-md …" at bounding box center [1110, 381] width 239 height 622
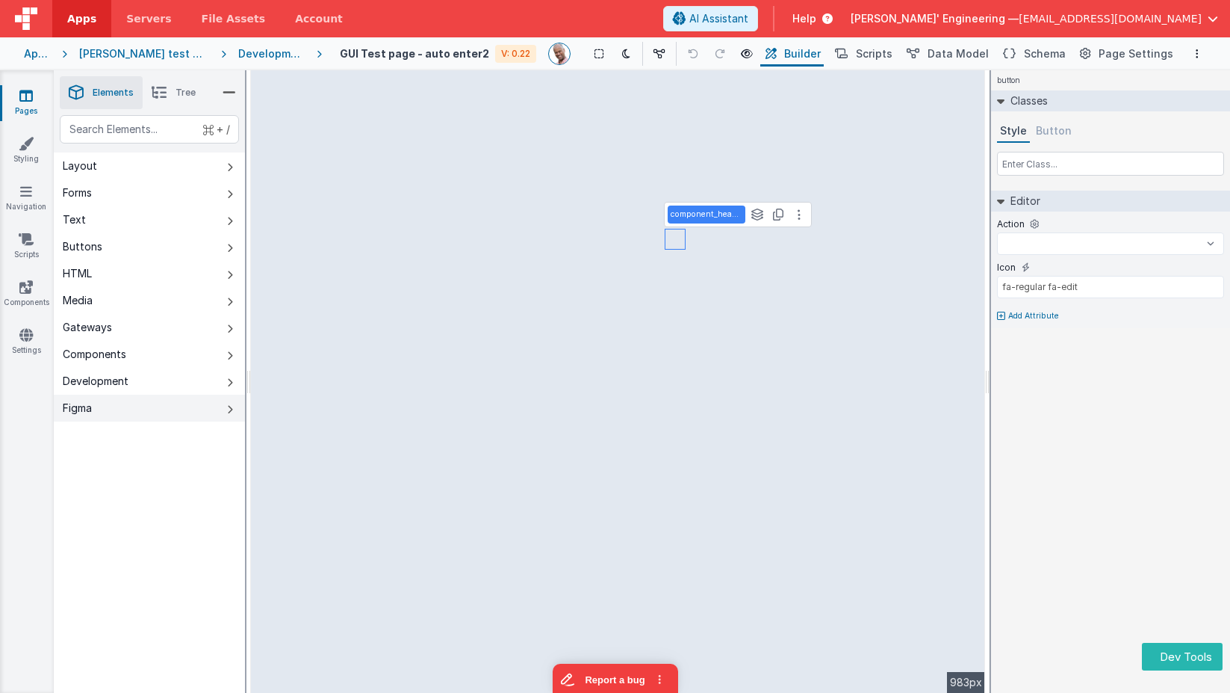
click at [225, 402] on button "Figma" at bounding box center [149, 407] width 191 height 27
select select
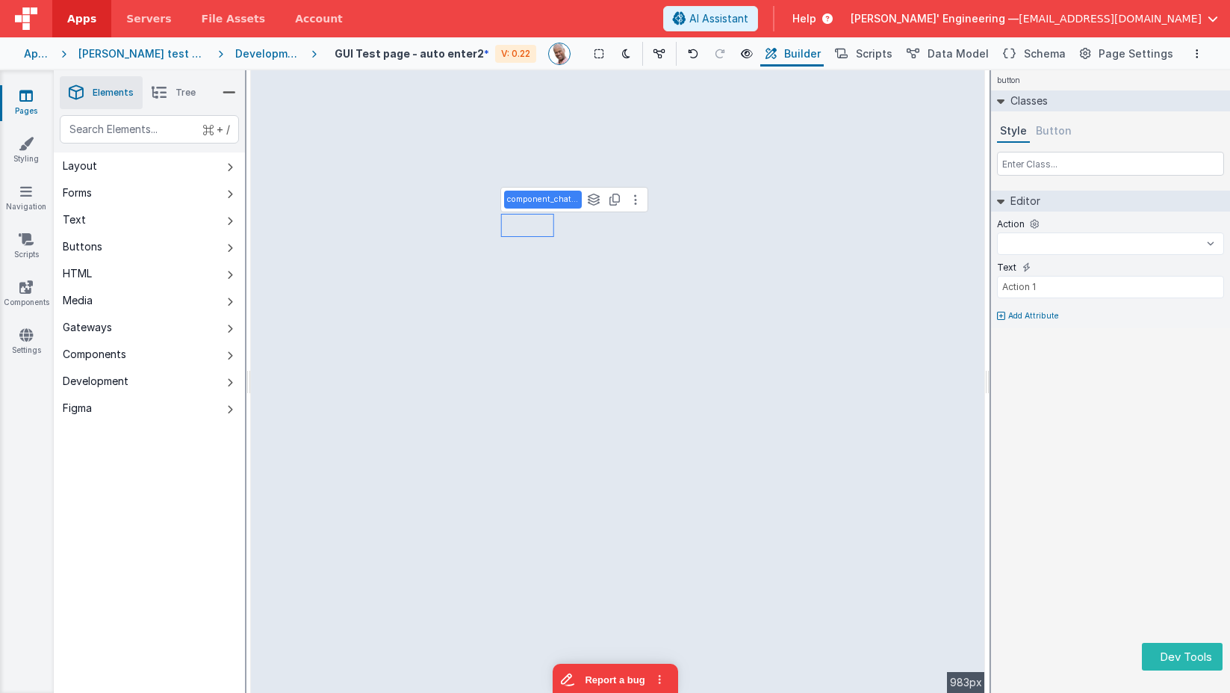
select select
click at [1018, 167] on input "text" at bounding box center [1110, 164] width 227 height 24
type input "m"
select select
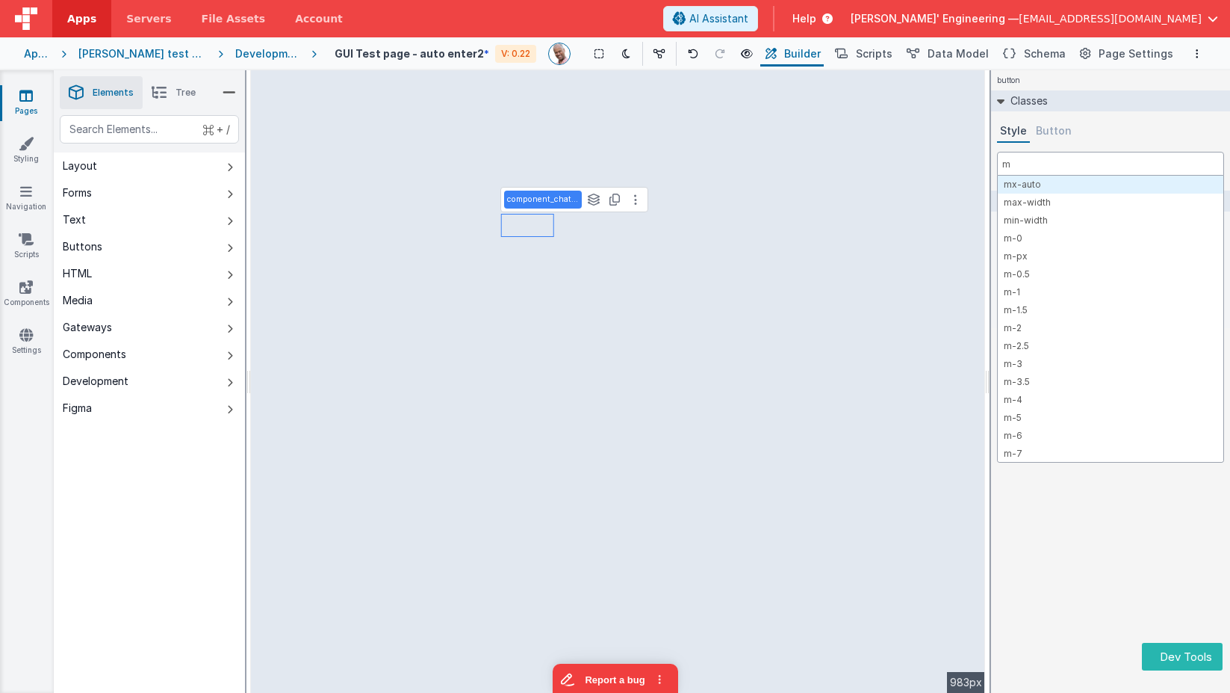
type input "mb"
select select
type input "mb-"
select select
type input "mb-0"
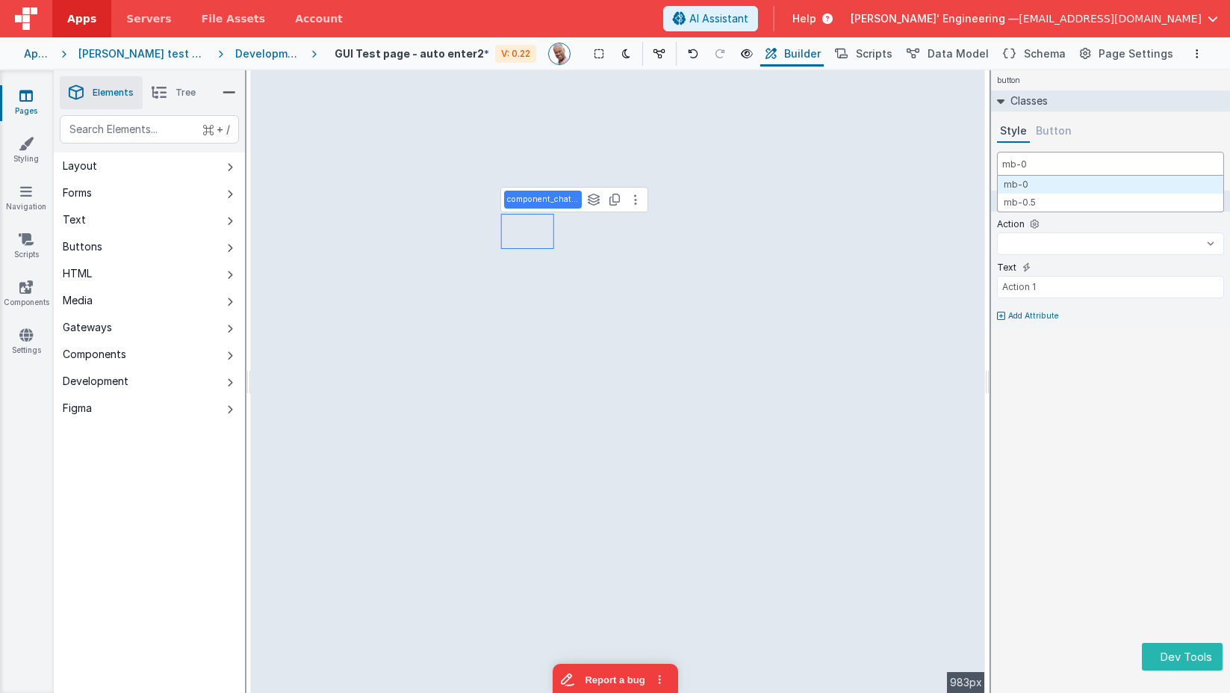
select select
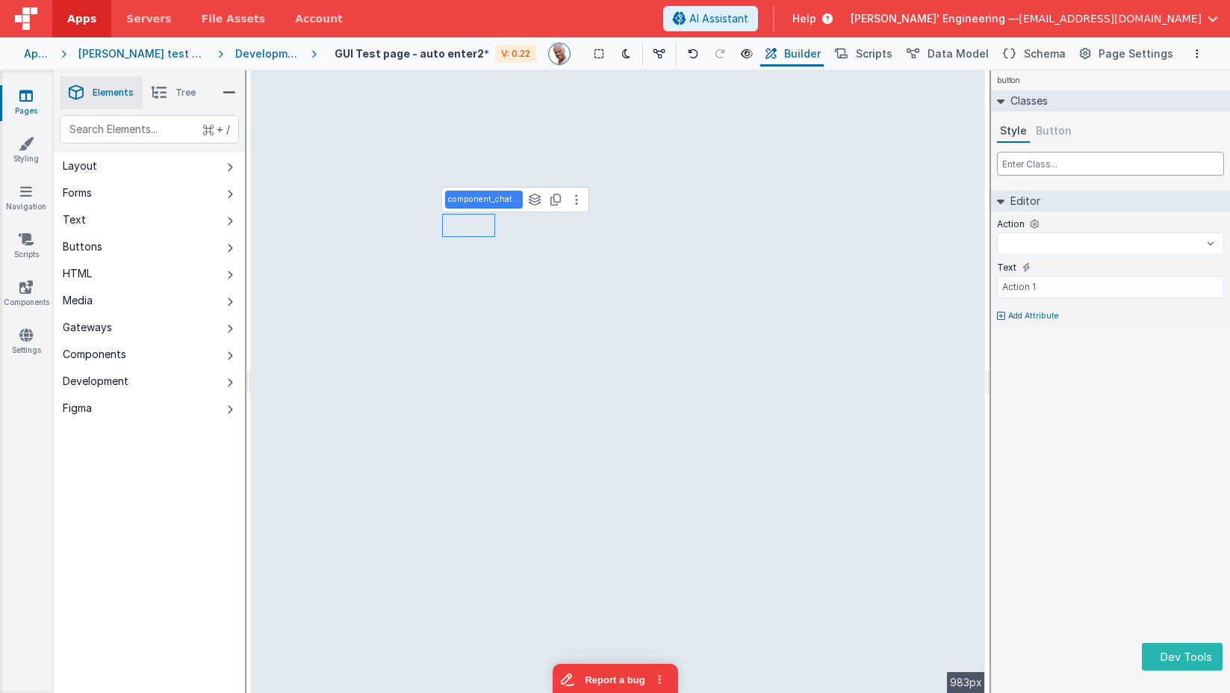
click at [1024, 159] on input "text" at bounding box center [1110, 164] width 227 height 24
select select
type input "m"
select select
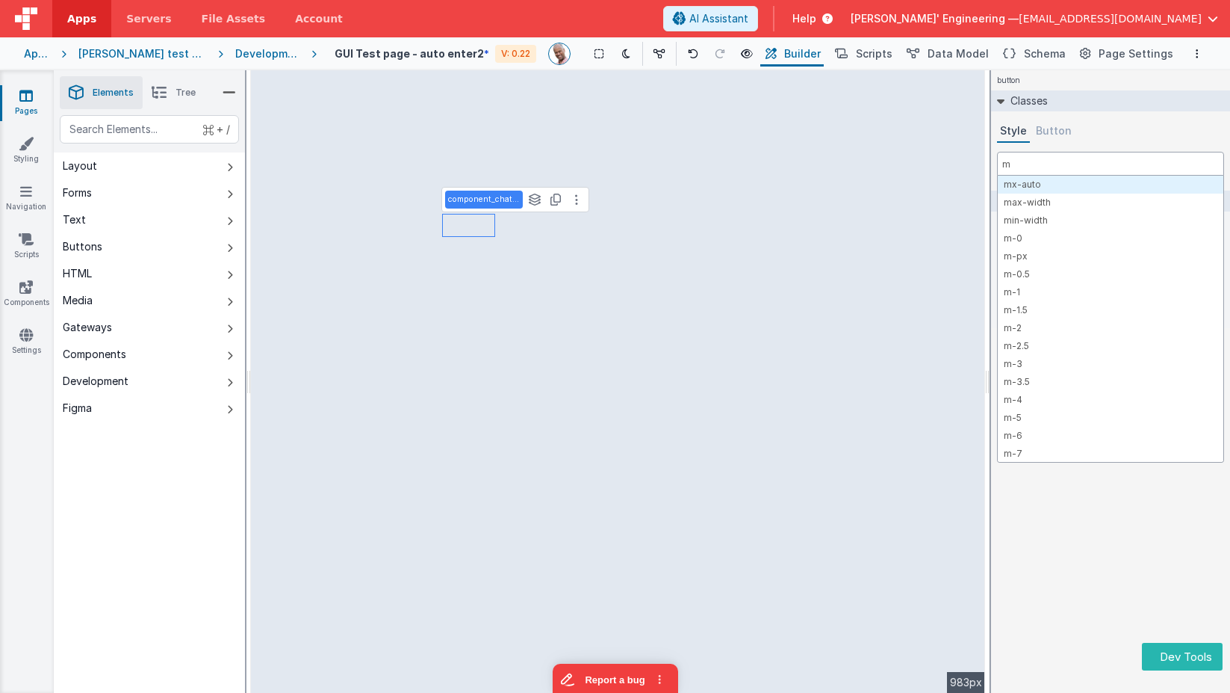
type input "mb"
select select
type input "mb-"
select select
type input "mb-0"
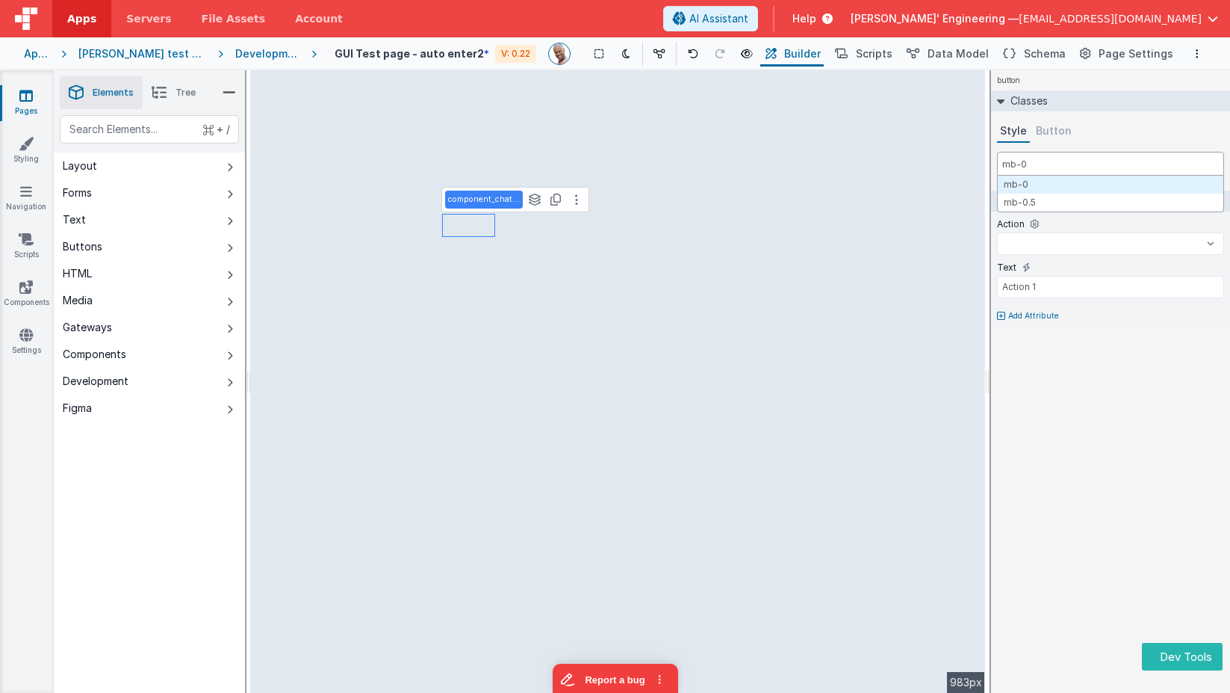
select select
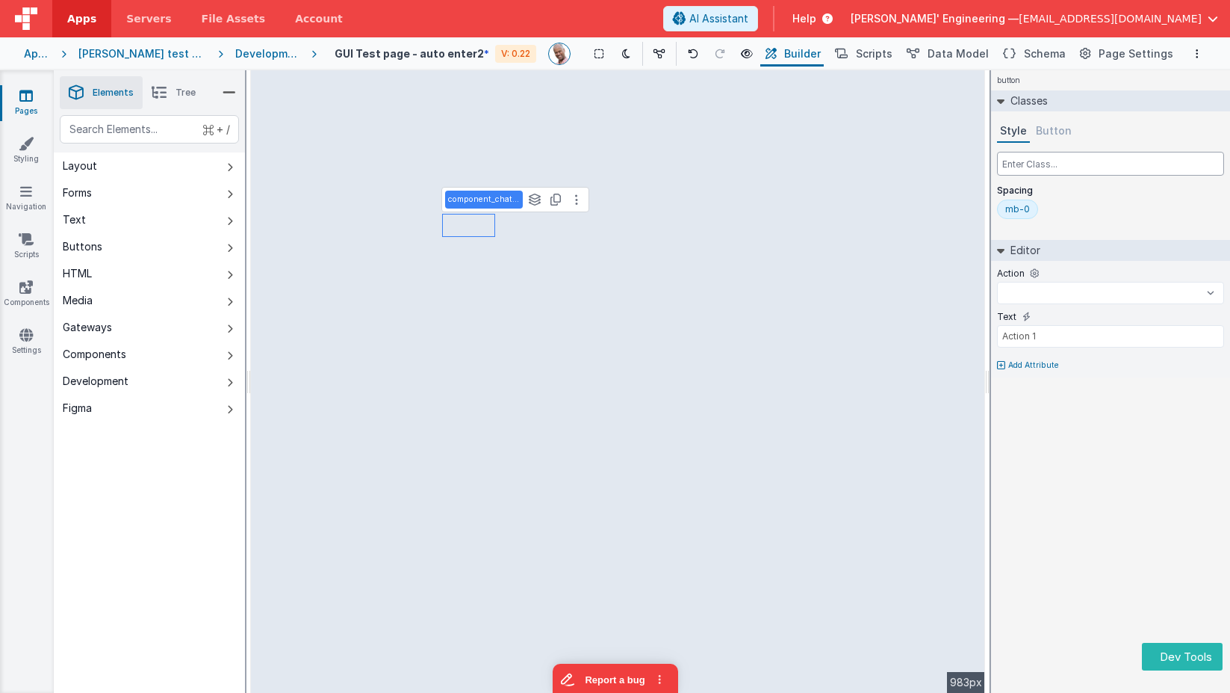
select select
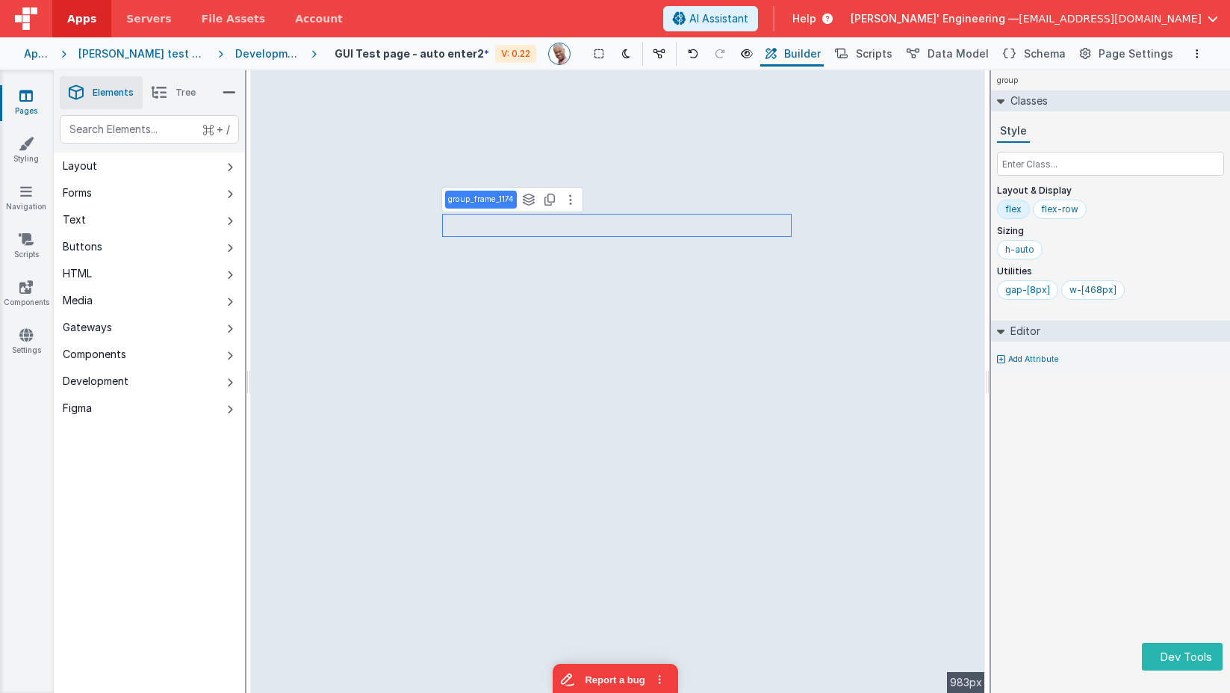
click at [239, 49] on div "Development" at bounding box center [267, 53] width 64 height 15
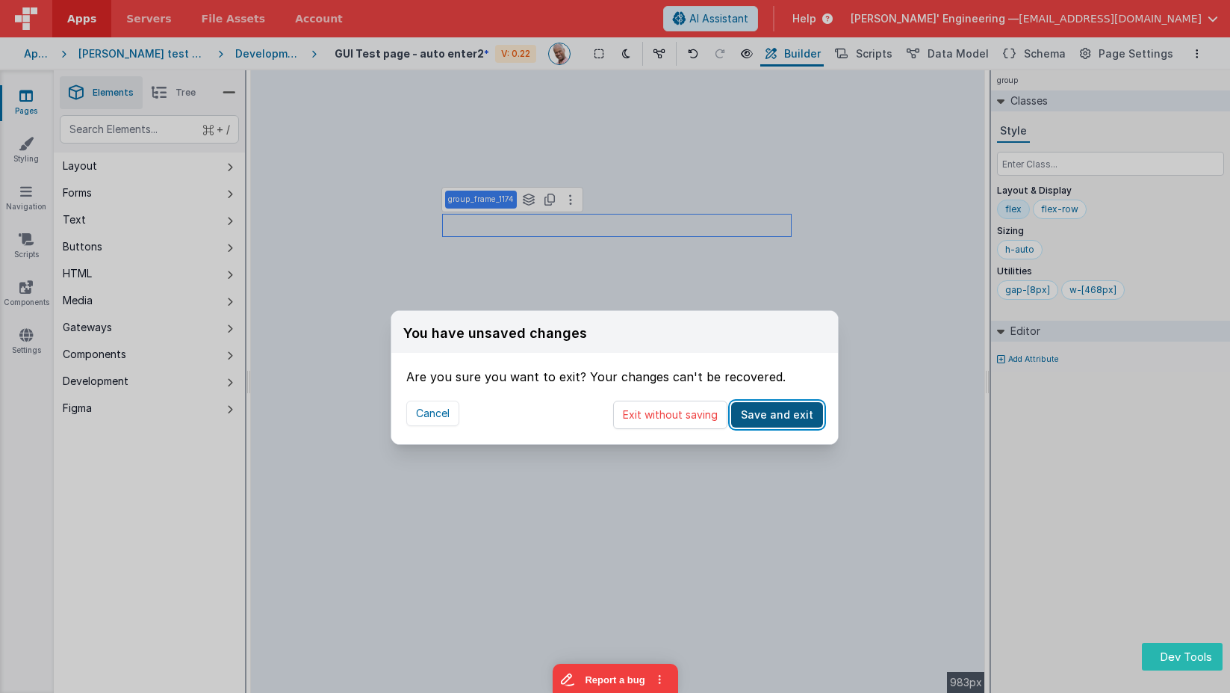
click at [777, 415] on button "Save and exit" at bounding box center [777, 414] width 92 height 25
